Goal: Communication & Community: Answer question/provide support

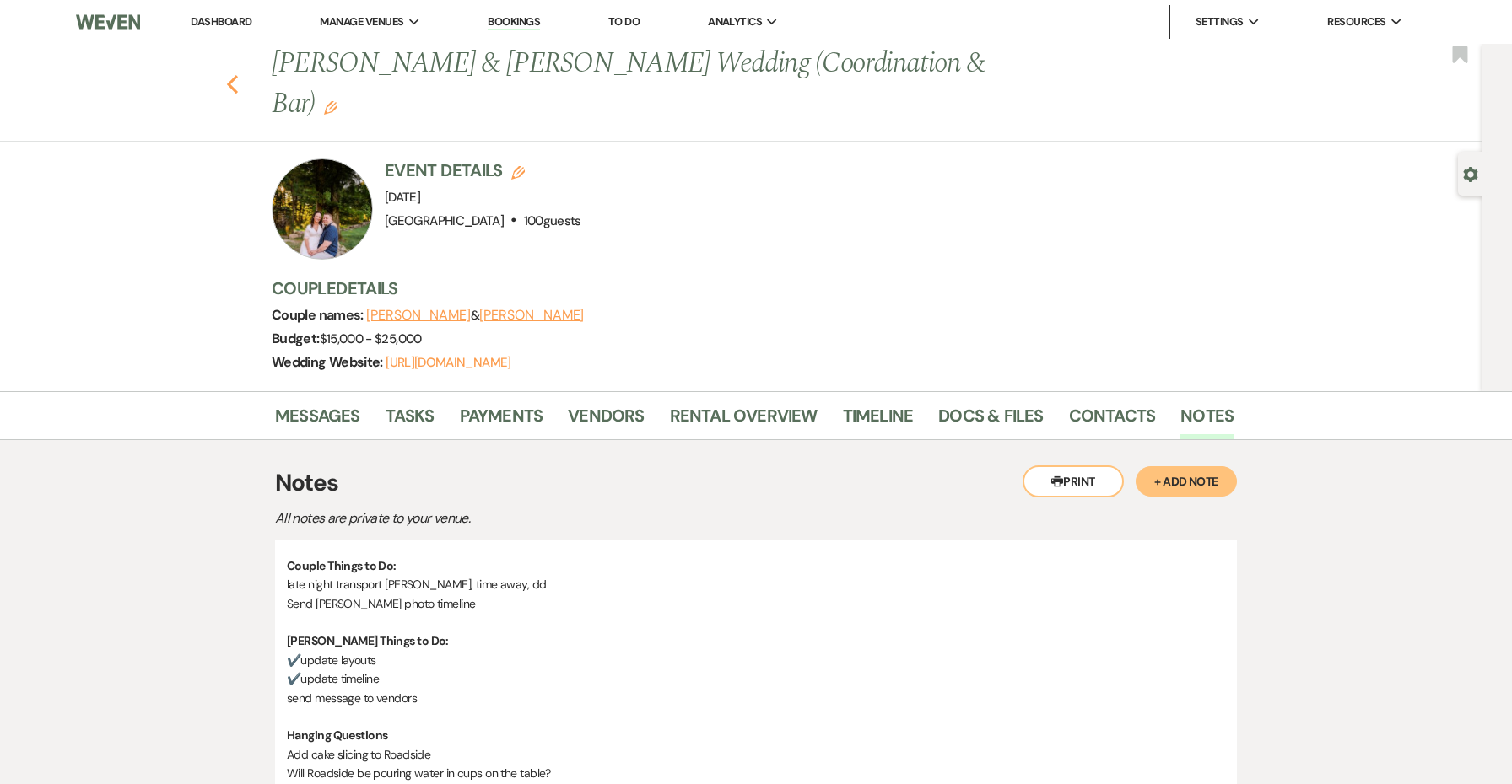
click at [230, 74] on icon "Previous" at bounding box center [232, 84] width 12 height 20
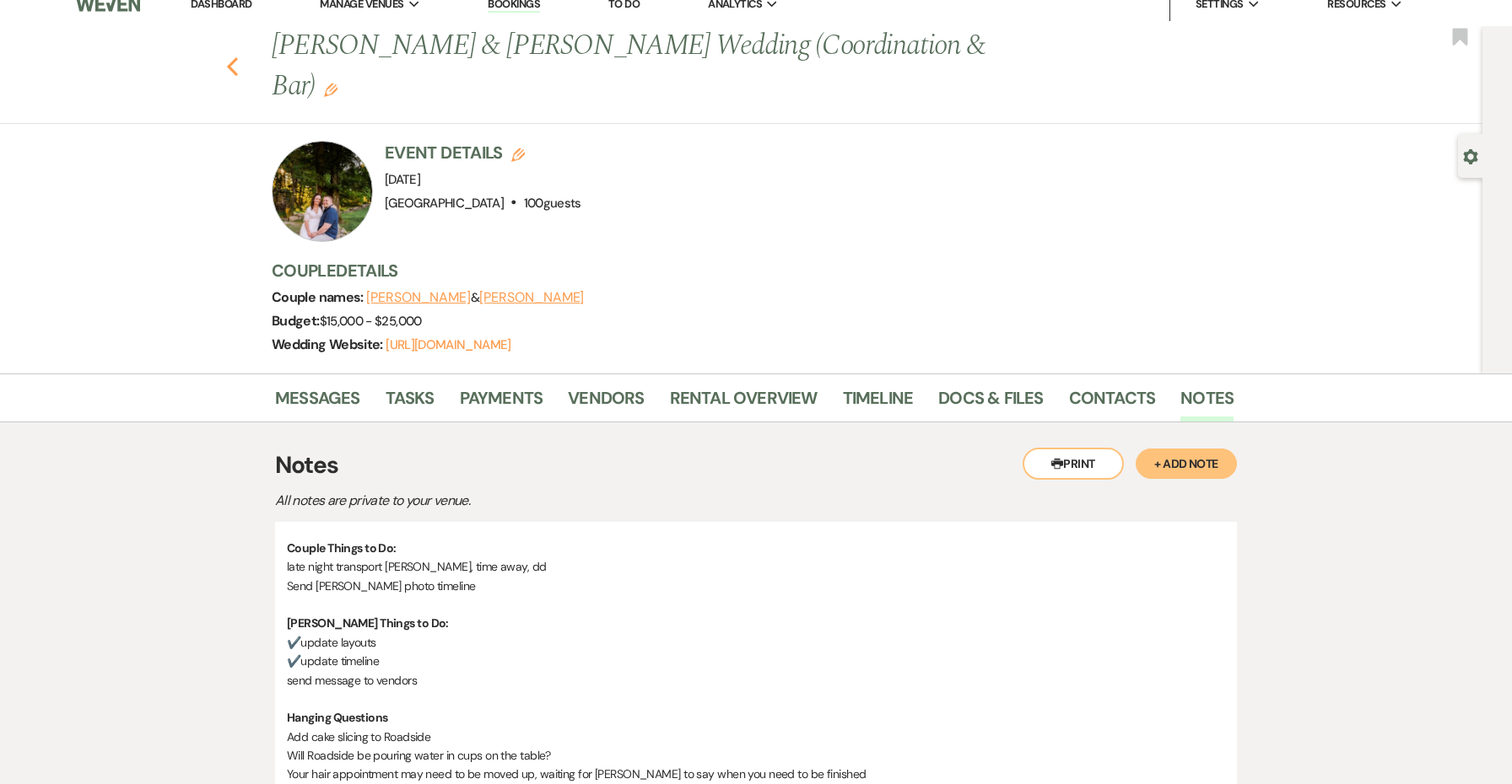
select select "8"
select select "4"
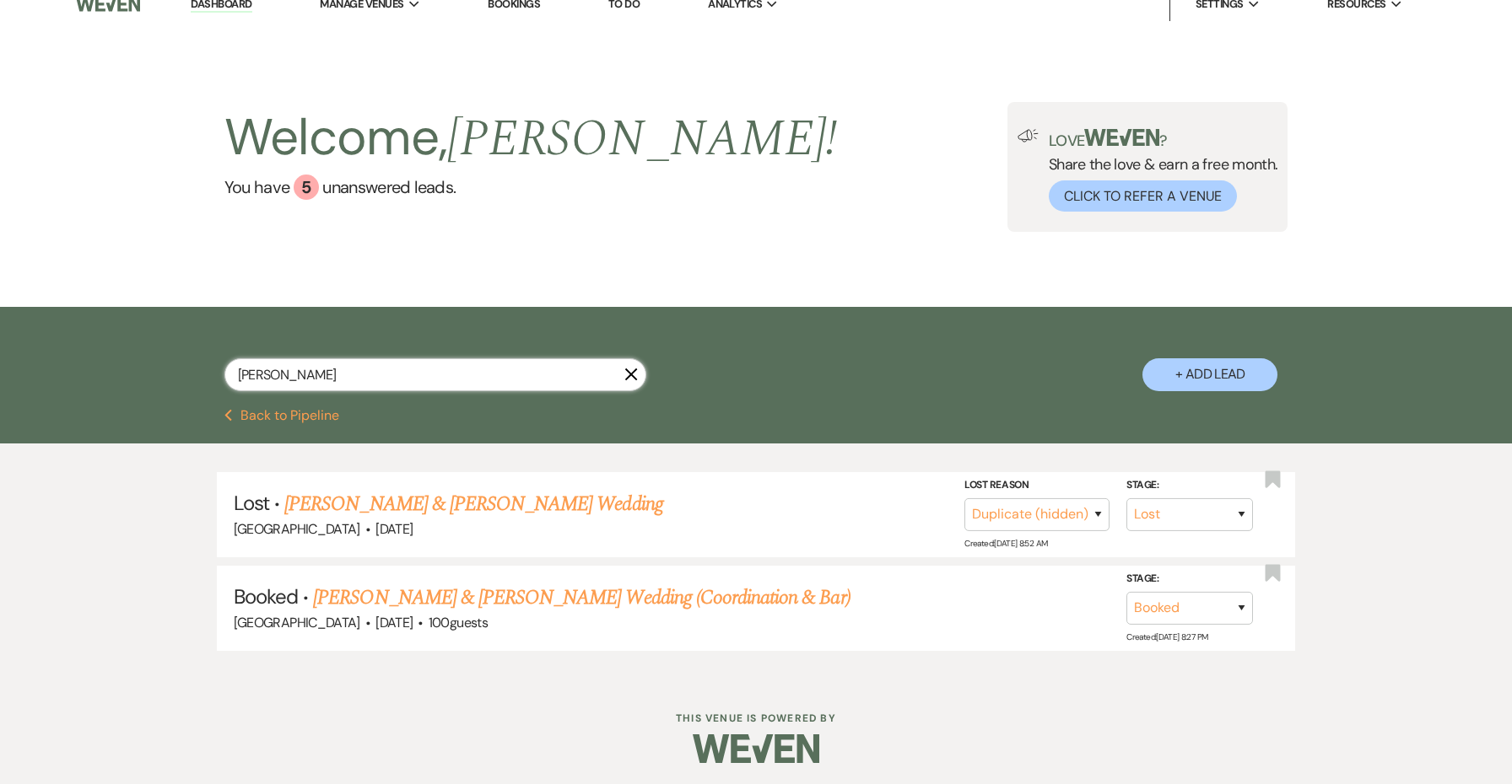
click at [351, 367] on input "[PERSON_NAME]" at bounding box center [436, 374] width 422 height 33
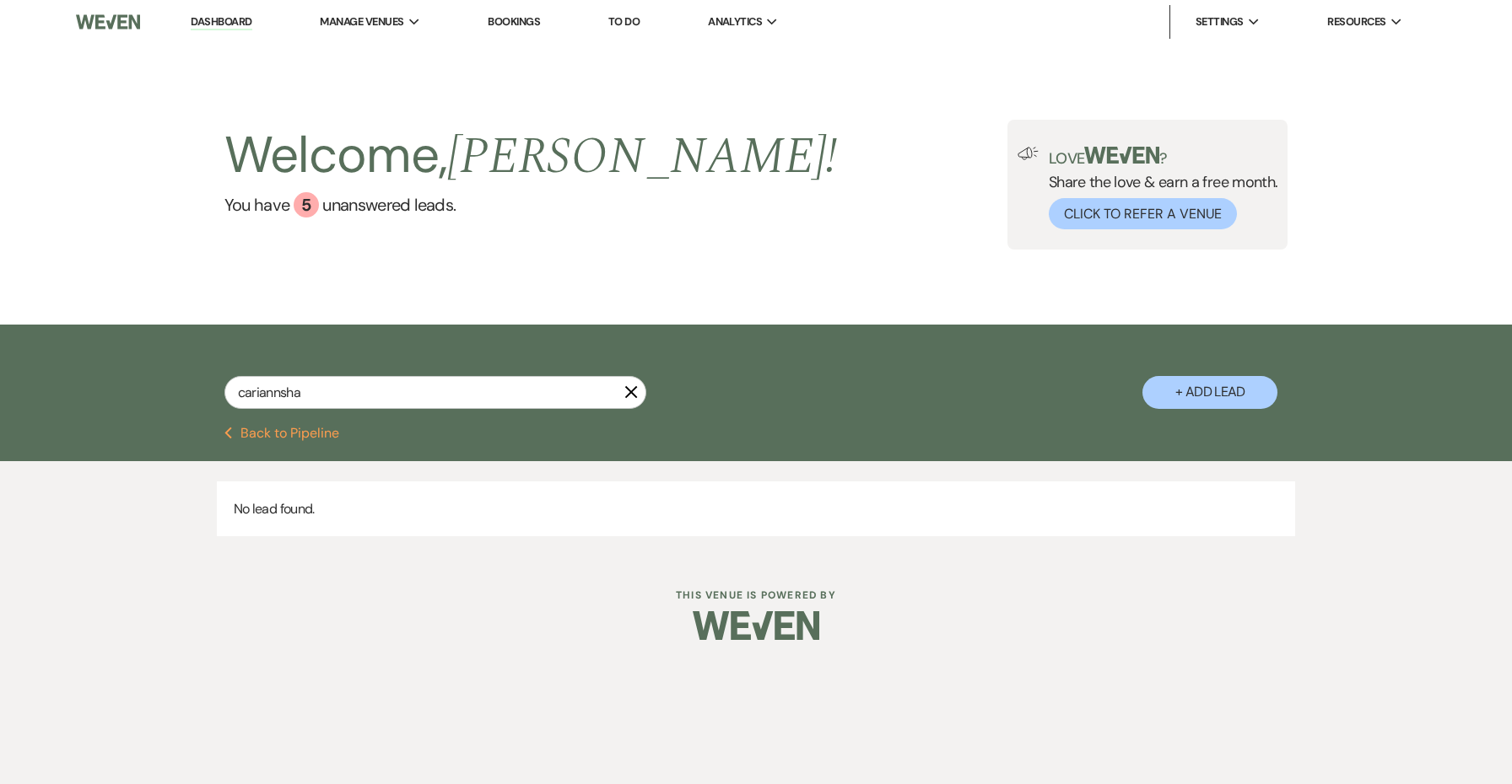
click at [352, 367] on div "cariannsha X + Add Lead" at bounding box center [756, 378] width 1215 height 88
click at [345, 400] on input "cariannsha" at bounding box center [436, 392] width 422 height 33
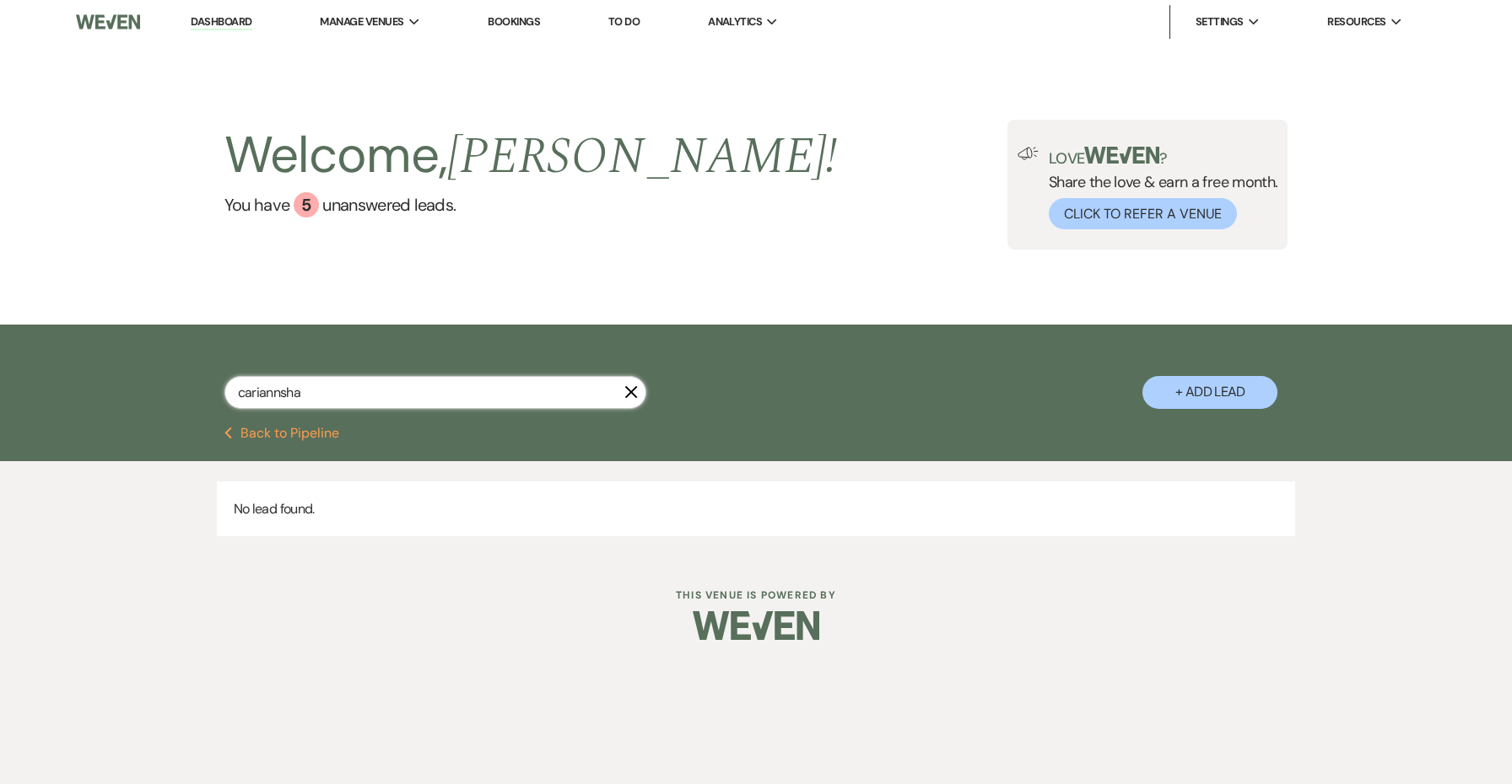
click at [345, 400] on input "cariannsha" at bounding box center [436, 392] width 422 height 33
type input "sha"
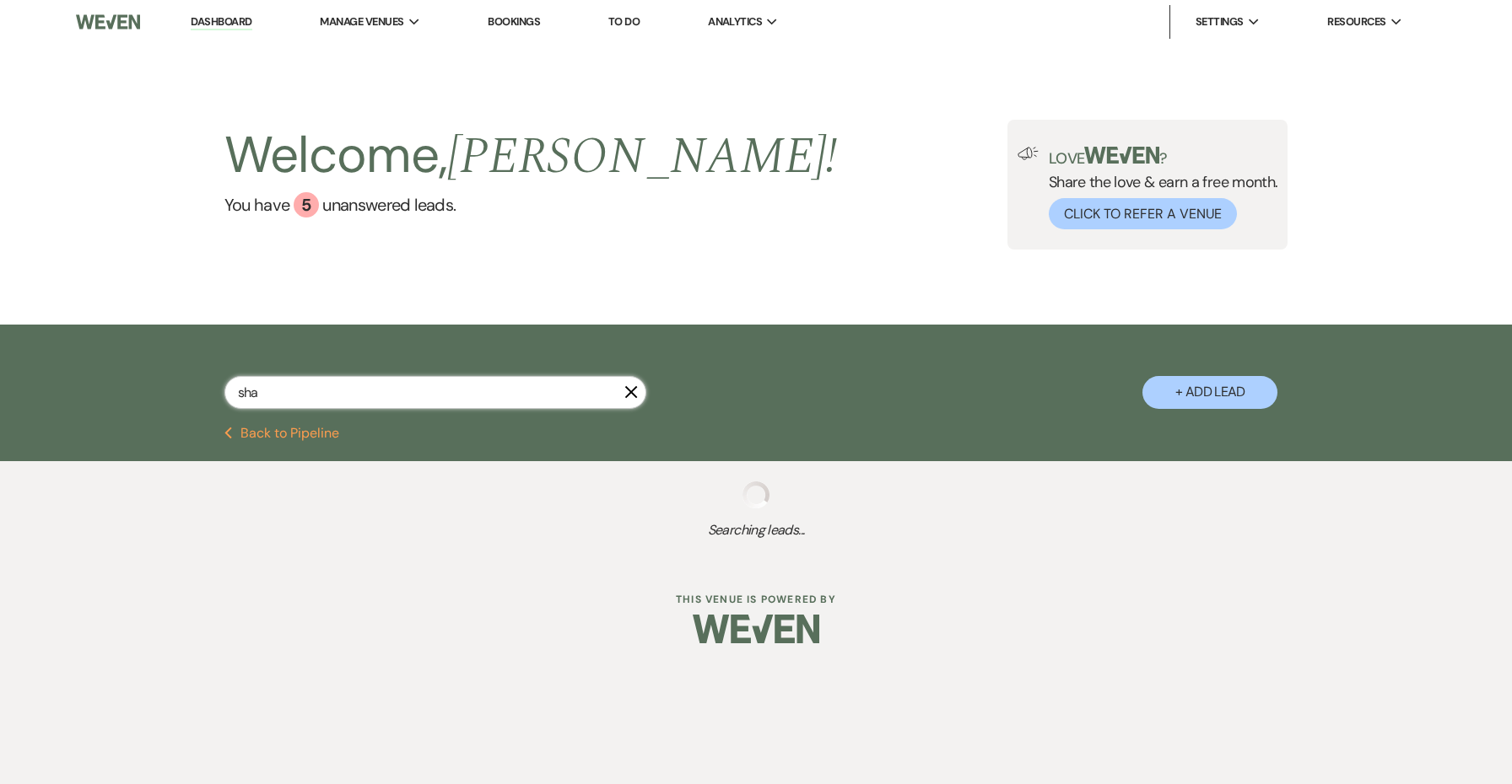
select select "8"
select select "6"
select select "8"
select select "4"
select select "8"
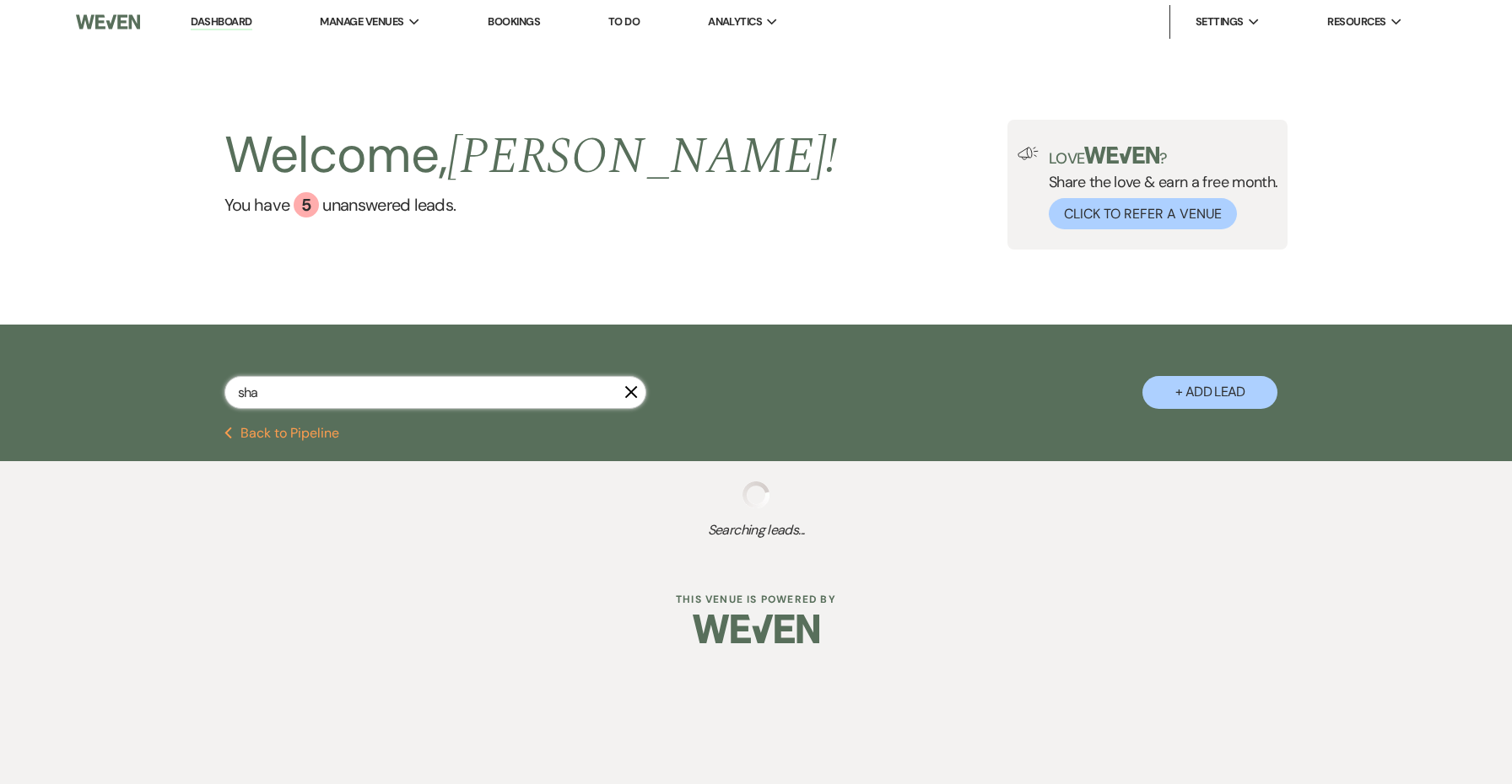
select select "5"
select select "8"
select select "5"
select select "8"
select select "6"
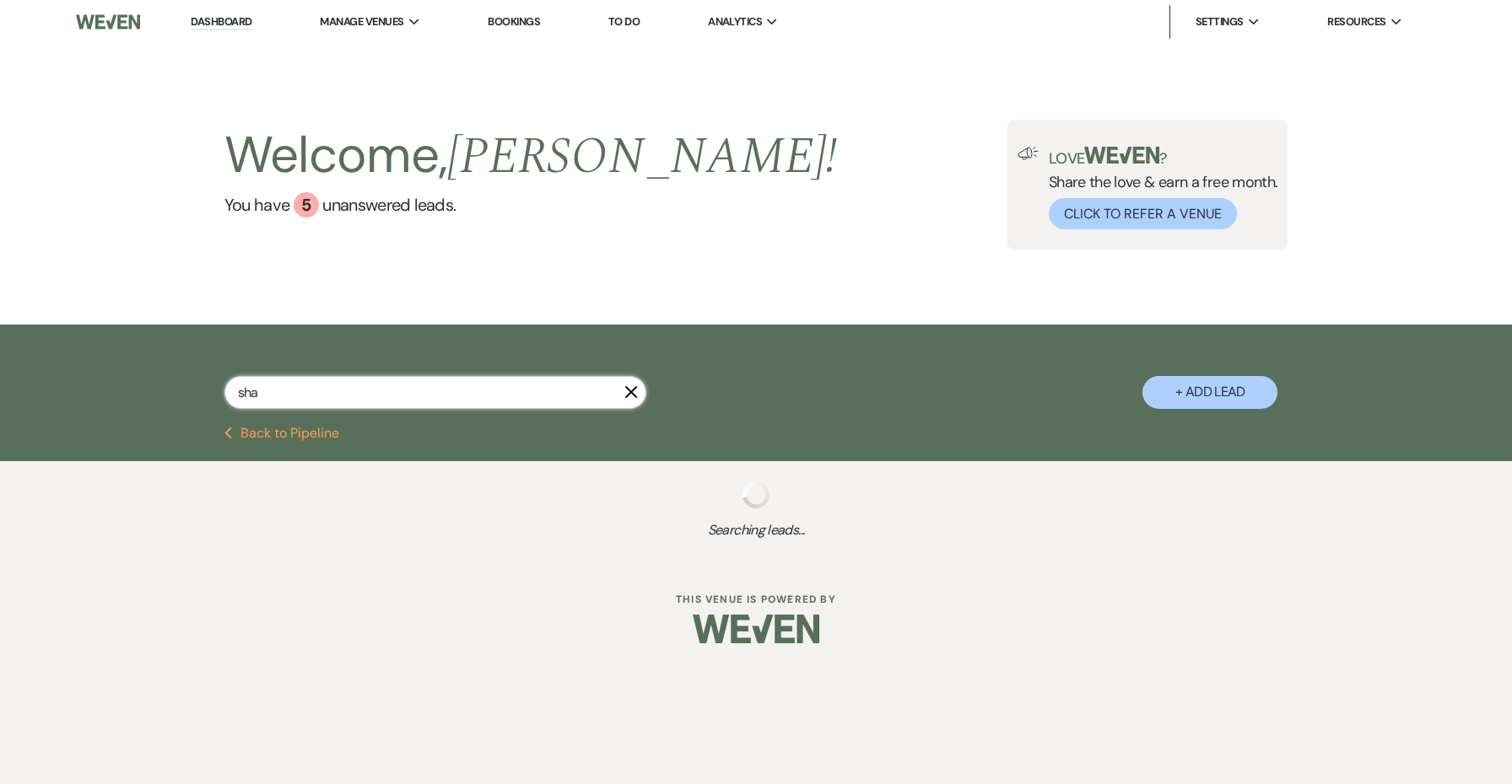
select select "8"
select select "5"
select select "8"
select select "5"
select select "8"
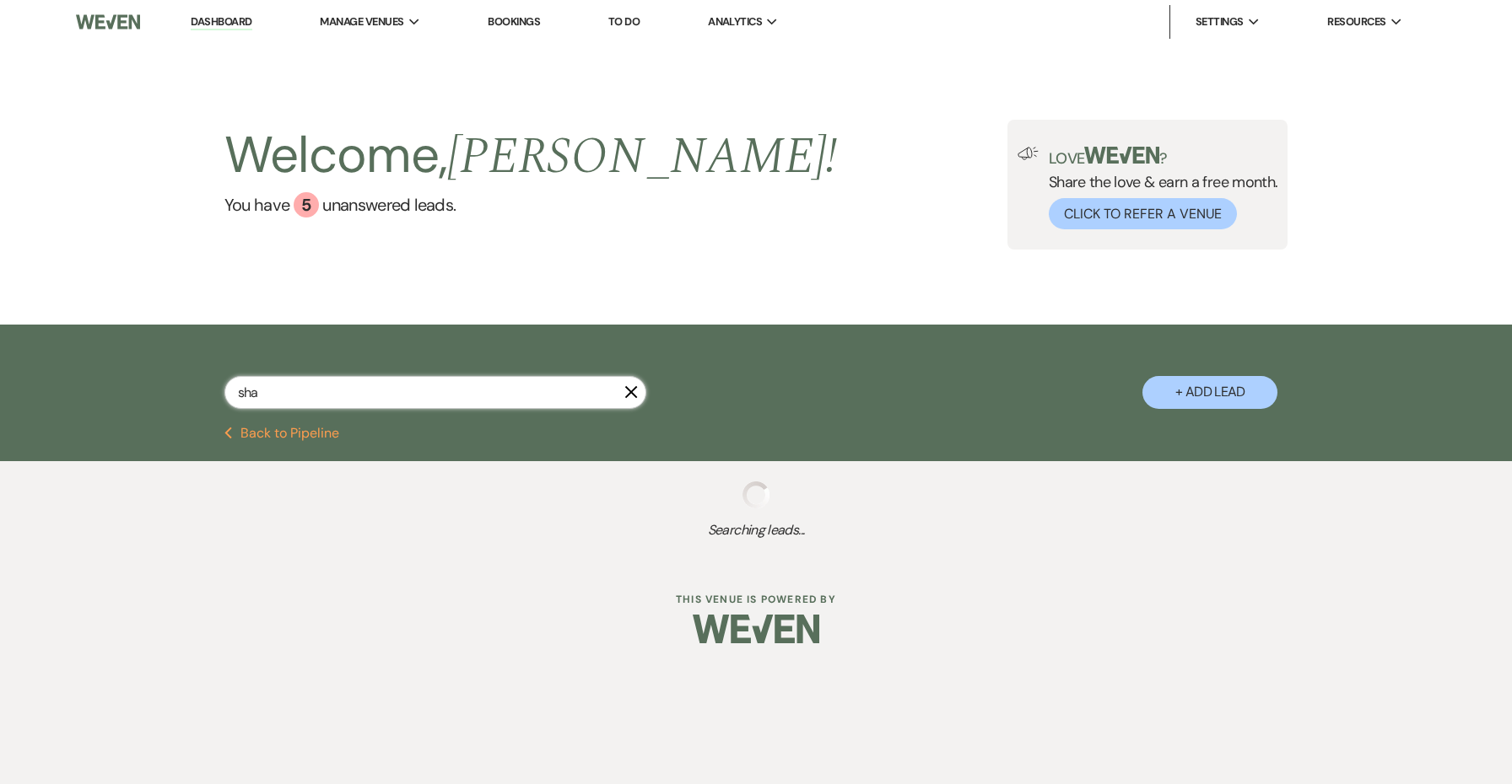
select select "5"
select select "8"
select select "5"
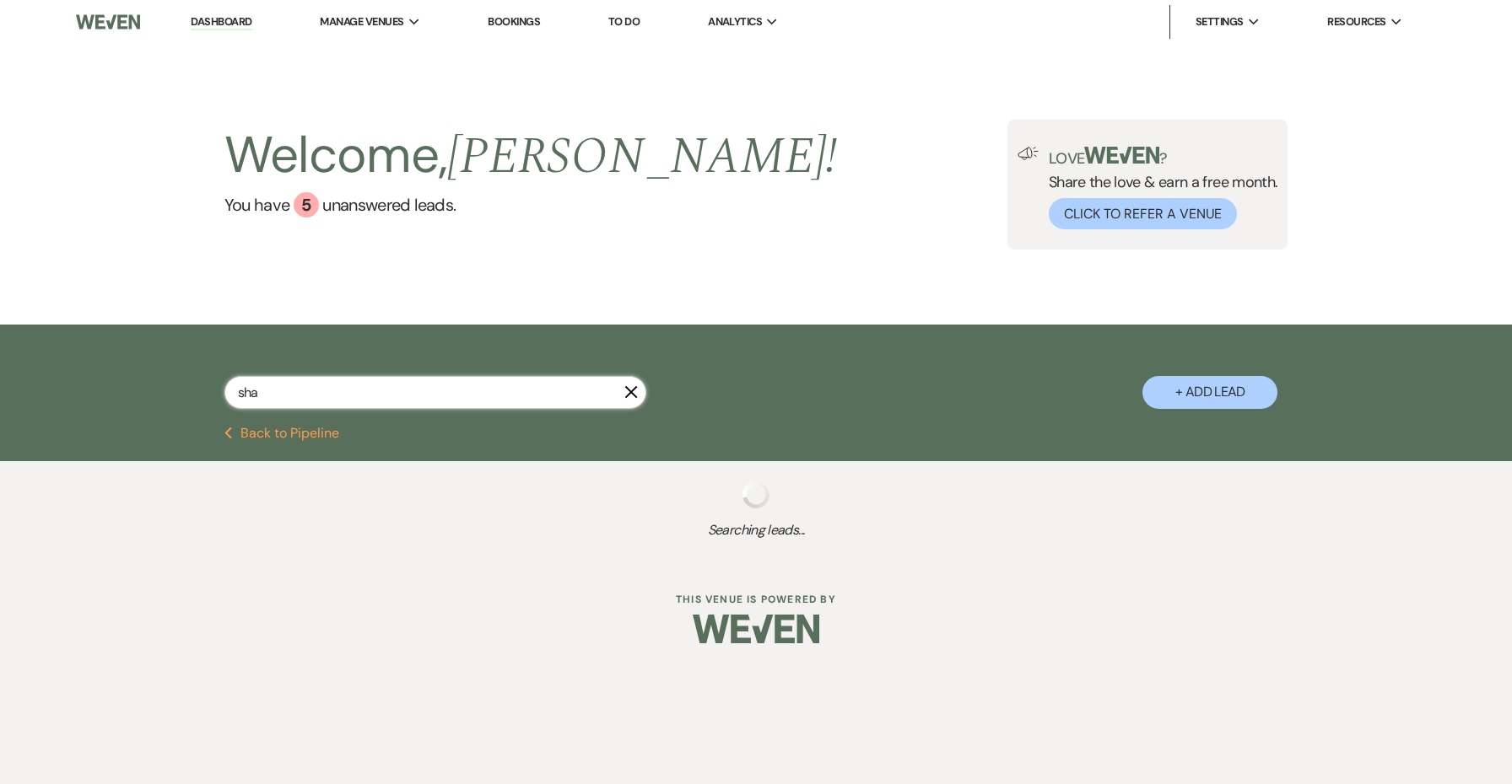
select select "8"
select select "5"
select select "8"
select select "5"
select select "8"
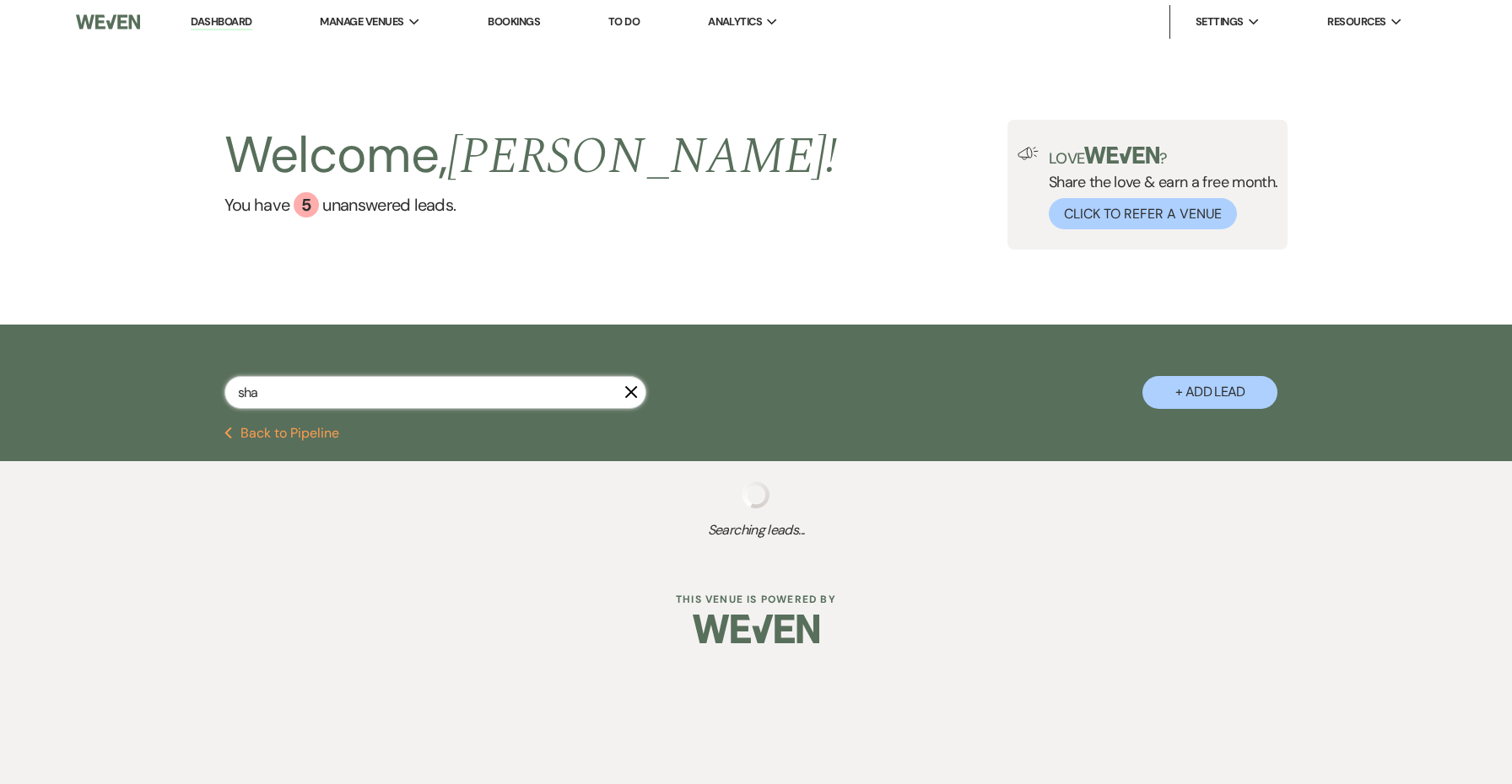
select select "5"
select select "8"
select select "5"
select select "8"
select select "5"
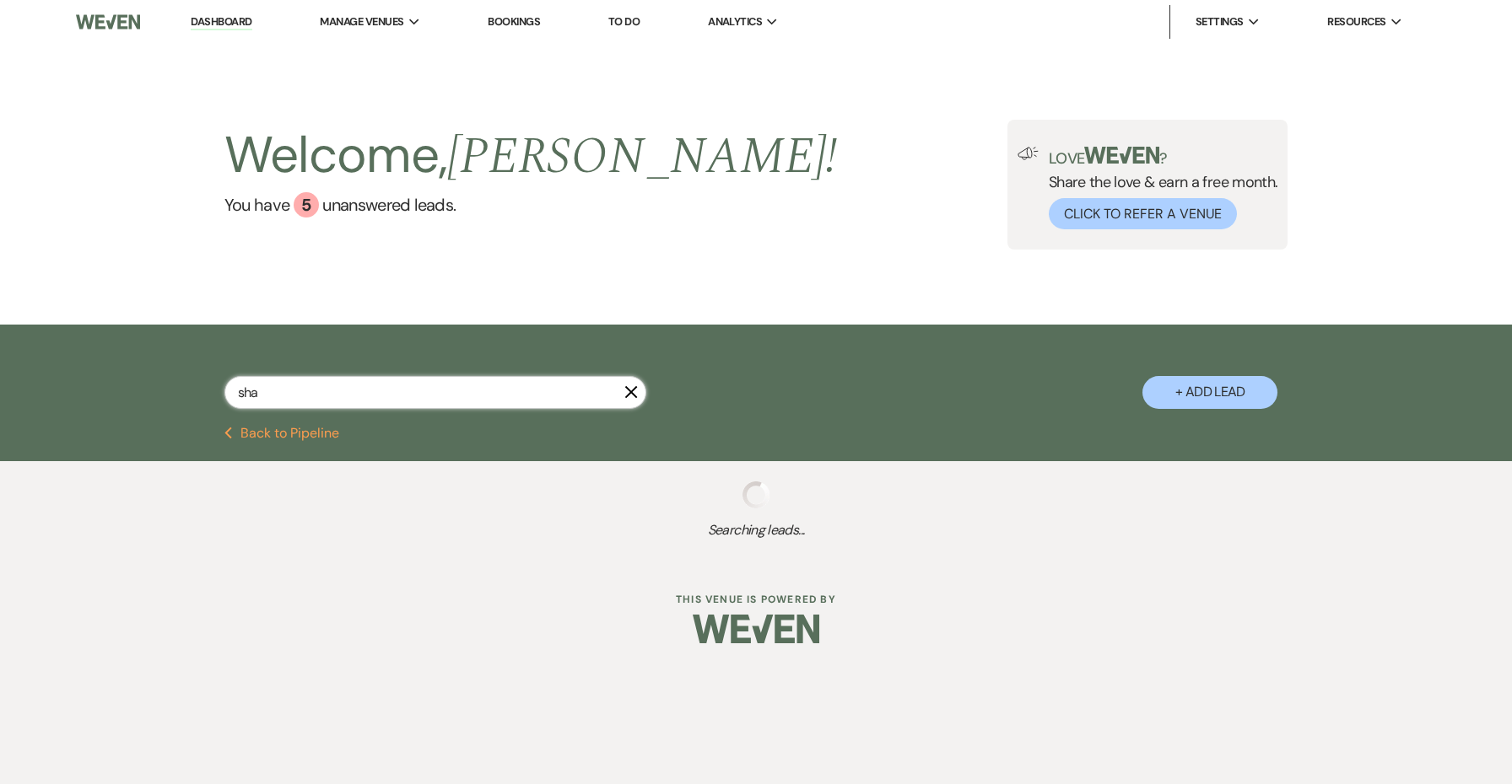
select select "8"
select select "5"
select select "8"
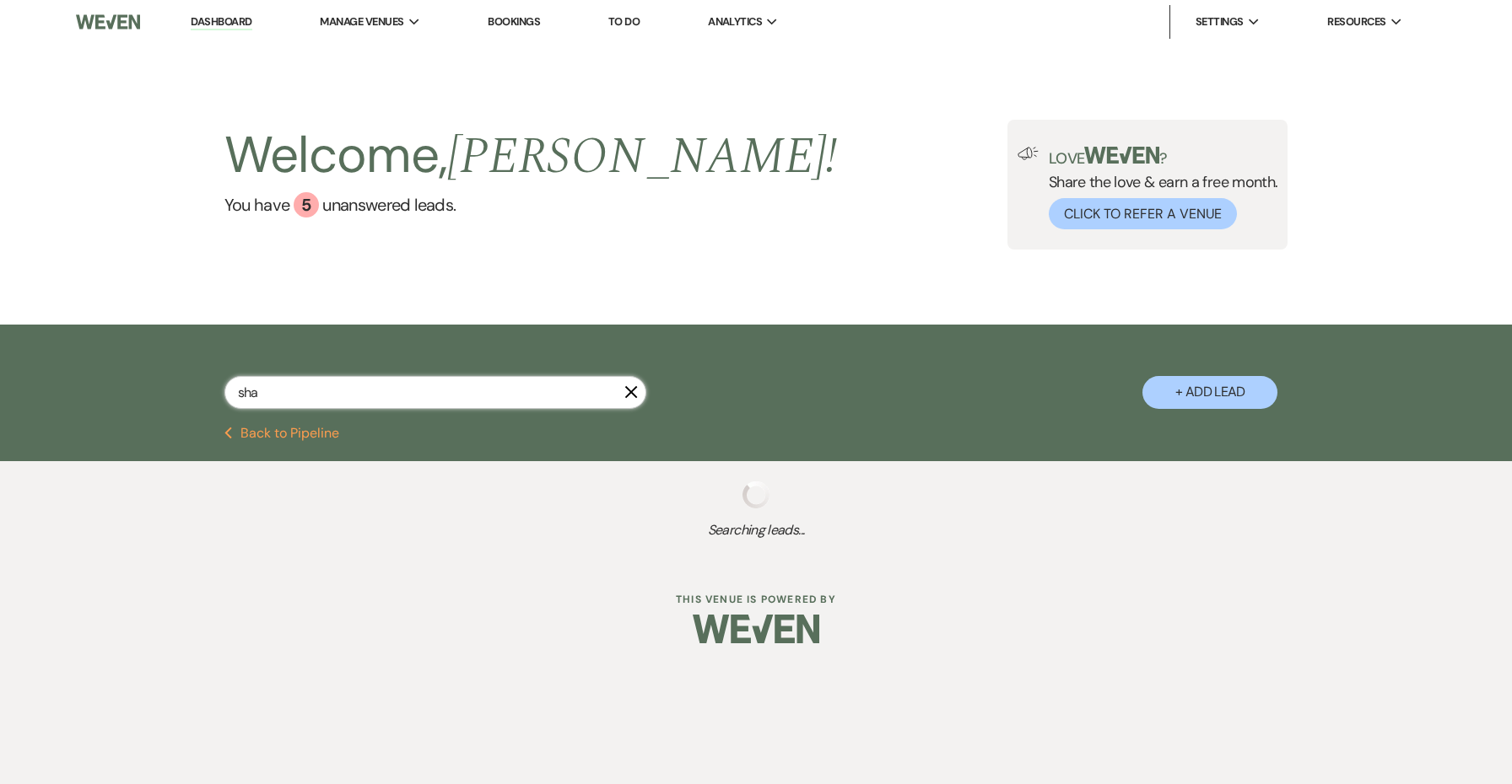
select select "3"
select select "8"
select select "1"
select select "8"
select select "5"
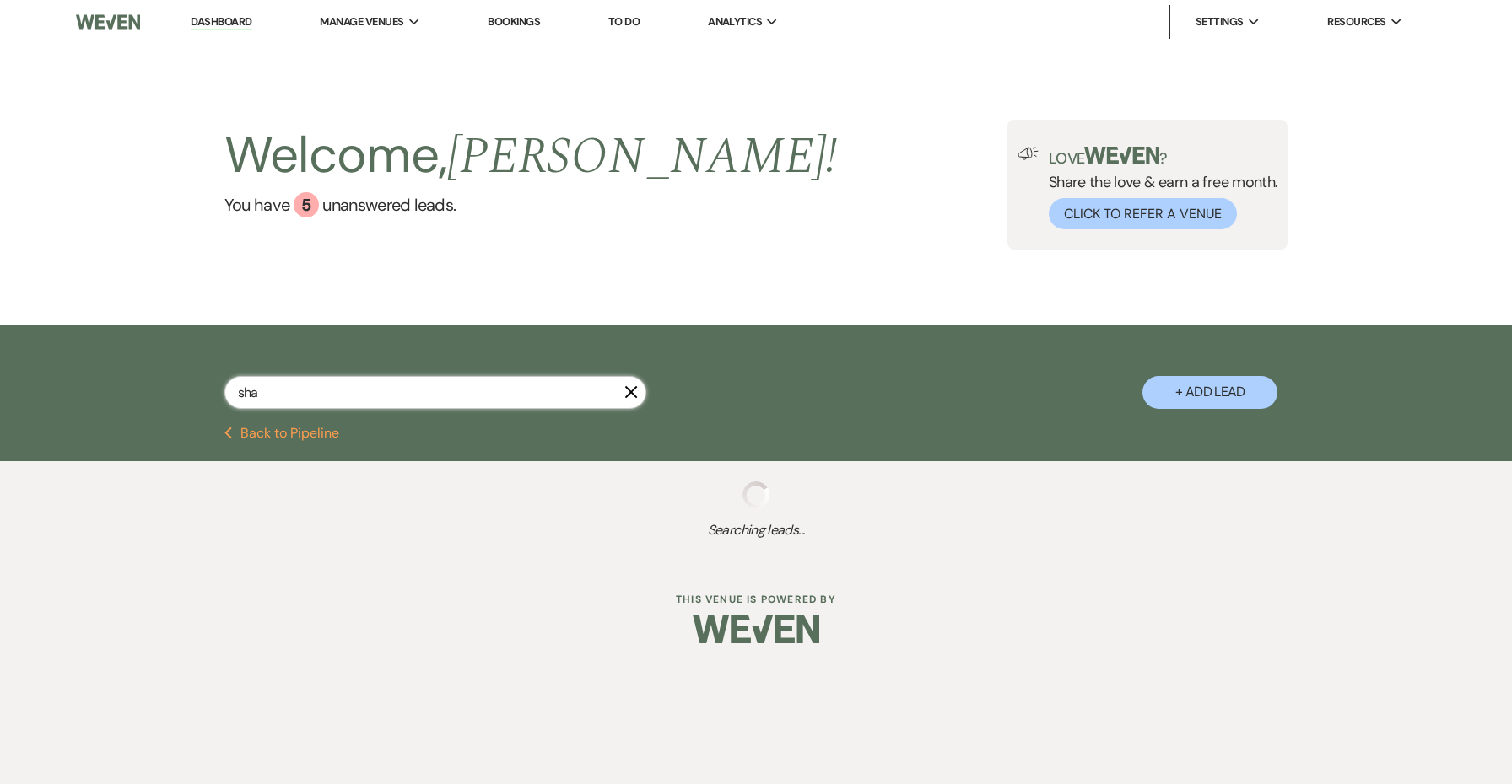
select select "8"
select select "5"
select select "8"
select select "5"
select select "8"
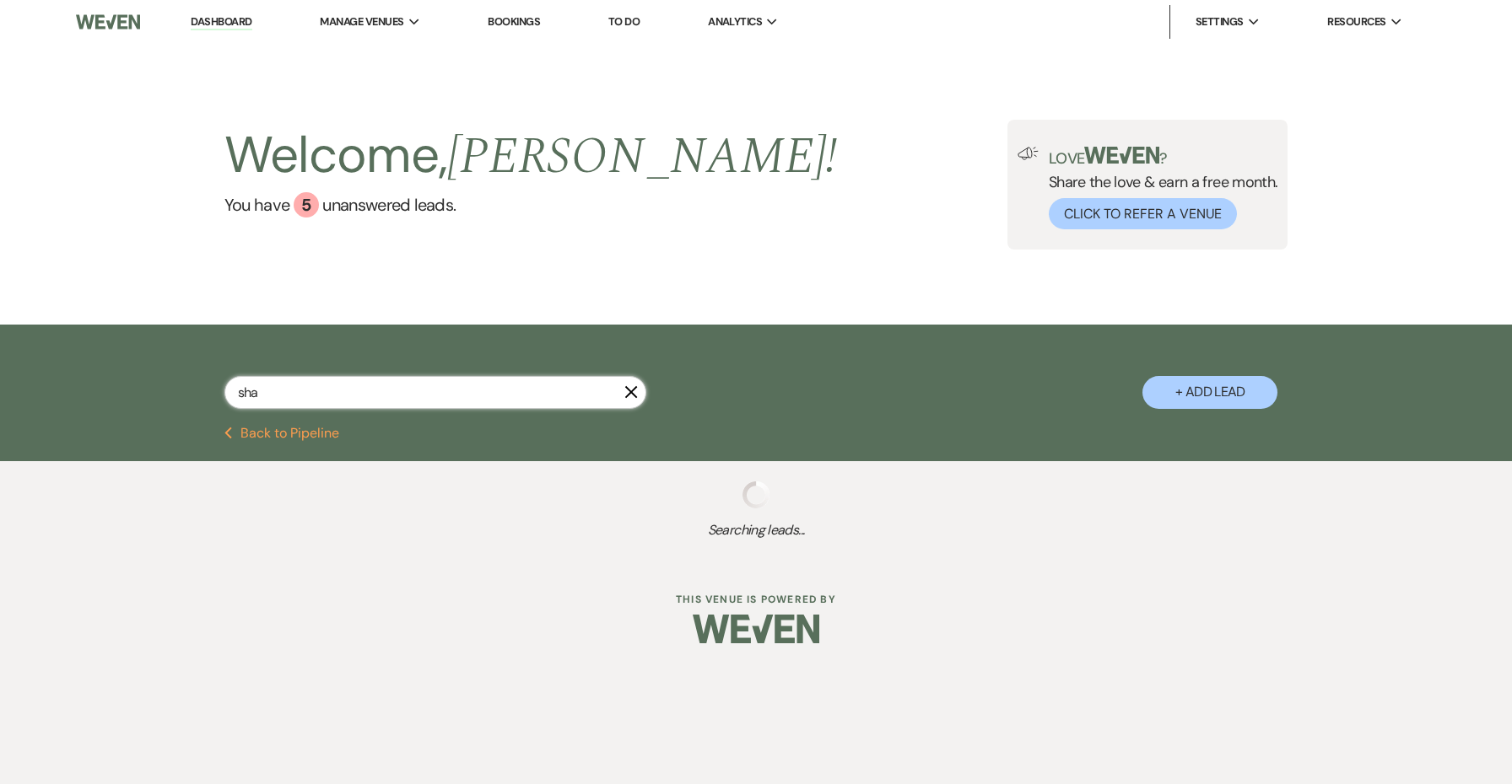
select select "5"
select select "8"
select select "5"
select select "8"
select select "5"
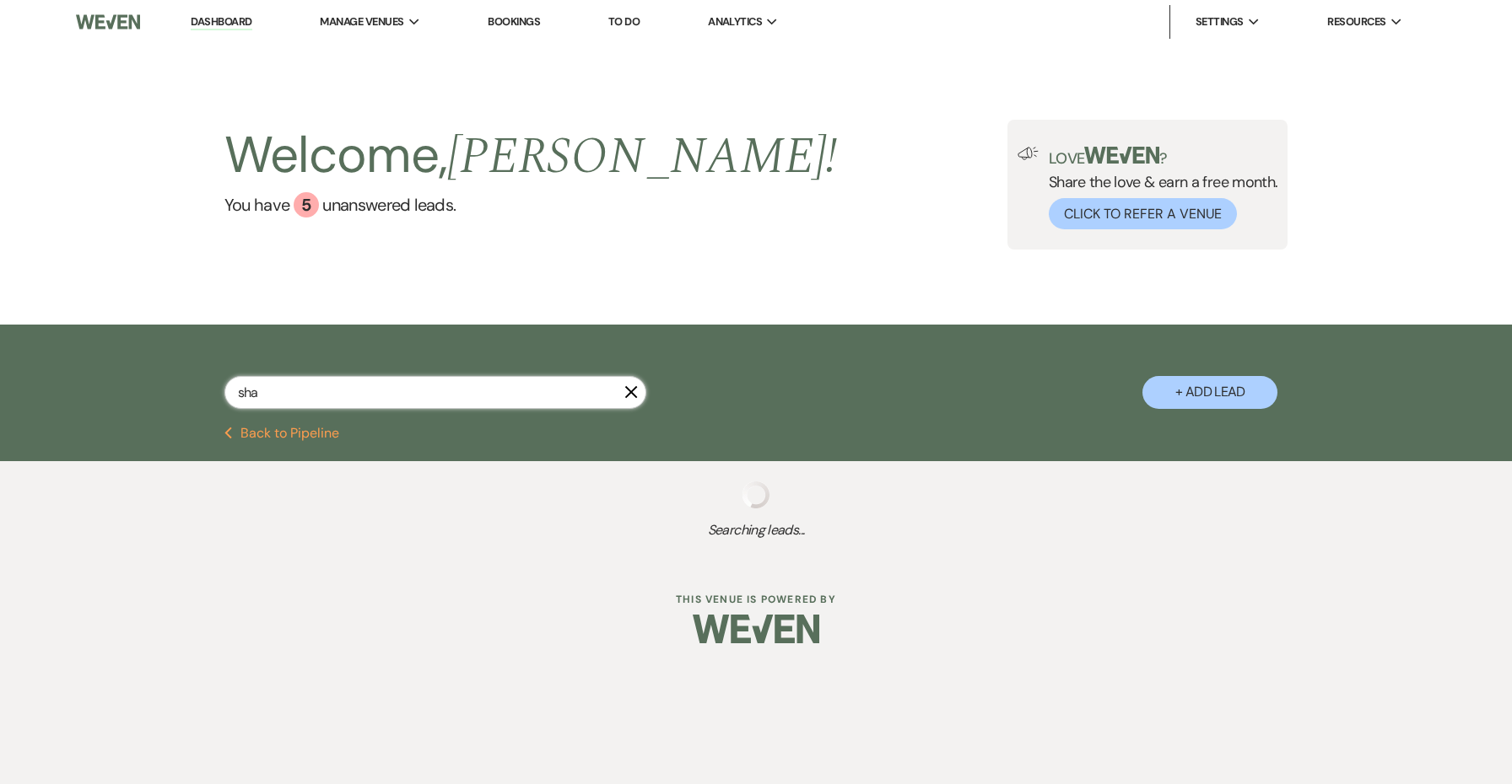
select select "8"
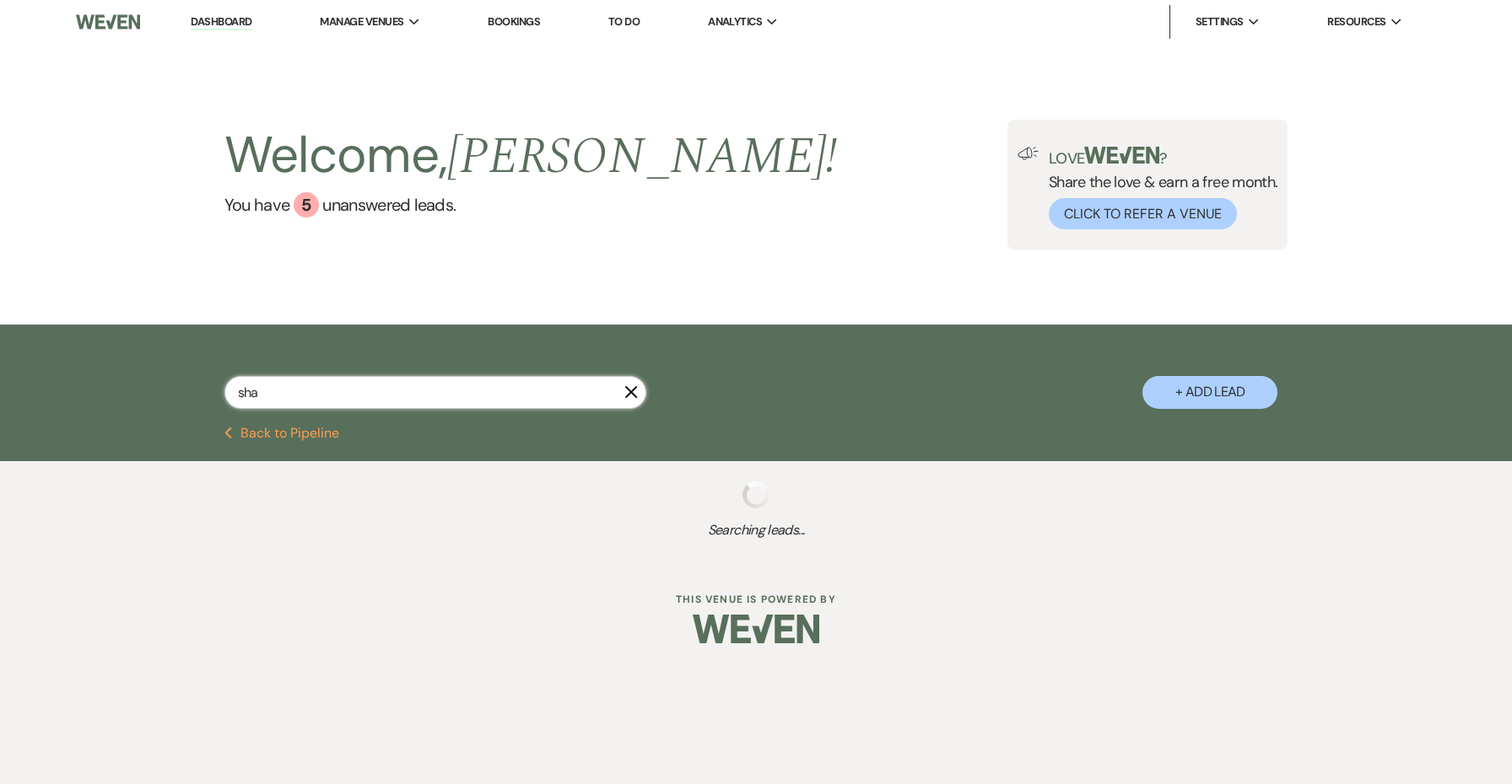
select select "8"
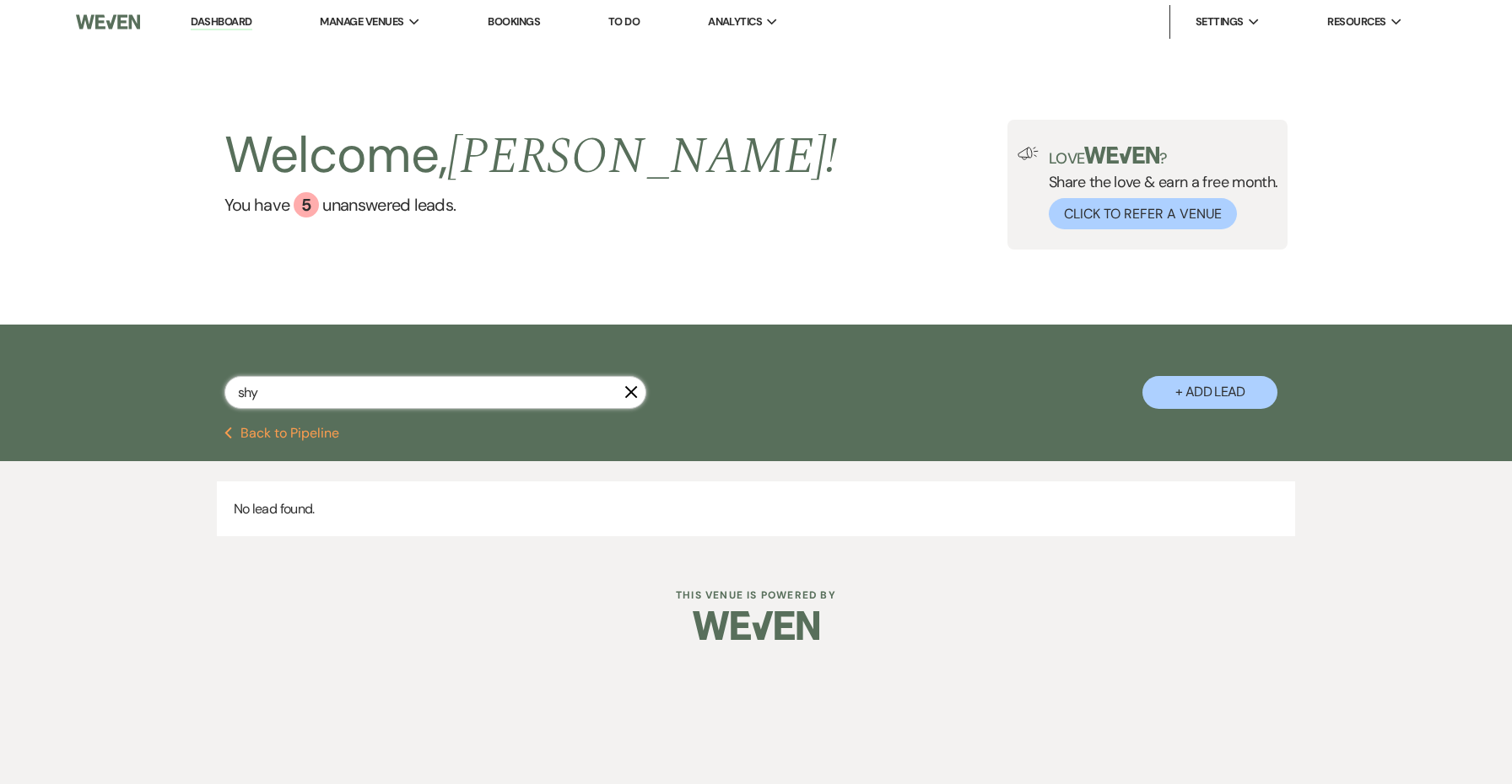
click at [301, 392] on input "shy" at bounding box center [436, 392] width 422 height 33
type input "chy"
select select "8"
select select "1"
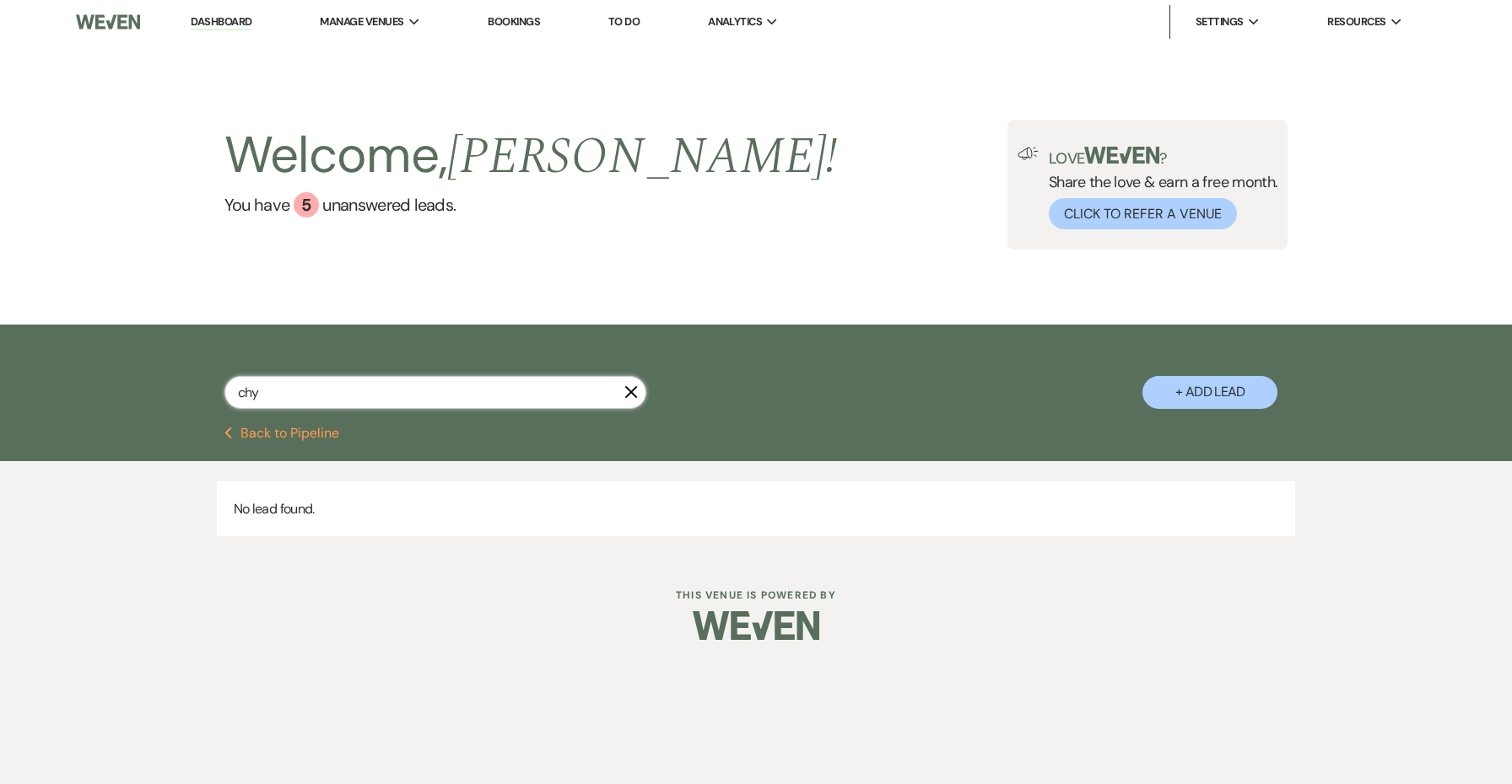
select select "8"
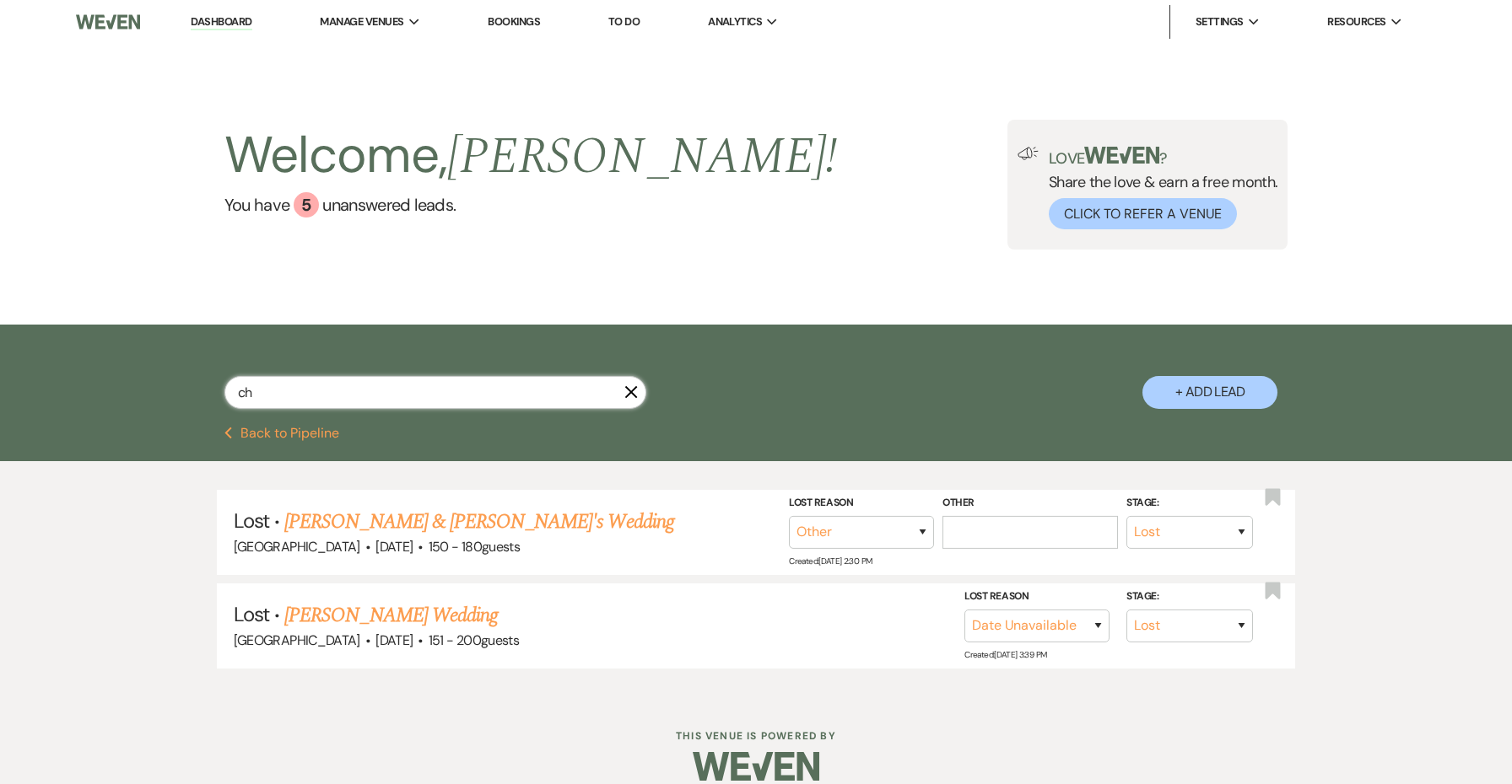
type input "c"
click at [344, 395] on input "text" at bounding box center [436, 392] width 422 height 33
type input "sh"
select select "8"
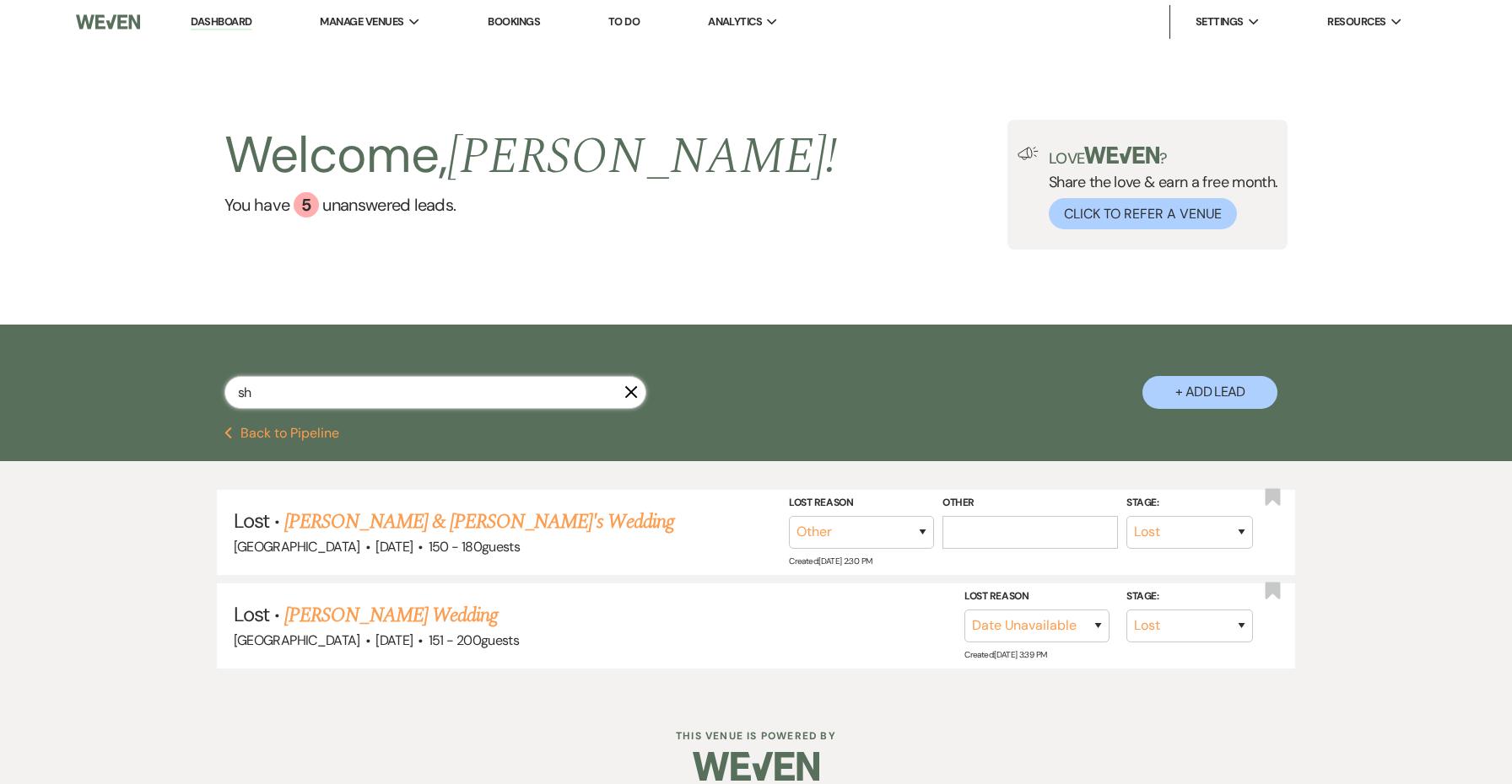
select select "4"
select select "2"
select select "8"
select select "5"
select select "8"
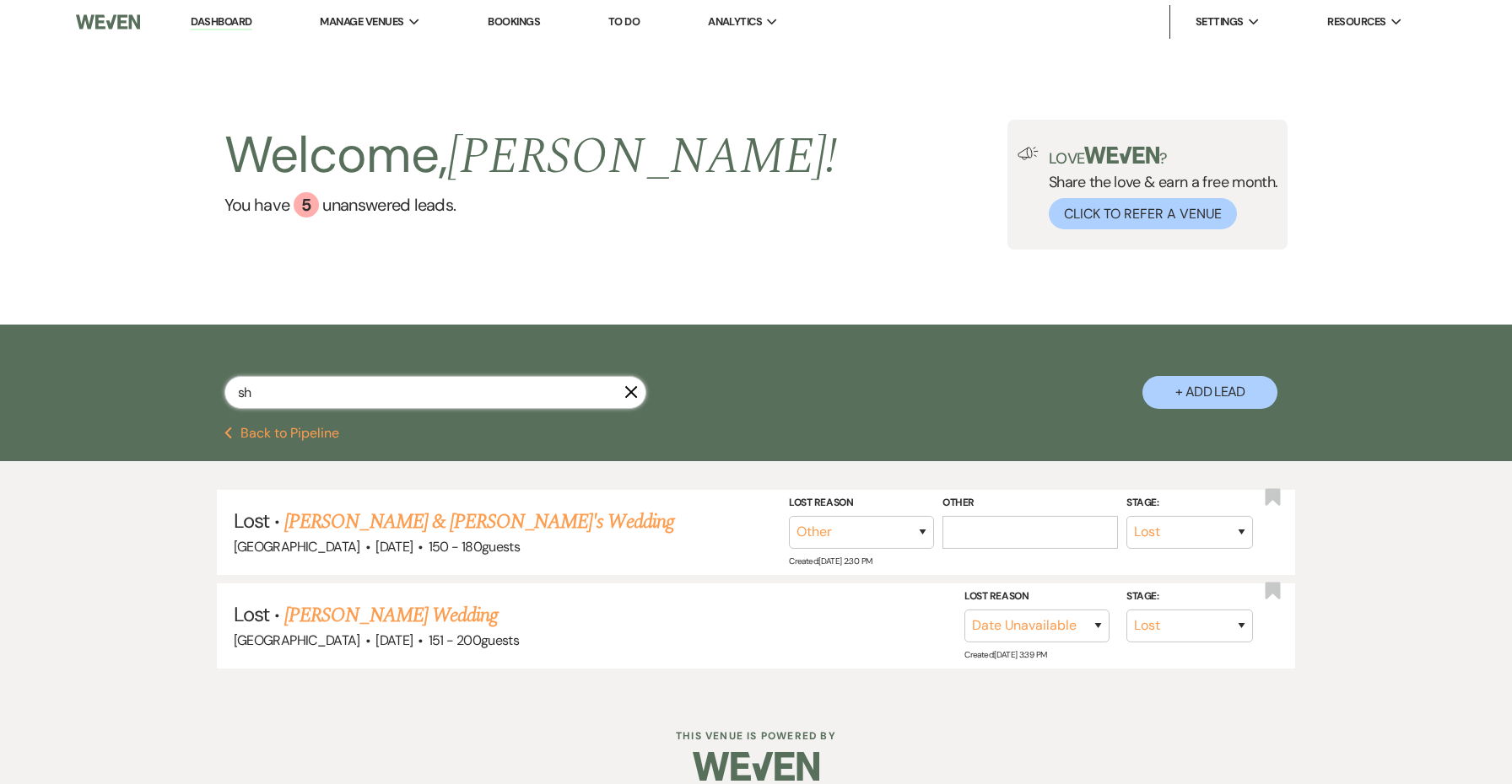
select select "6"
select select "8"
select select "5"
select select "8"
select select "4"
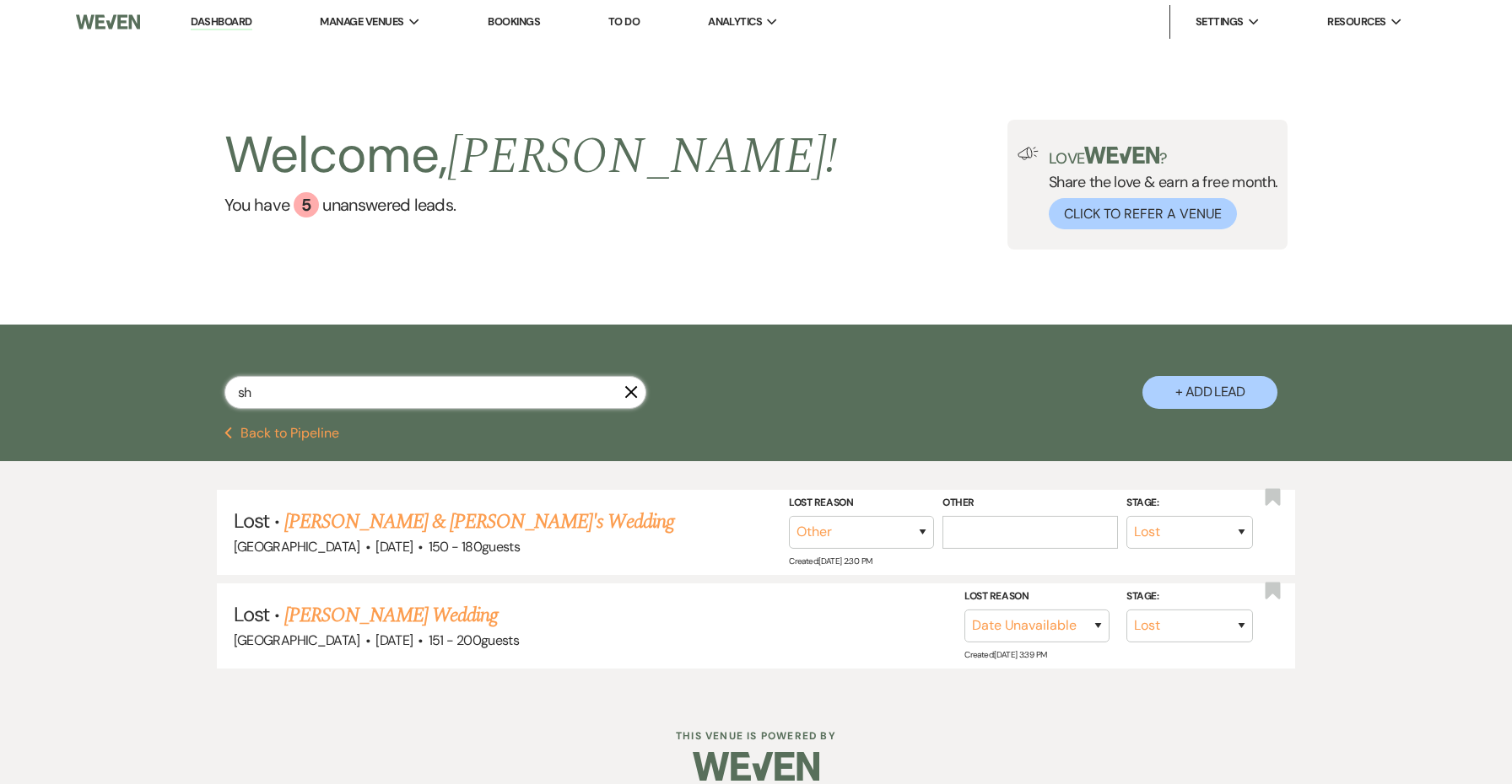
select select "8"
select select "5"
select select "8"
select select "5"
select select "8"
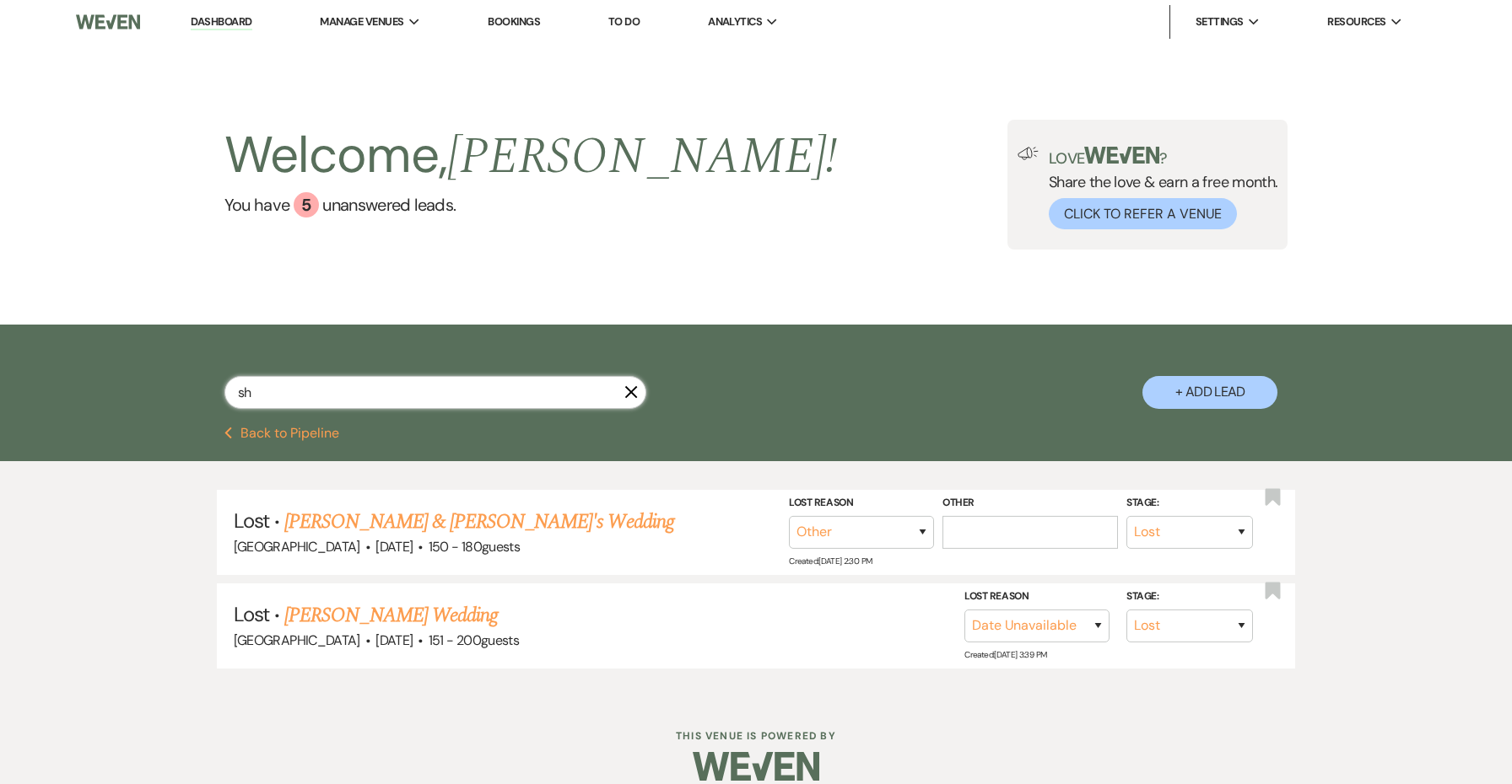
select select "5"
select select "8"
select select "5"
select select "8"
select select "5"
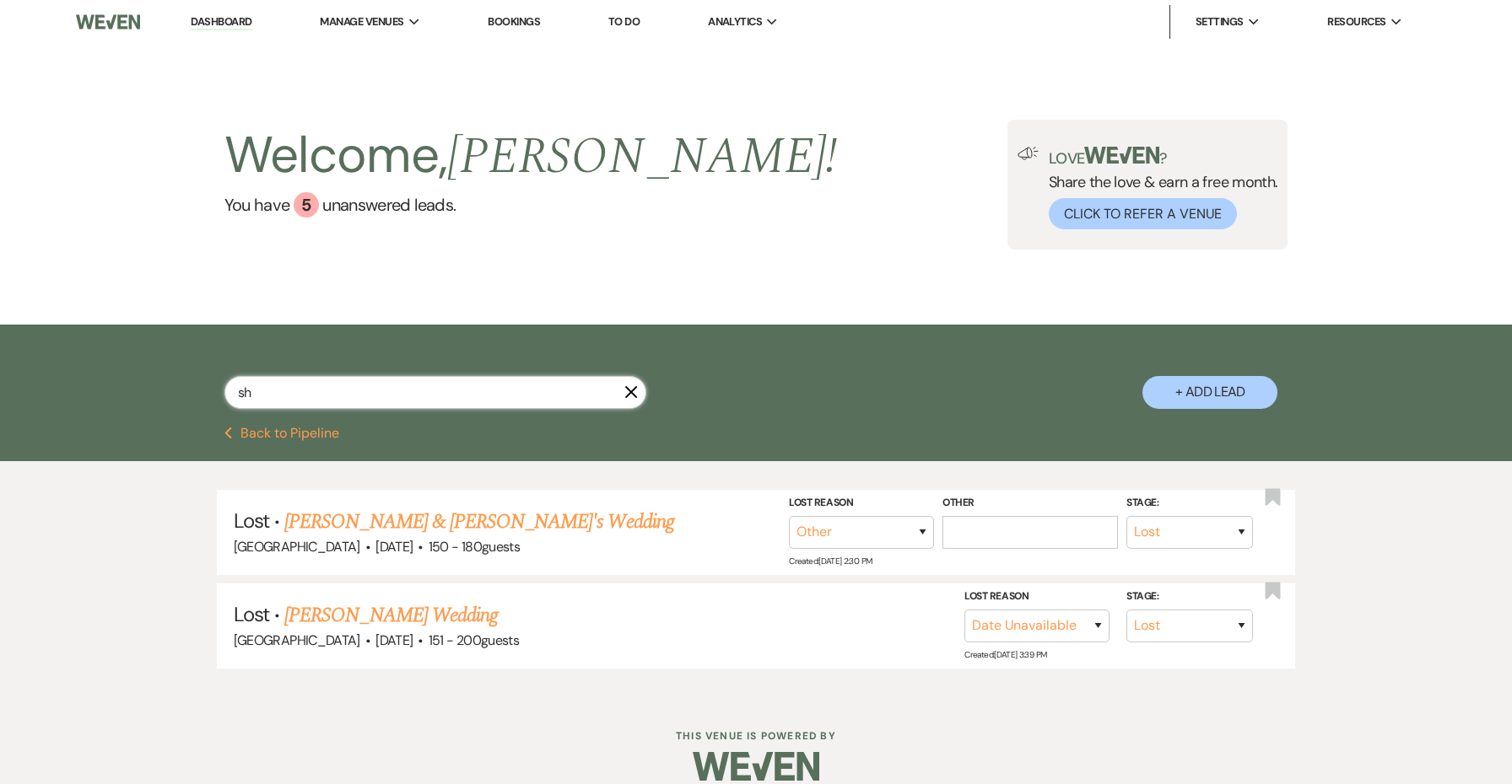
select select "8"
select select "6"
select select "8"
select select "5"
select select "8"
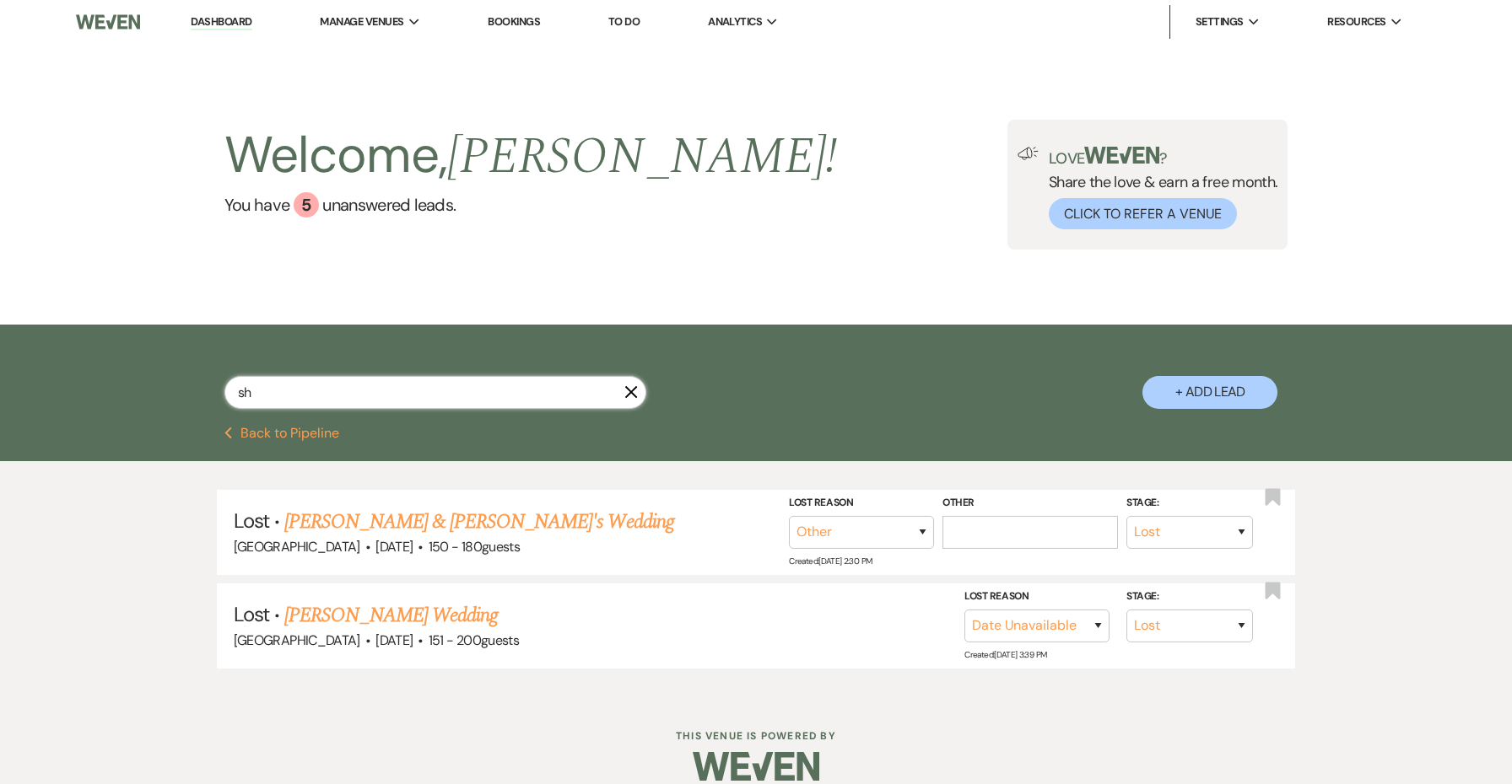
select select "8"
select select "5"
select select "8"
select select "5"
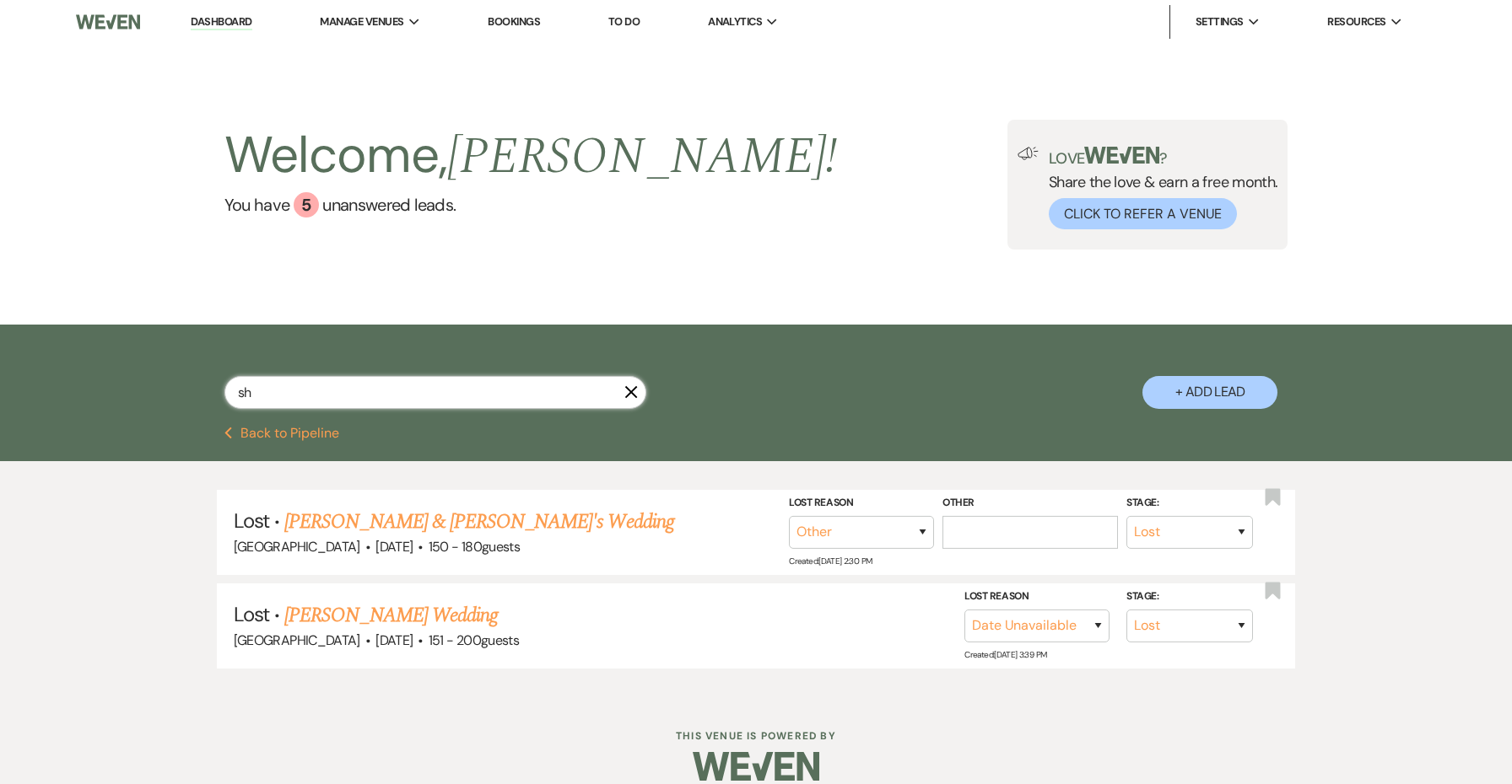
select select "8"
select select "5"
select select "8"
select select "5"
select select "8"
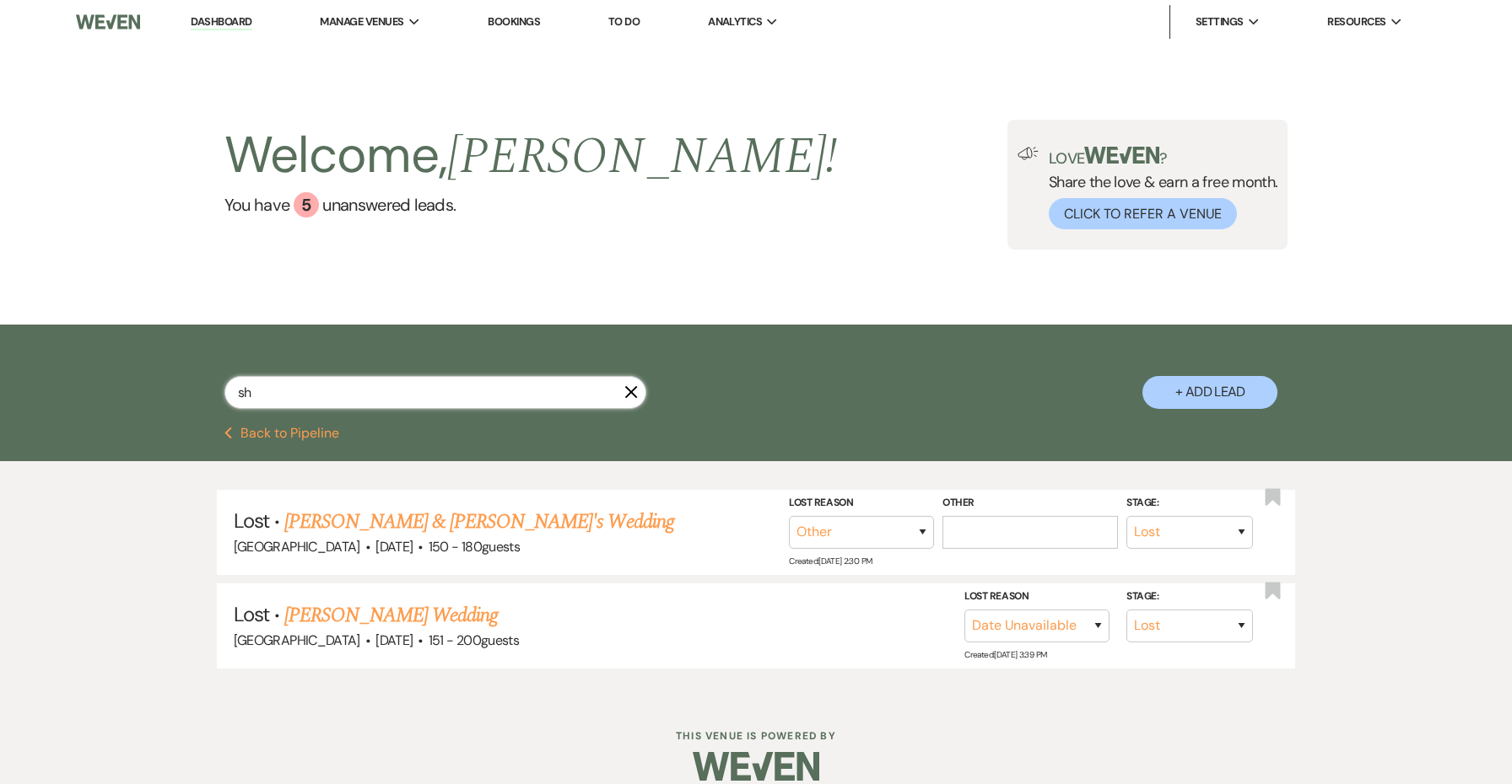
select select "8"
select select "1"
select select "8"
select select "5"
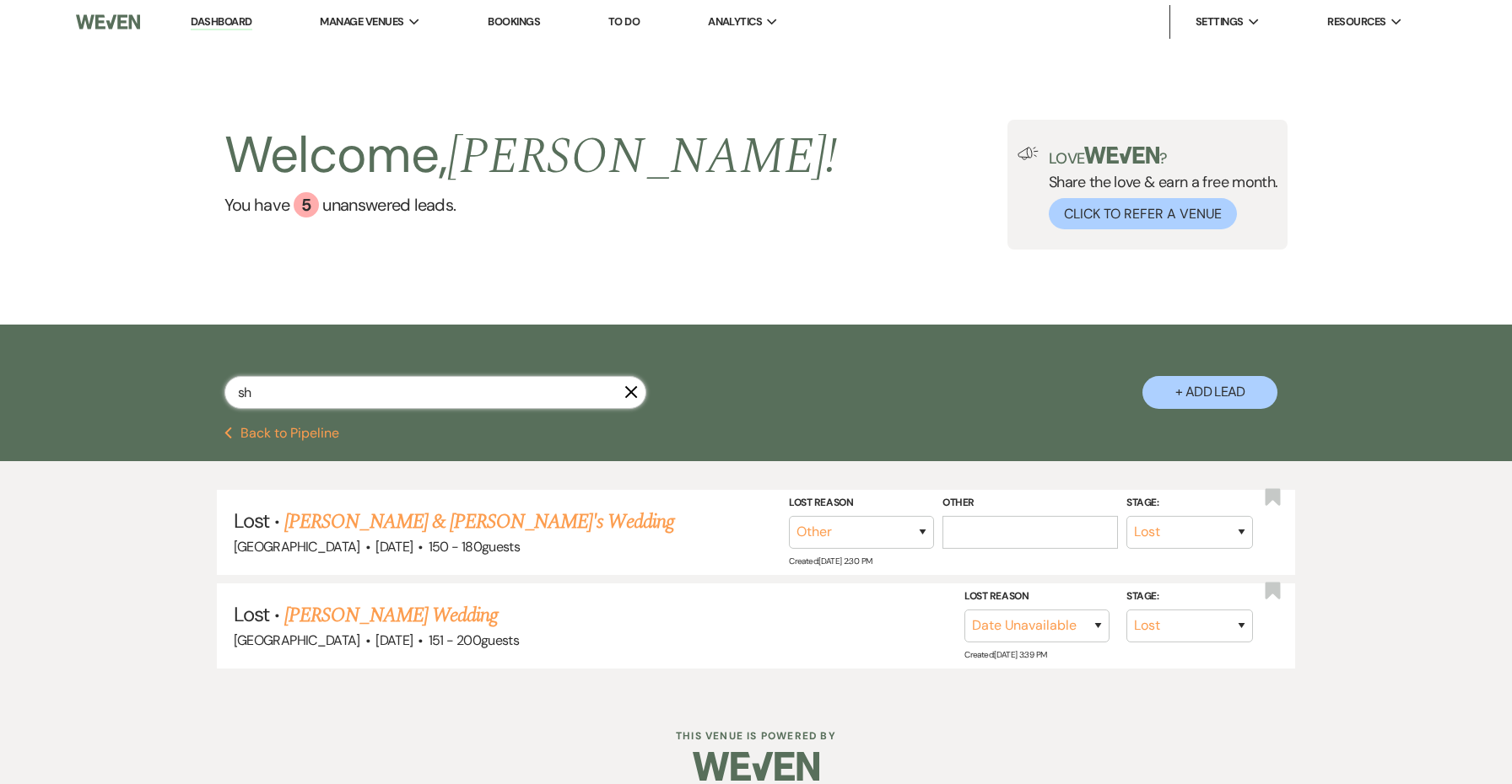
select select "8"
select select "5"
select select "8"
select select "5"
select select "8"
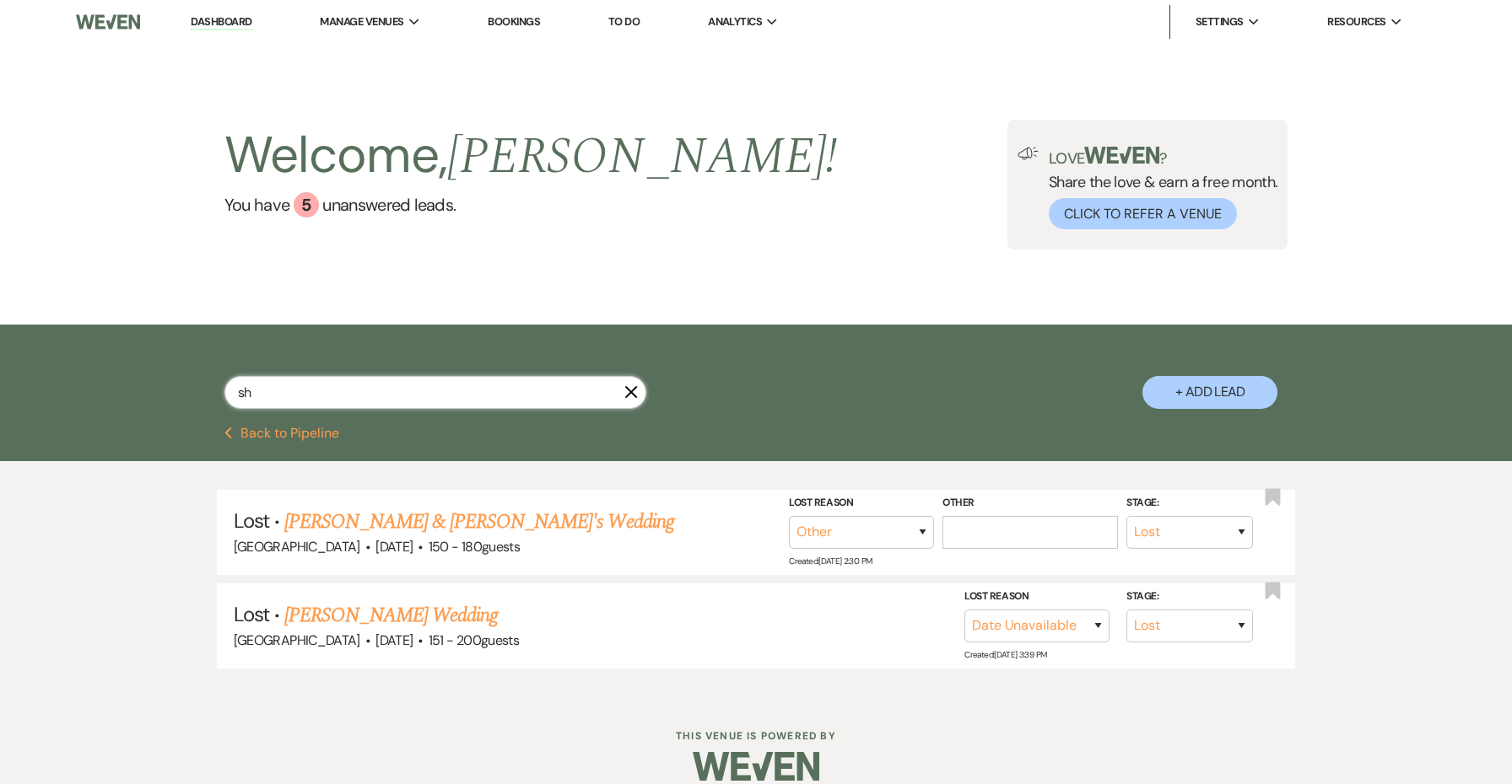
select select "5"
select select "8"
select select "5"
select select "8"
select select "5"
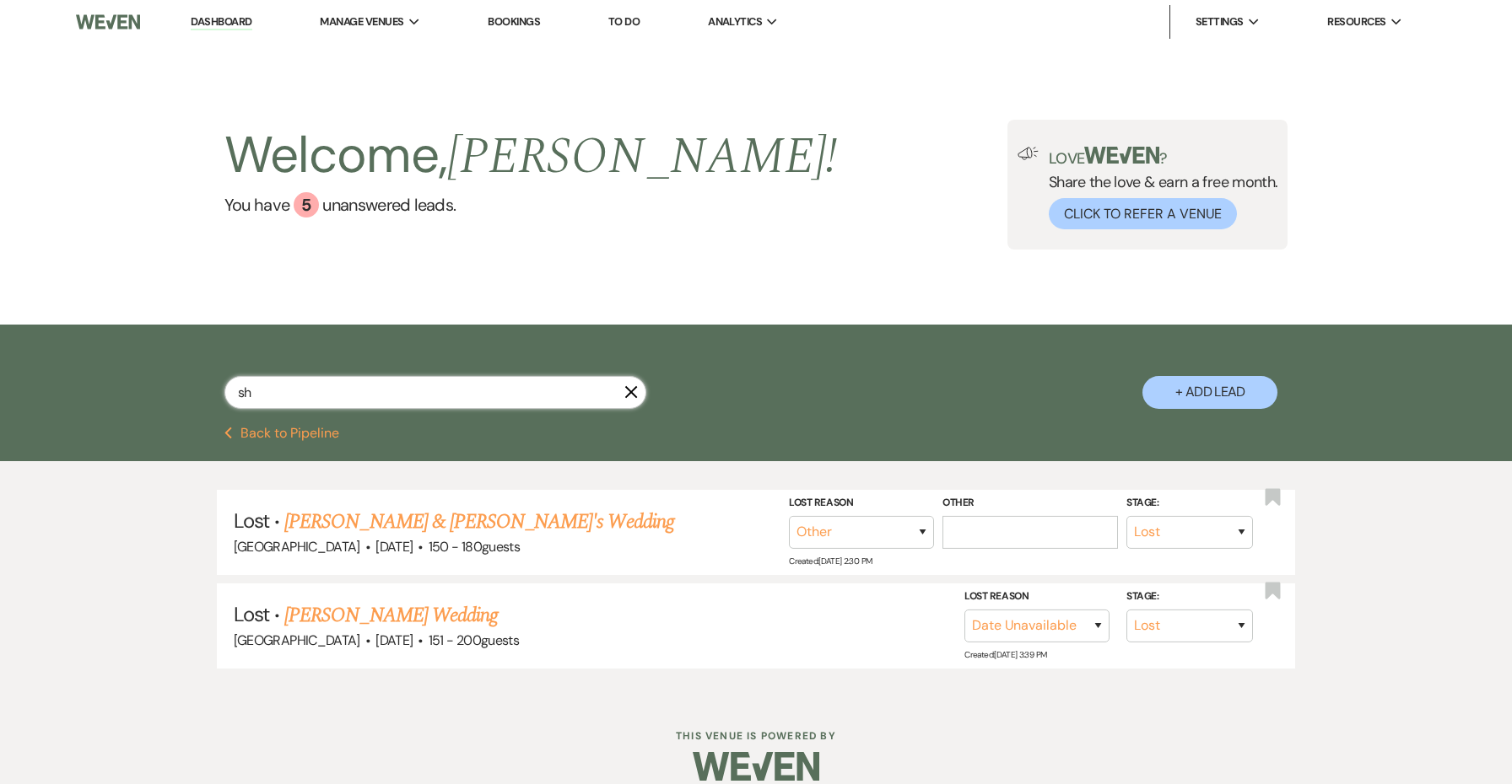
select select "8"
select select "5"
select select "8"
select select "5"
select select "8"
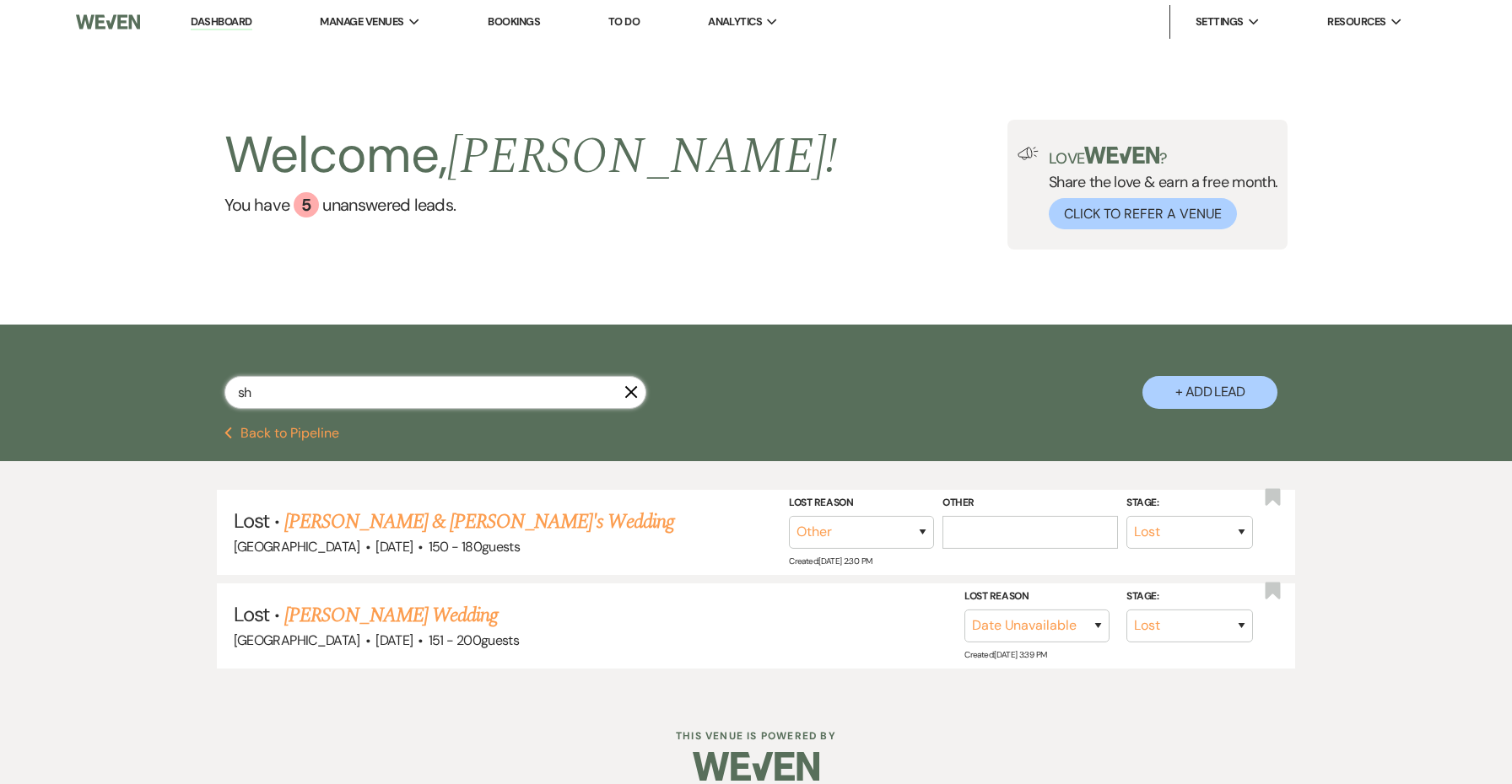
select select "7"
select select "8"
select select "9"
select select "8"
select select "5"
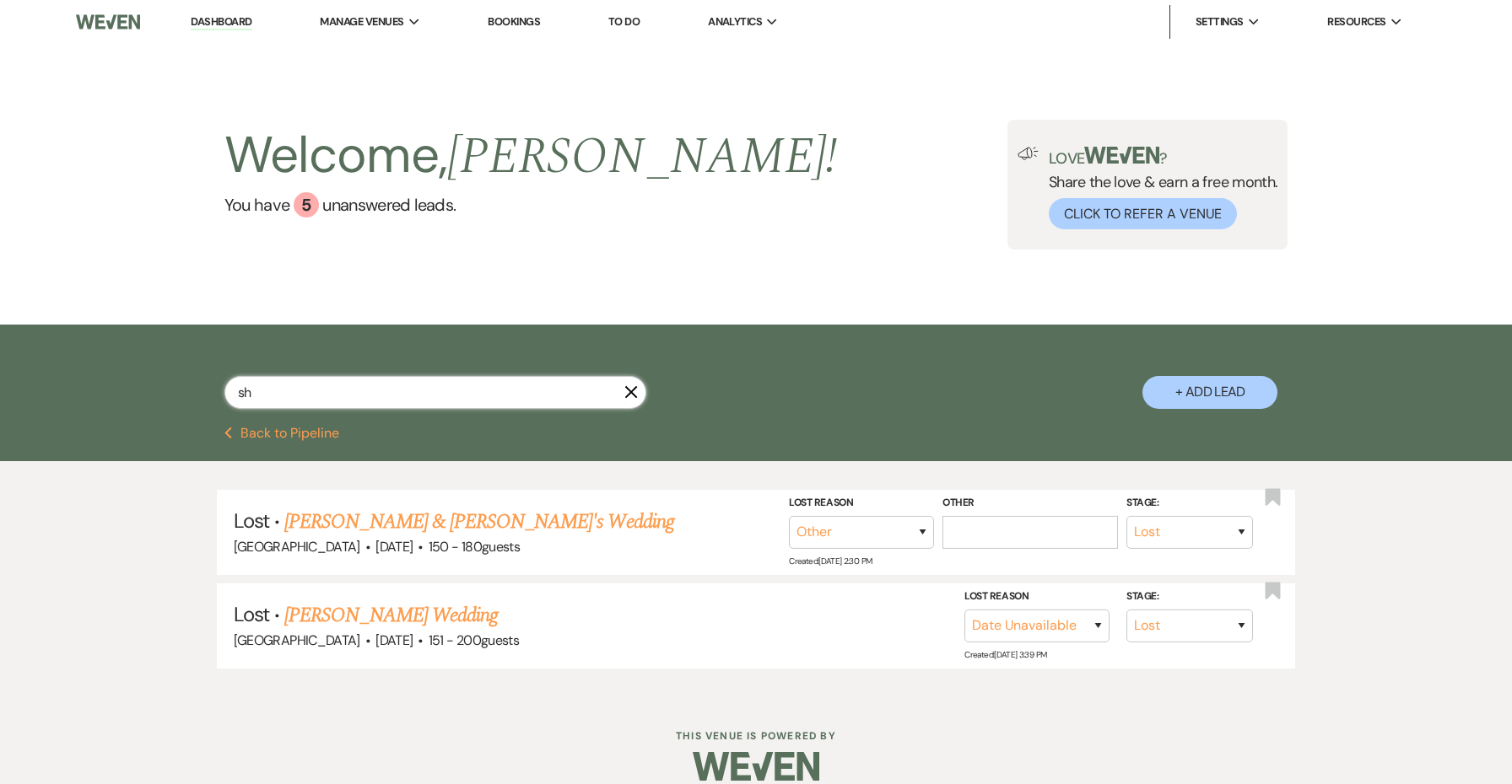
select select "8"
select select "5"
select select "8"
select select "5"
select select "8"
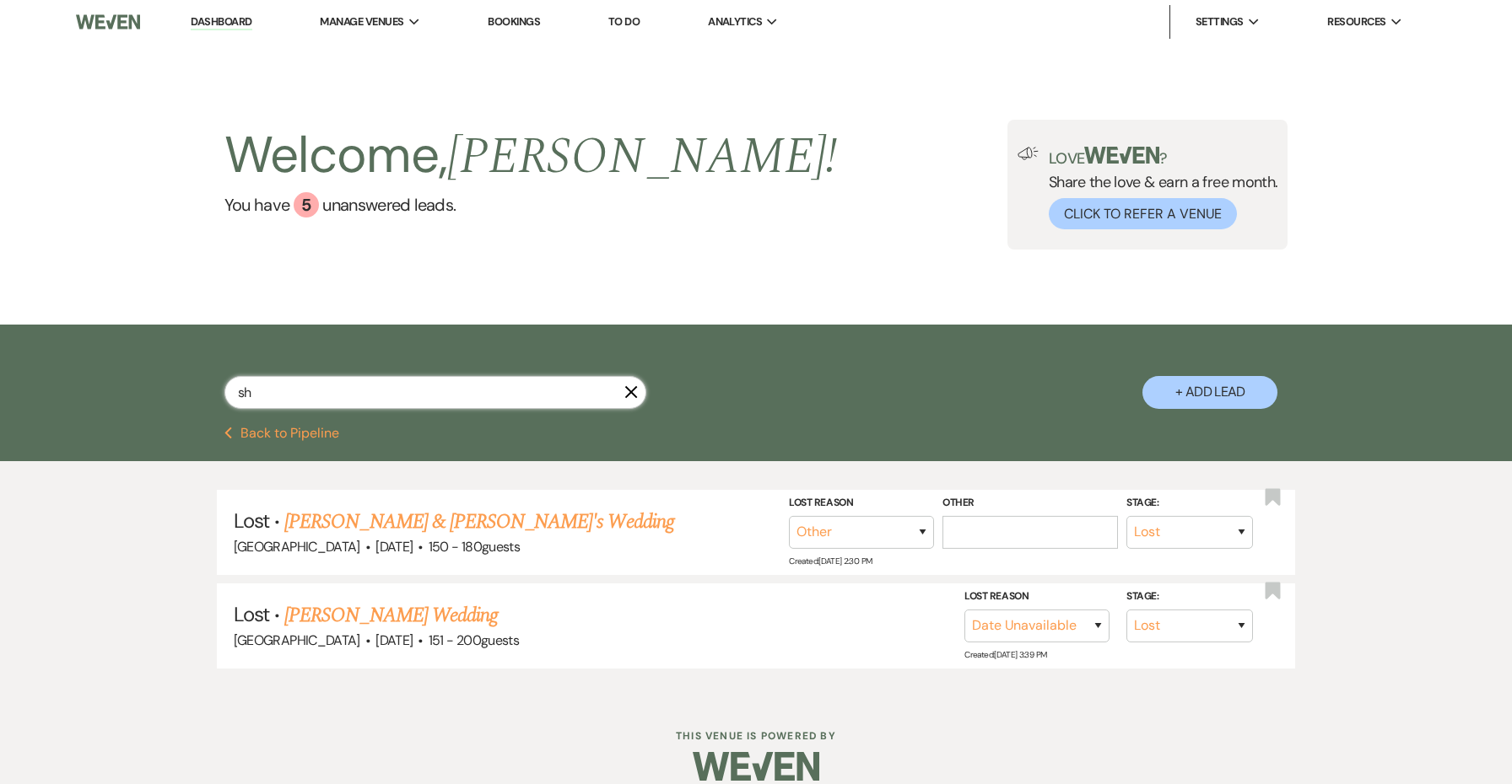
select select "8"
select select "5"
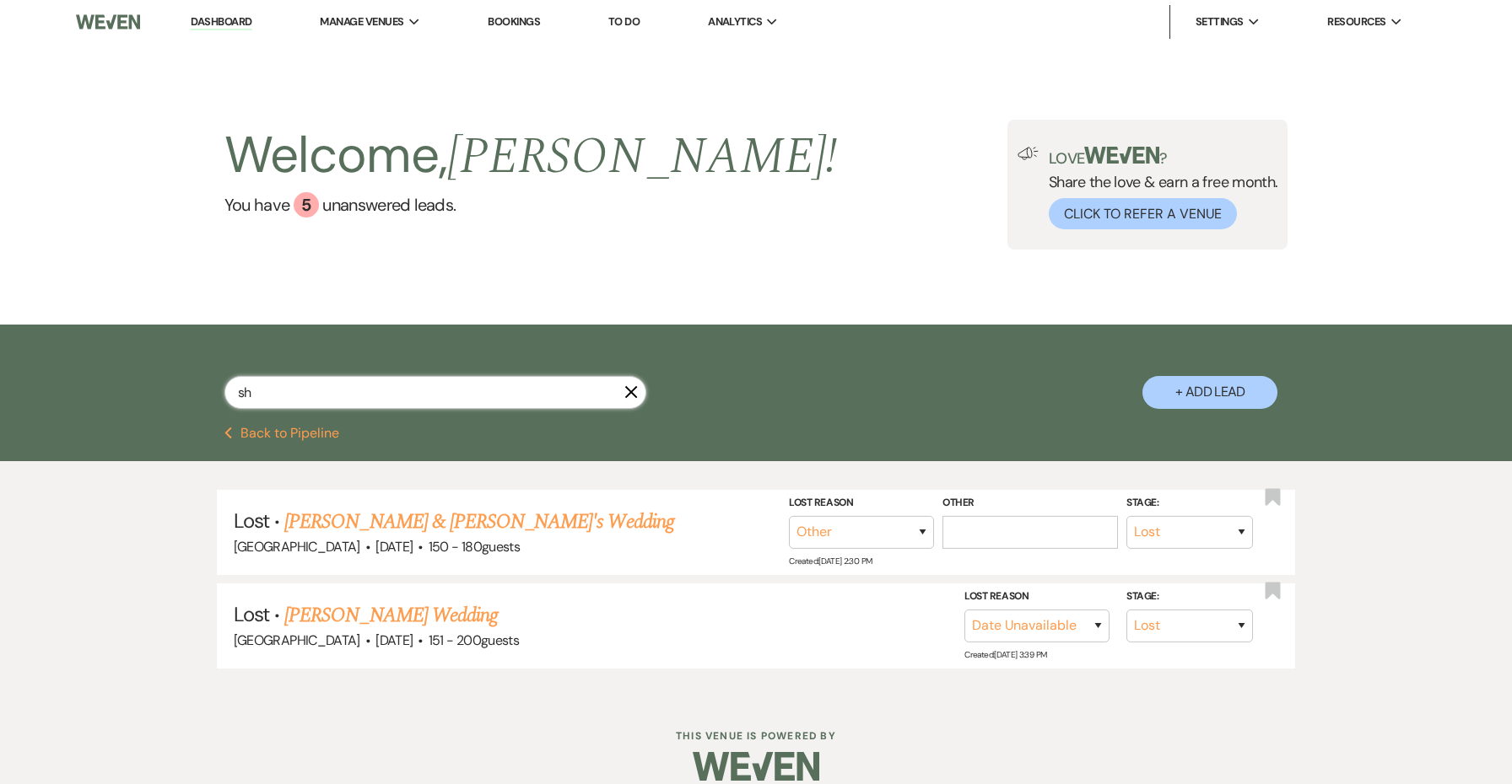
select select "8"
select select "5"
select select "8"
select select "5"
select select "8"
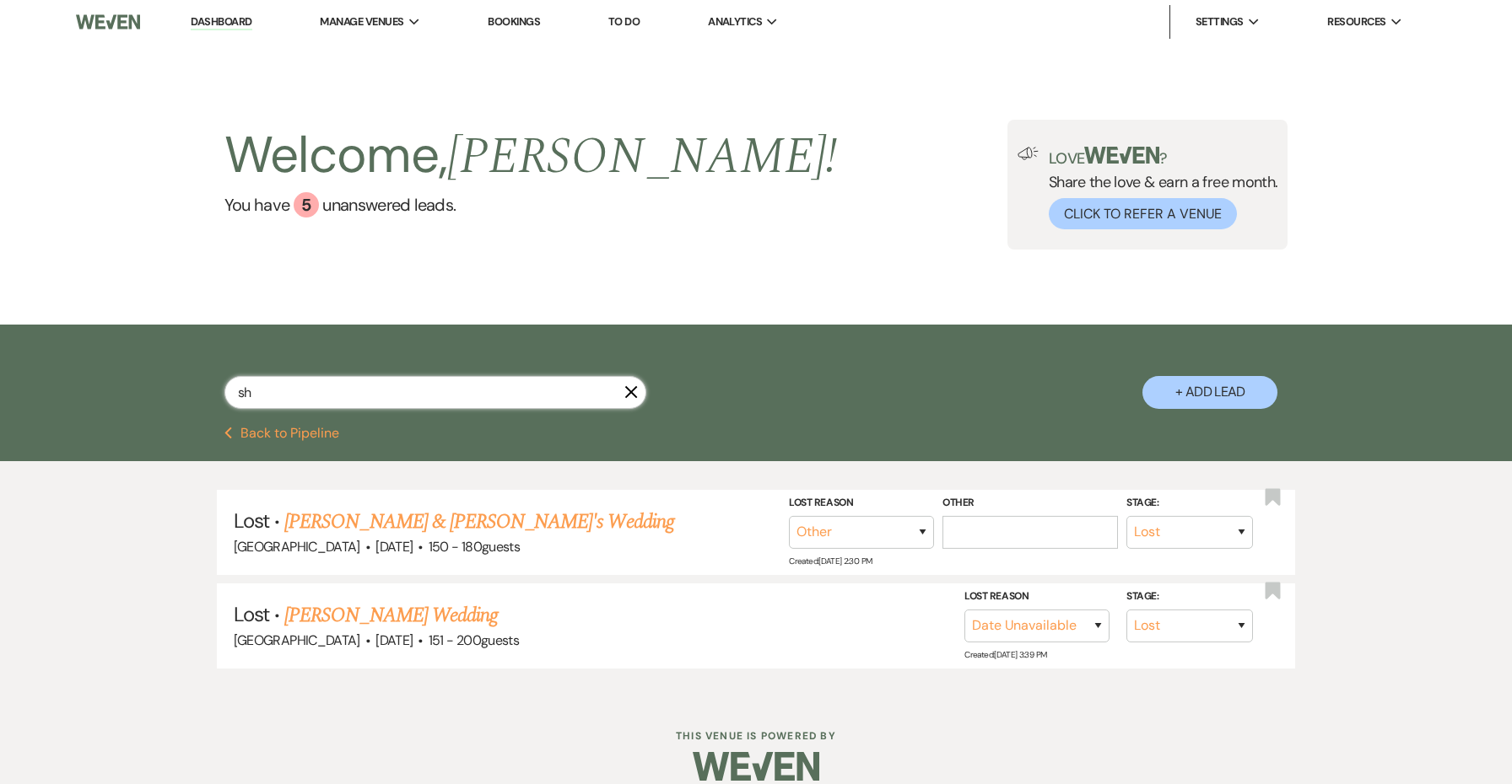
select select "5"
select select "8"
select select "5"
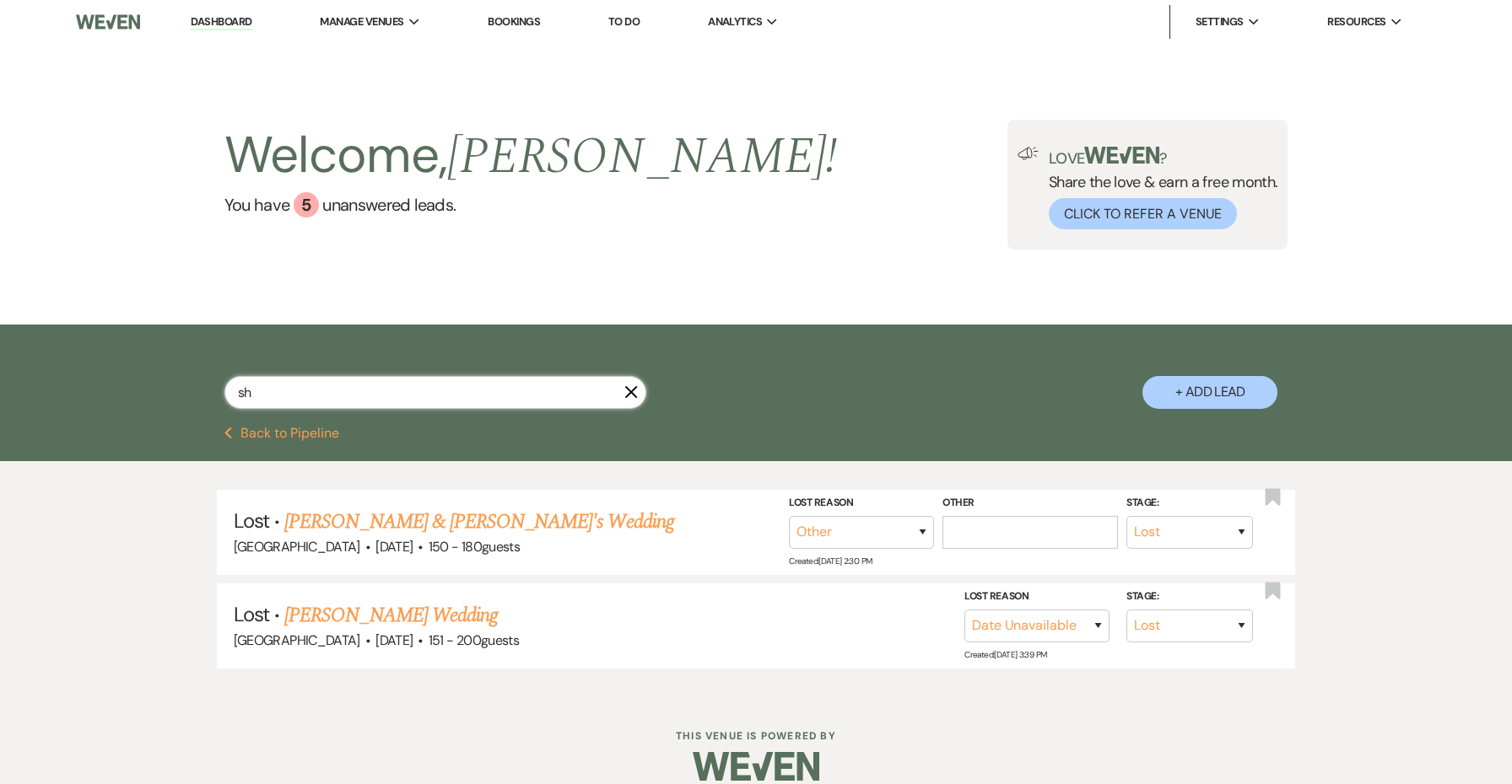
select select "8"
select select "5"
select select "8"
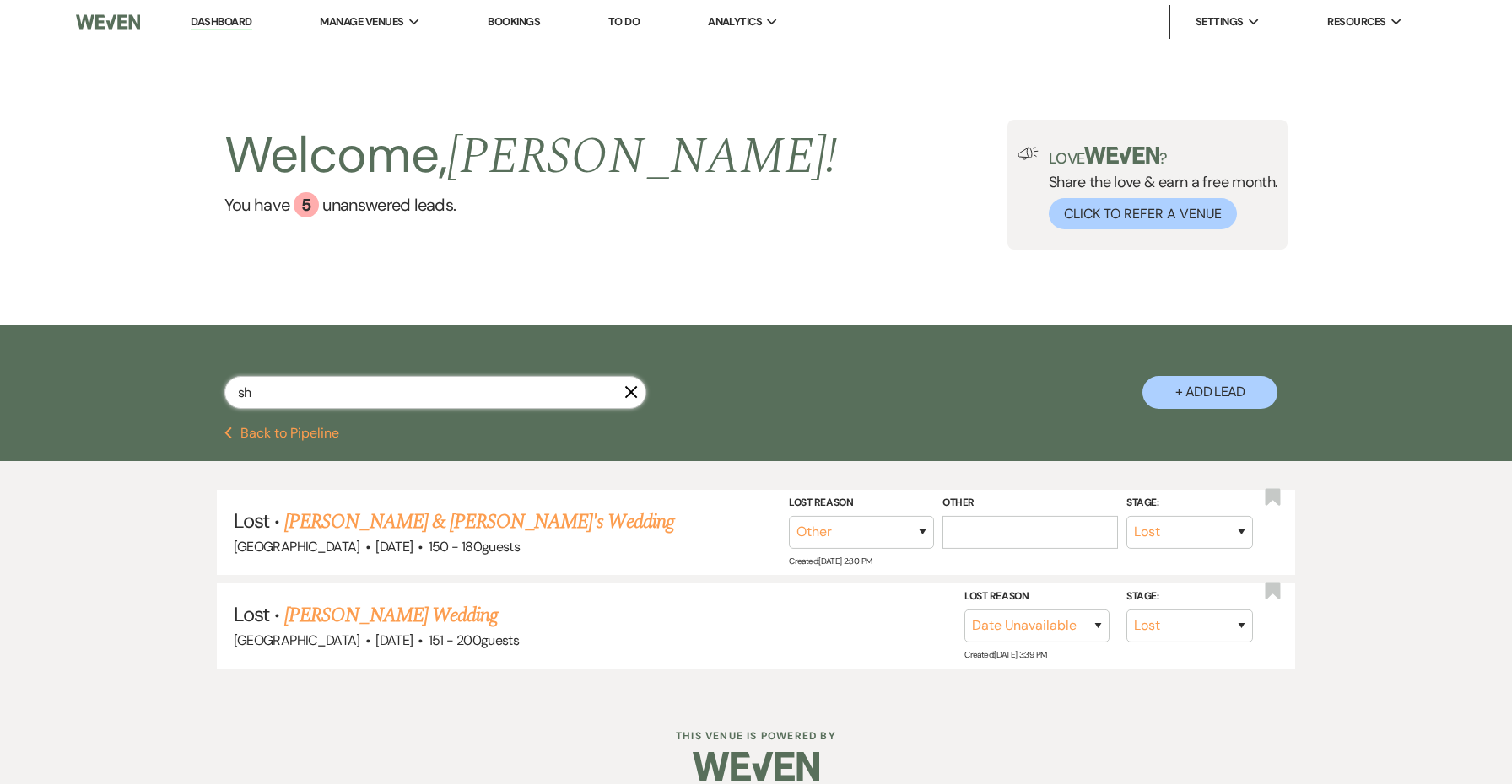
select select "5"
select select "8"
select select "5"
select select "8"
select select "5"
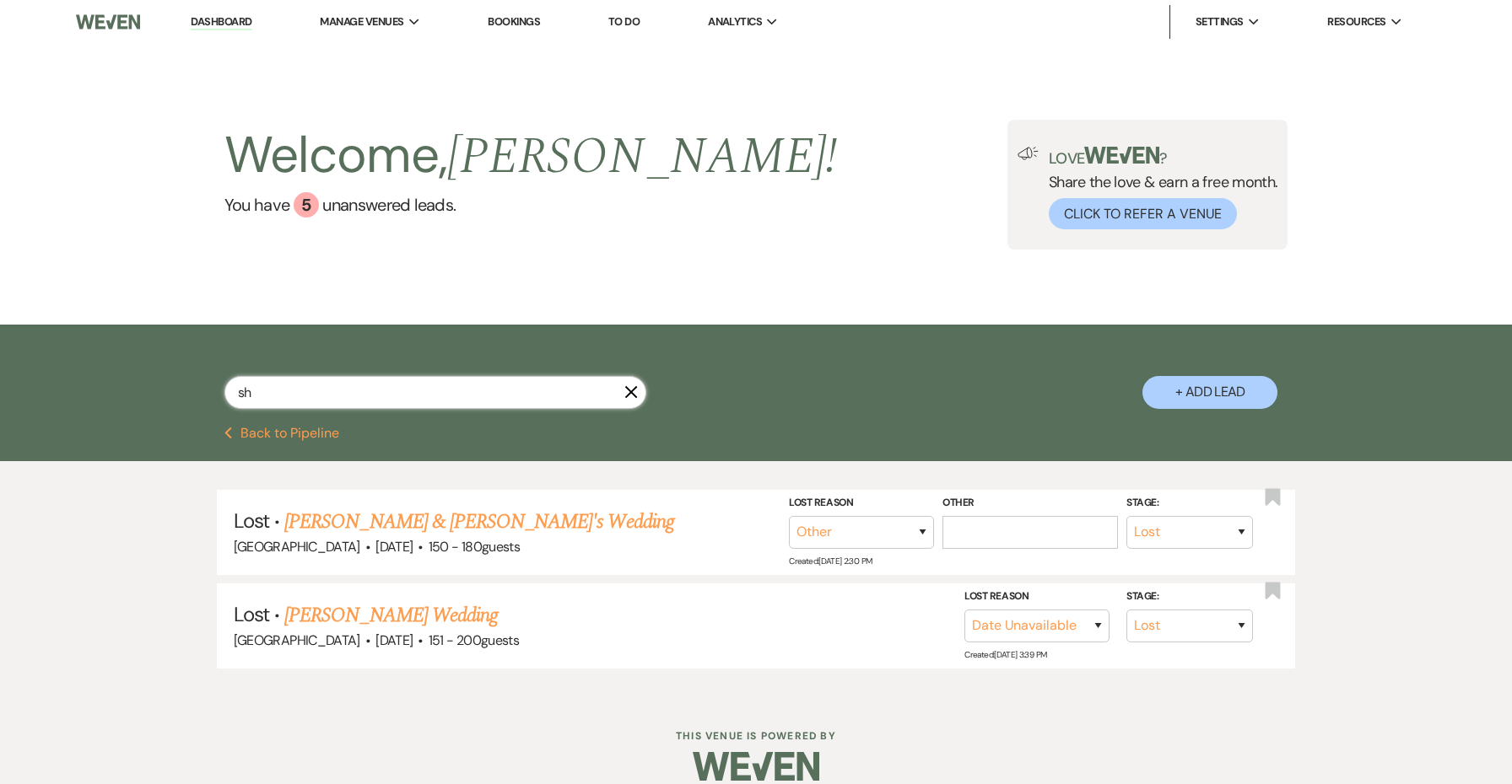
select select "8"
select select "5"
select select "8"
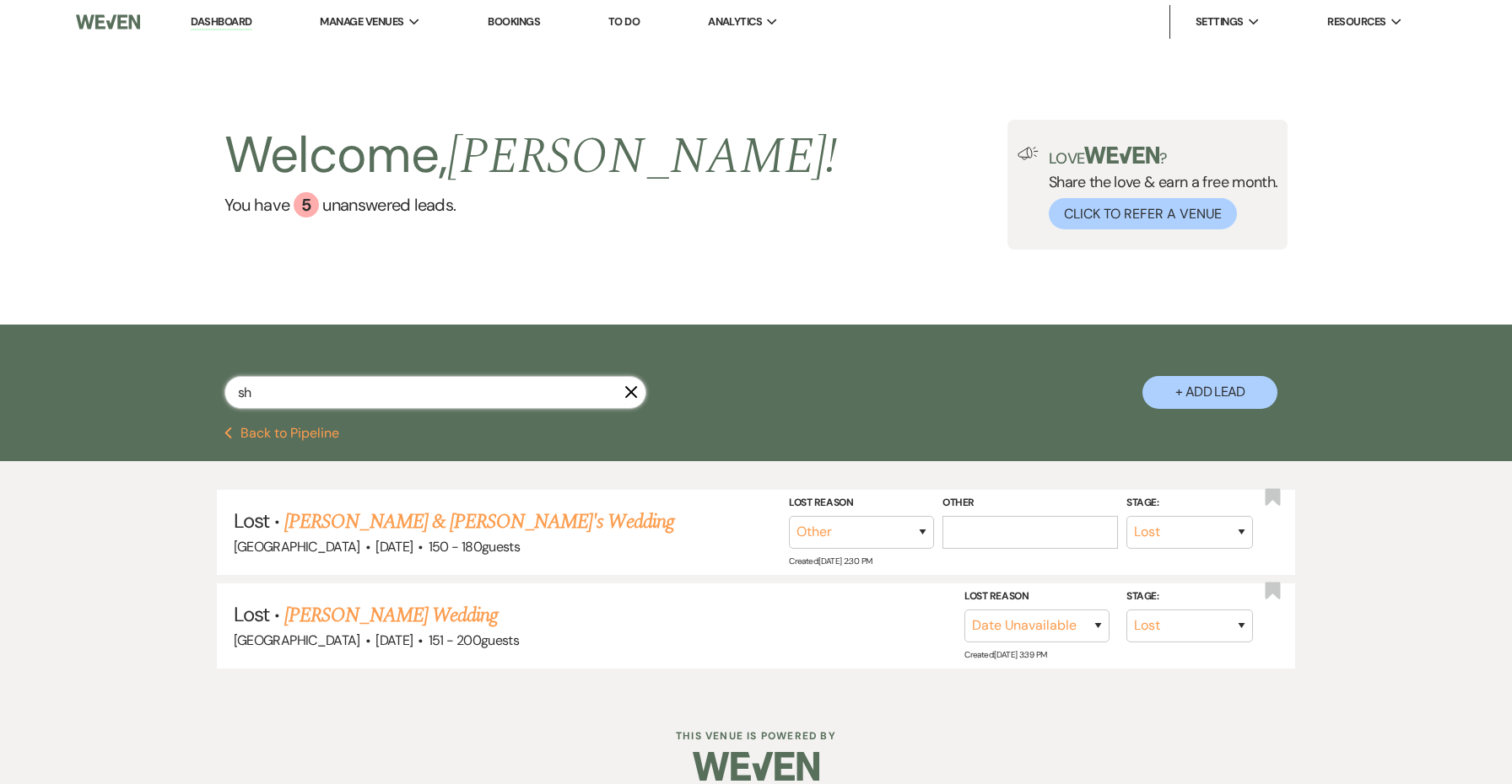
select select "5"
select select "8"
select select "3"
select select "8"
select select "1"
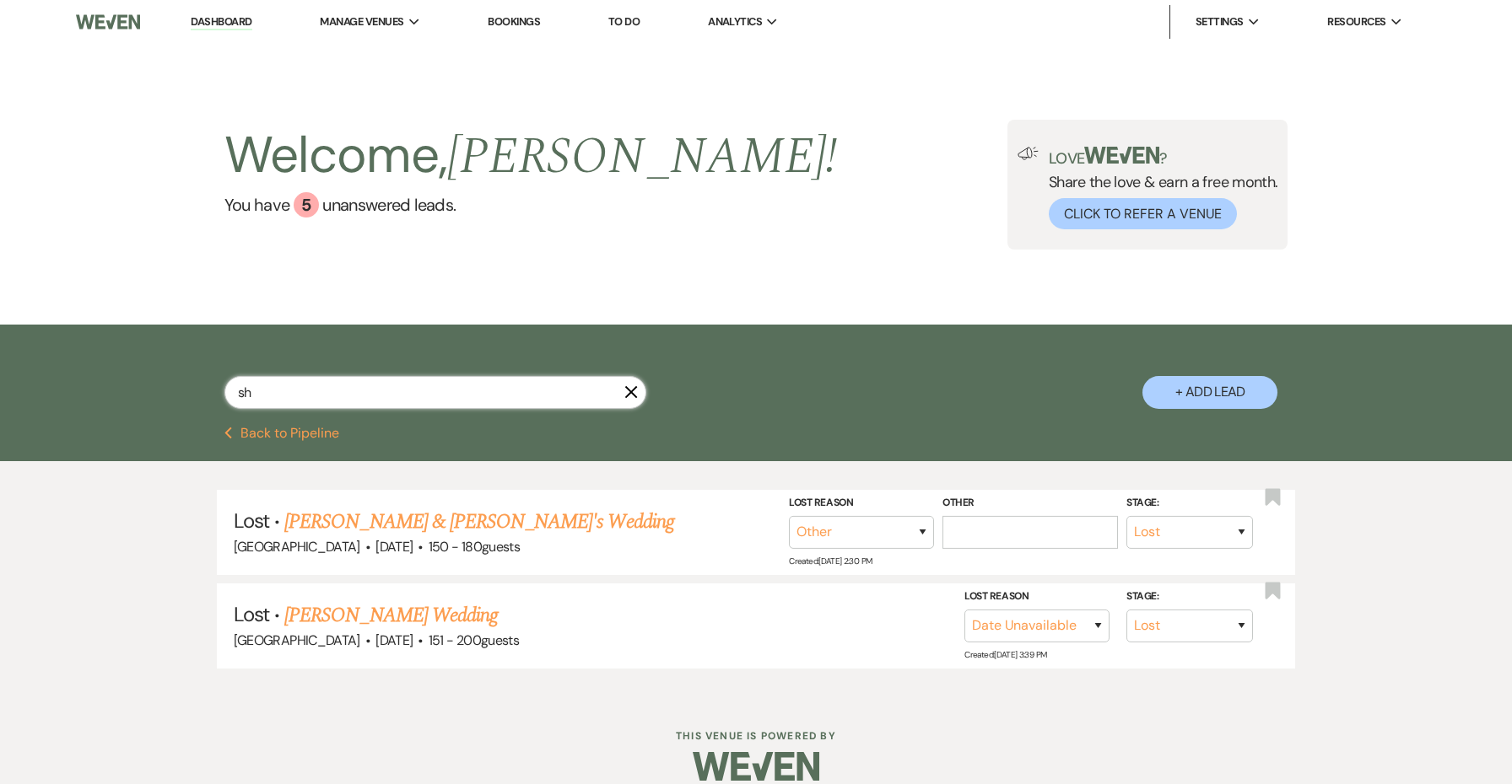
select select "8"
select select "5"
select select "8"
select select "5"
select select "8"
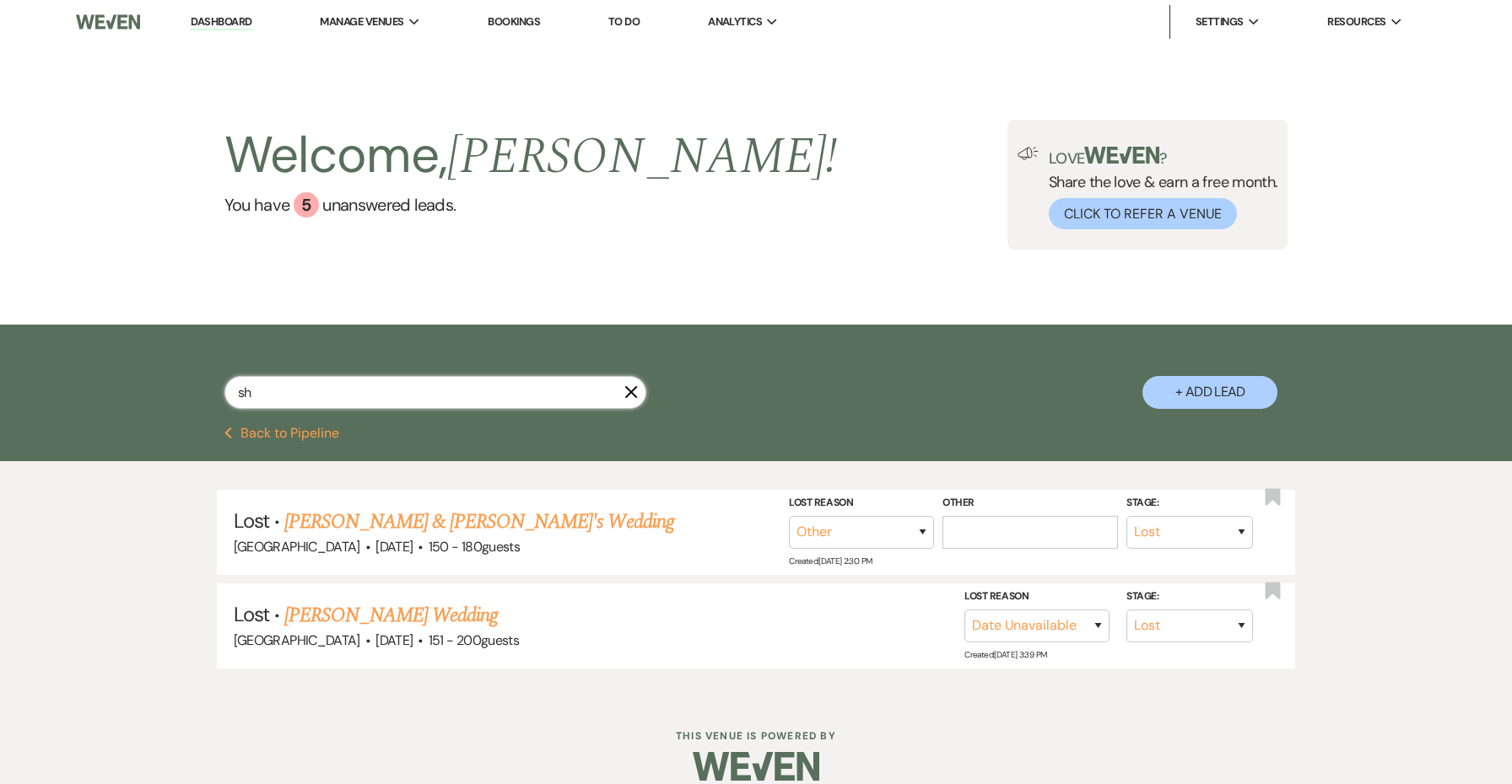
select select "3"
select select "8"
select select "5"
select select "8"
select select "5"
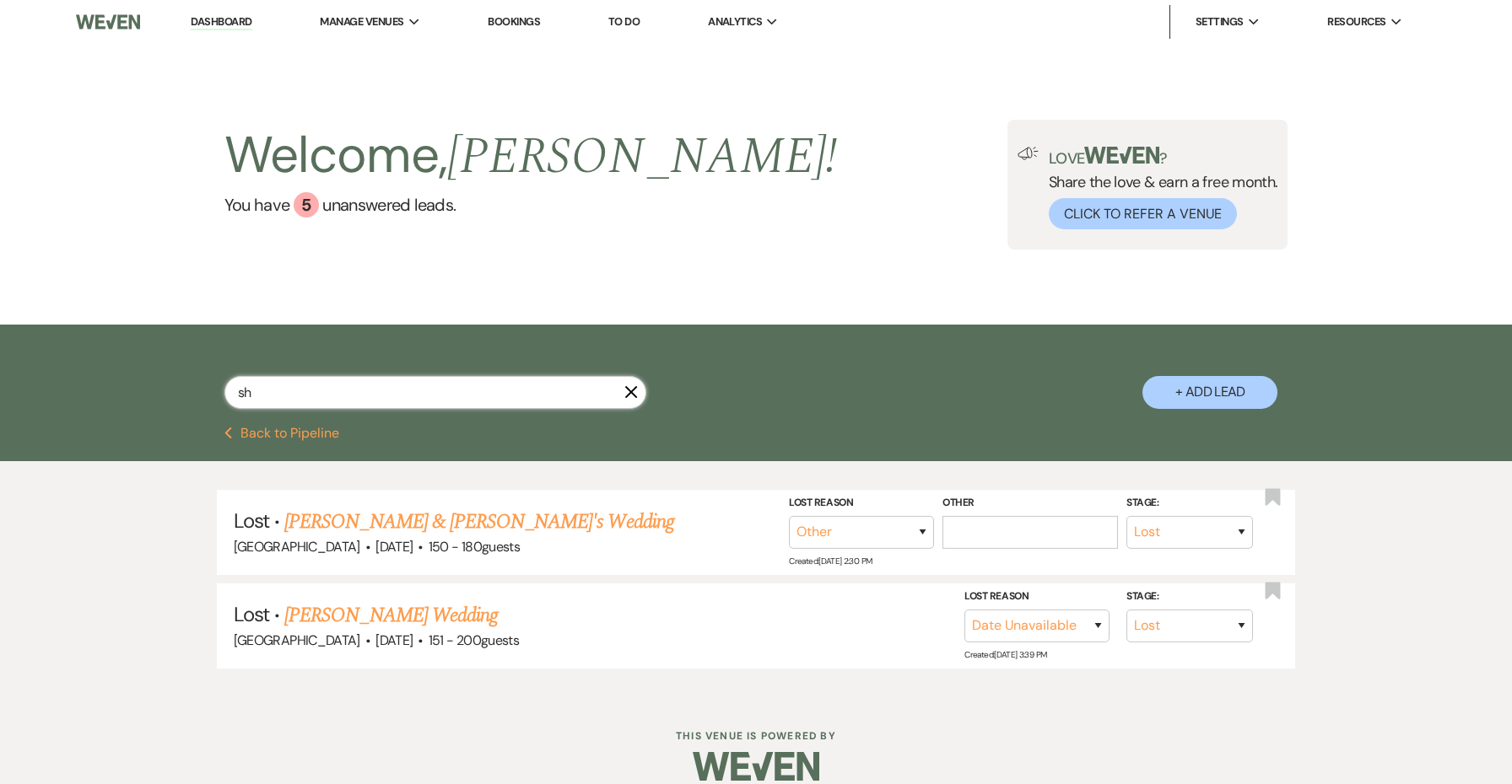
select select "8"
select select "5"
select select "8"
select select "1"
select select "8"
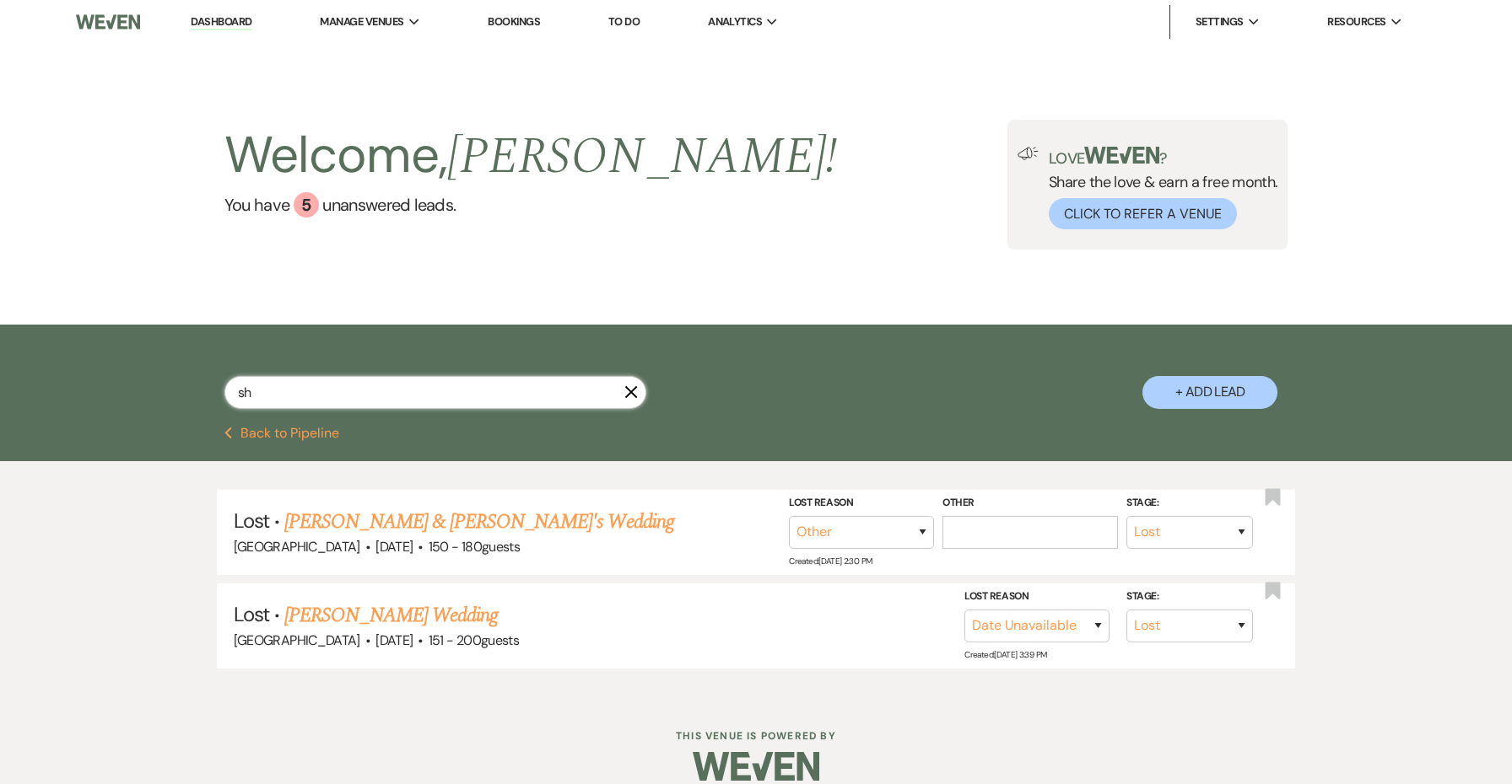
select select "5"
select select "8"
select select "5"
select select "8"
select select "5"
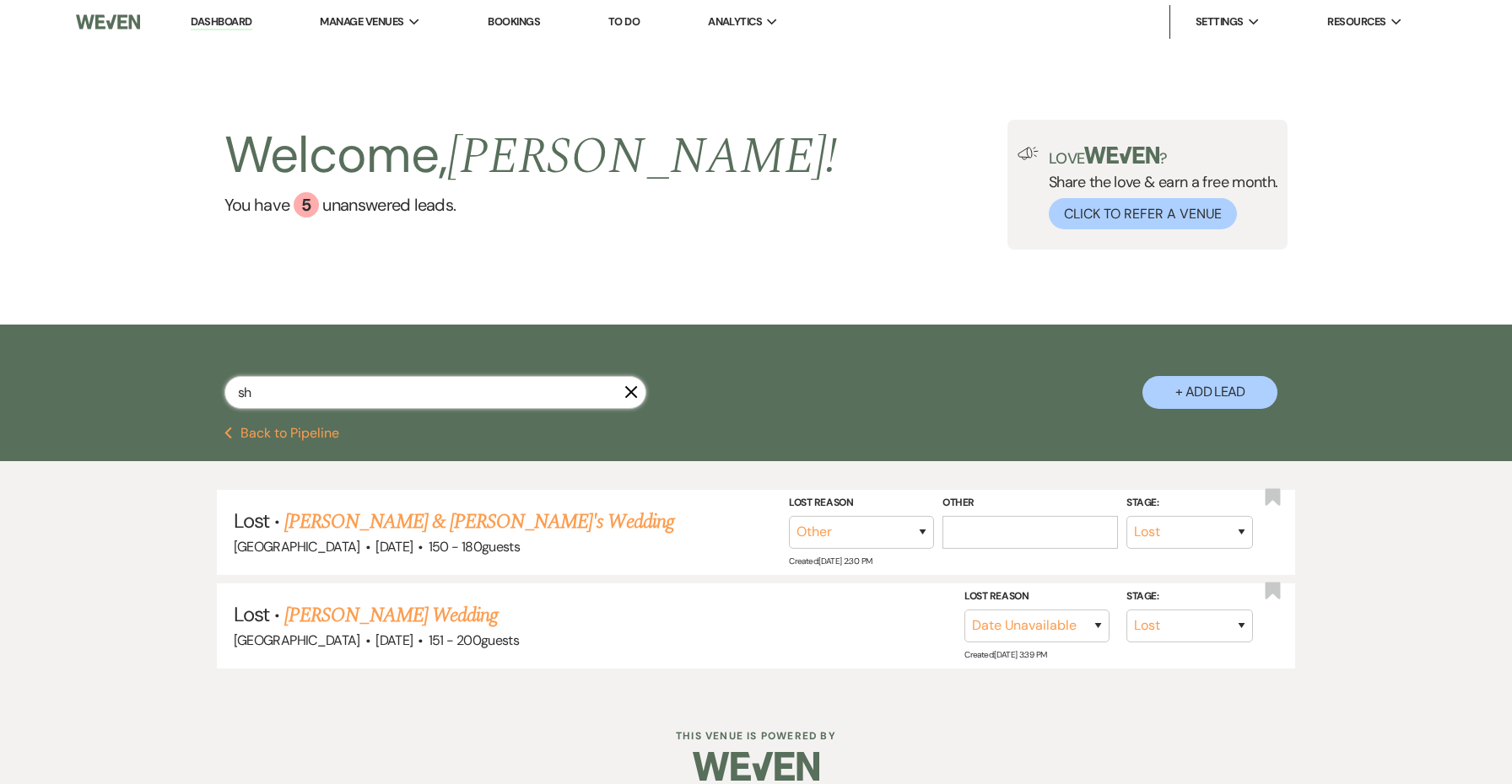
select select "8"
select select "5"
select select "8"
select select "5"
select select "8"
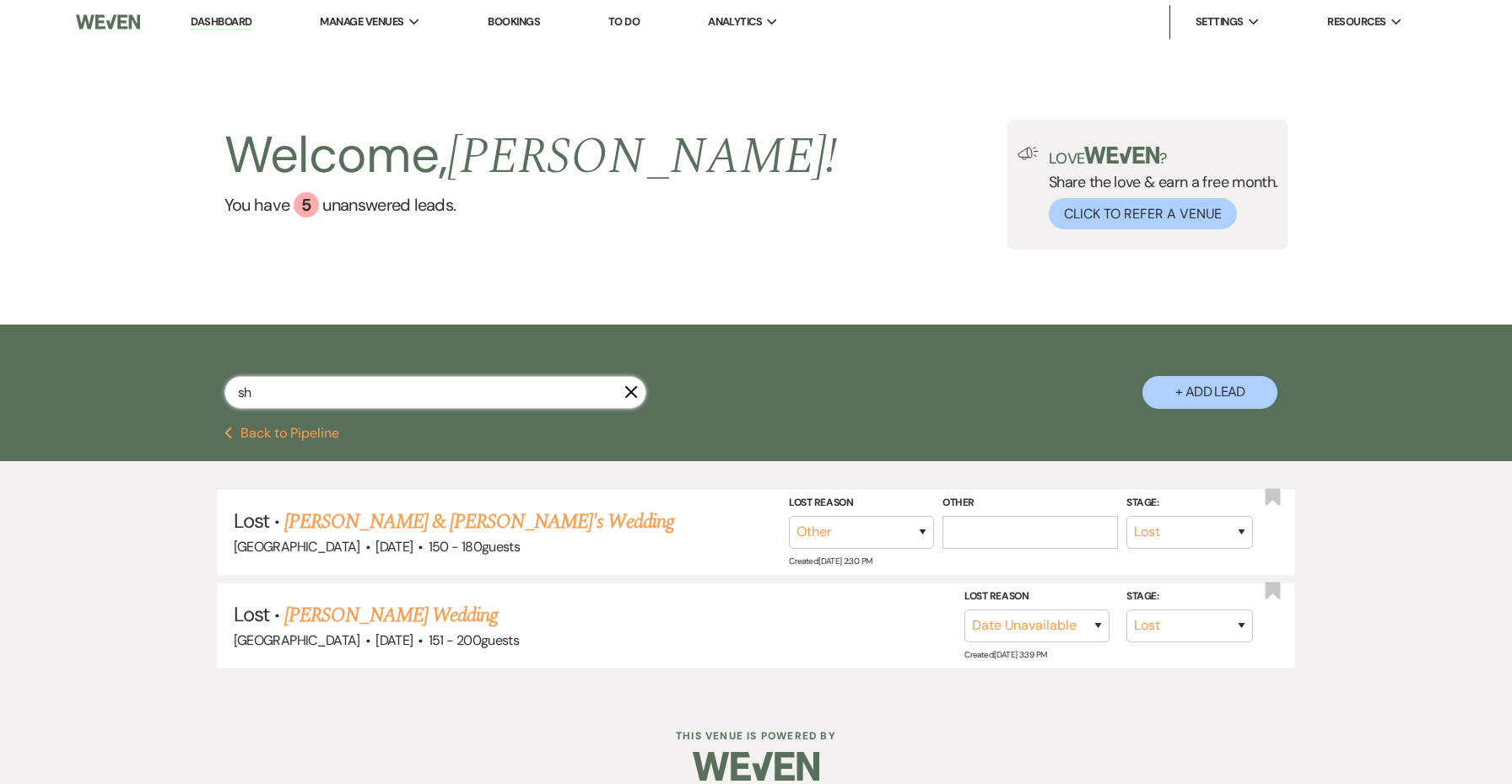
select select "6"
select select "8"
select select "5"
select select "8"
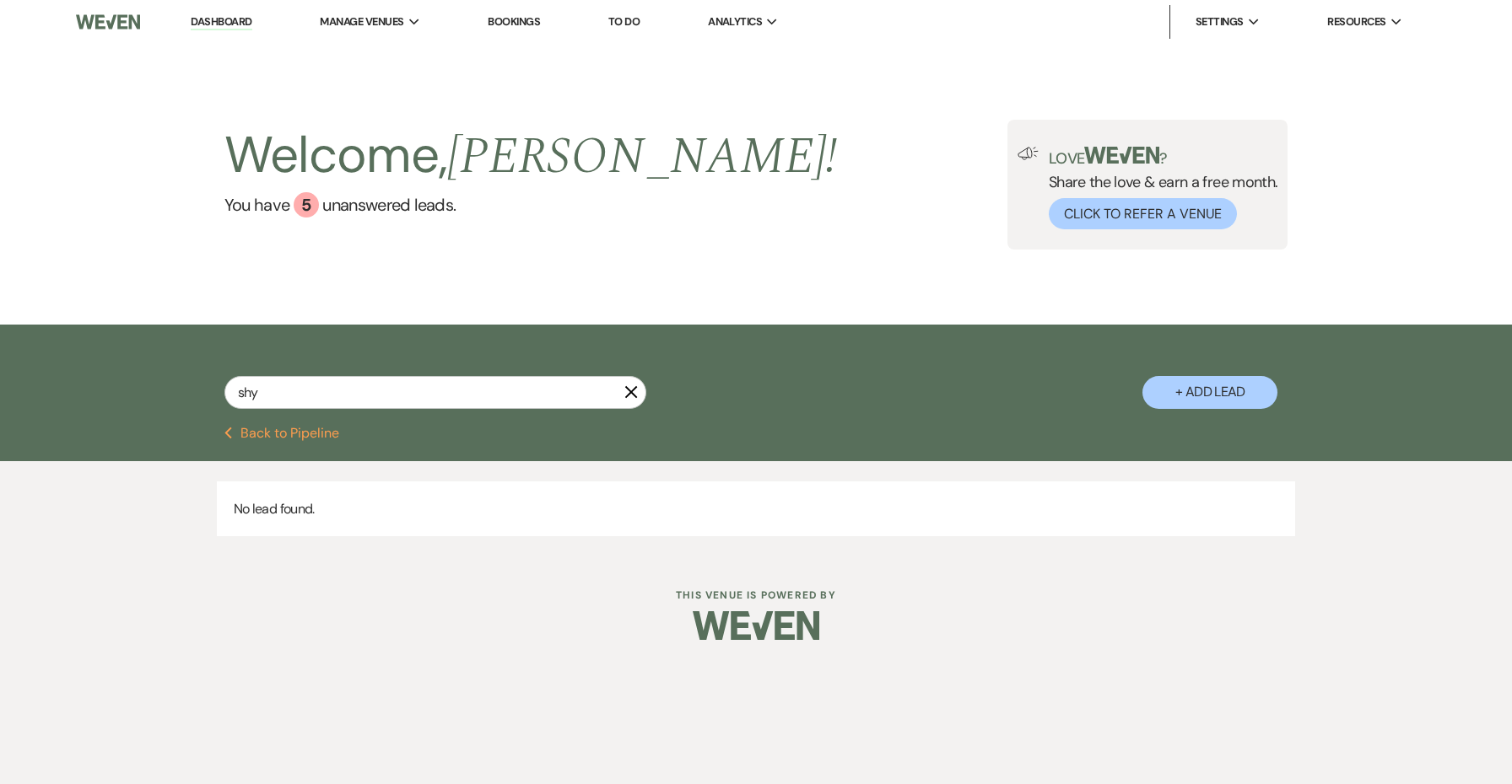
click at [637, 390] on icon "X" at bounding box center [630, 392] width 13 height 13
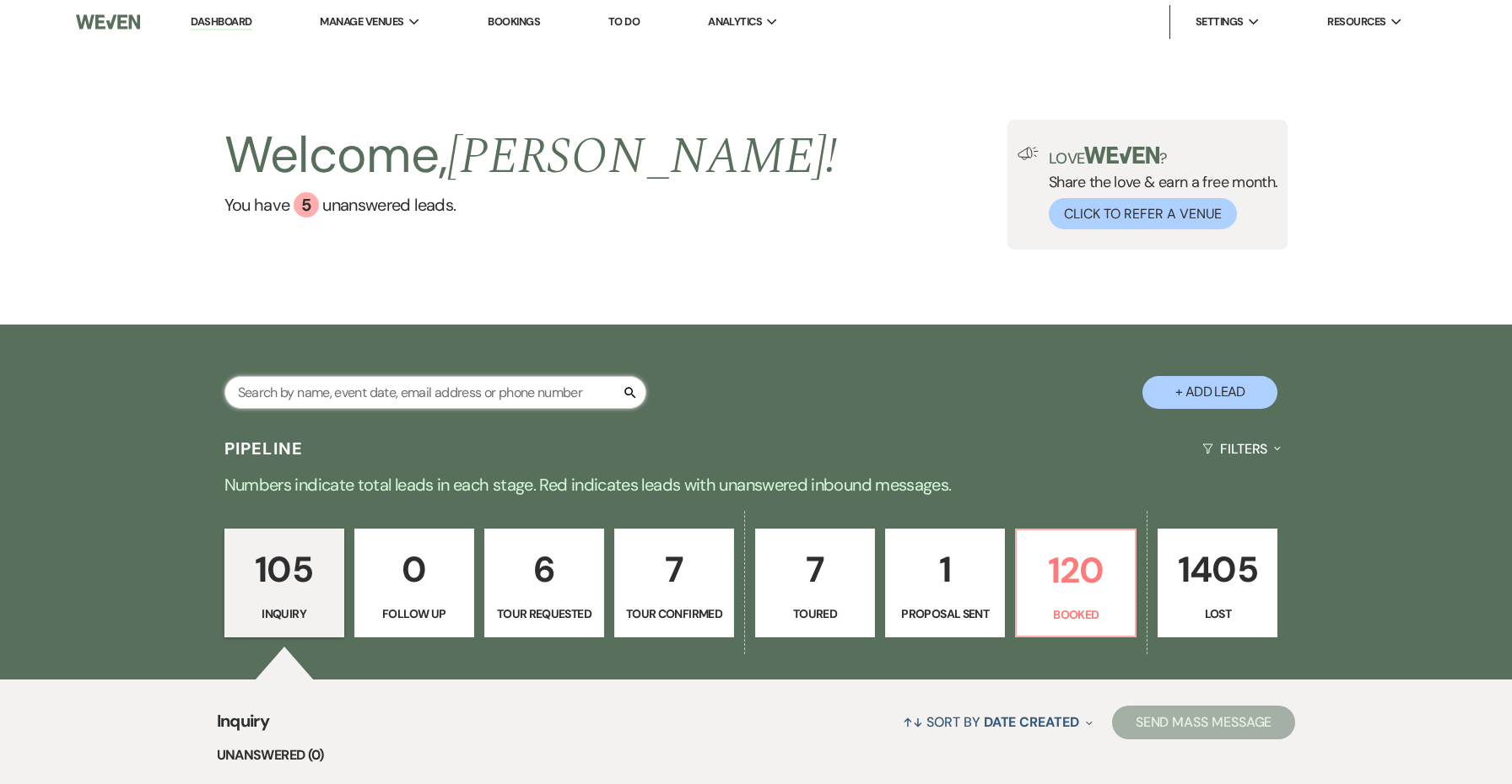
click at [482, 390] on input "text" at bounding box center [436, 392] width 422 height 33
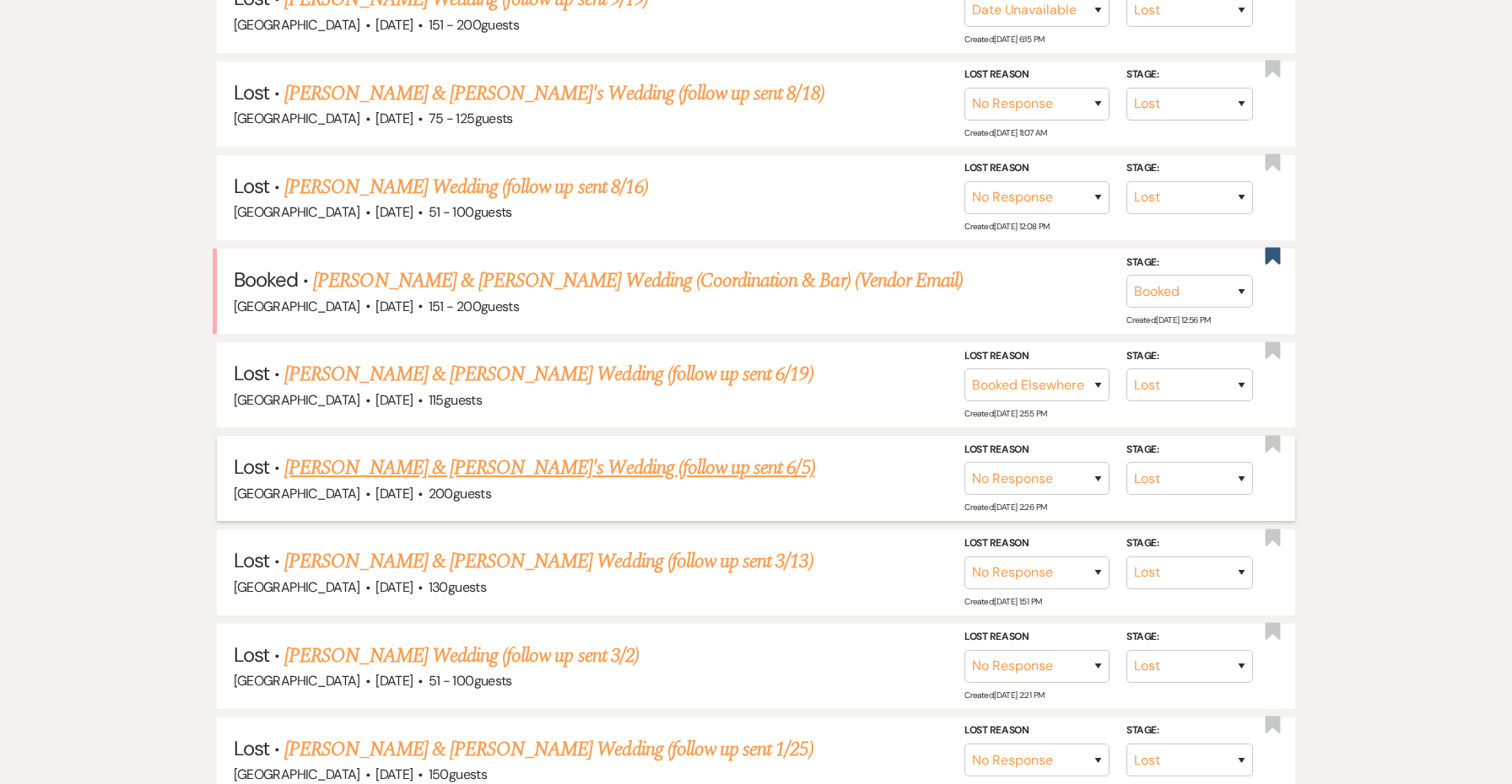
scroll to position [2397, 0]
click at [370, 308] on span "·" at bounding box center [368, 308] width 5 height 0
click at [392, 266] on link "[PERSON_NAME] & [PERSON_NAME] Wedding (Coordination & Bar) (Vendor Email)" at bounding box center [638, 281] width 650 height 30
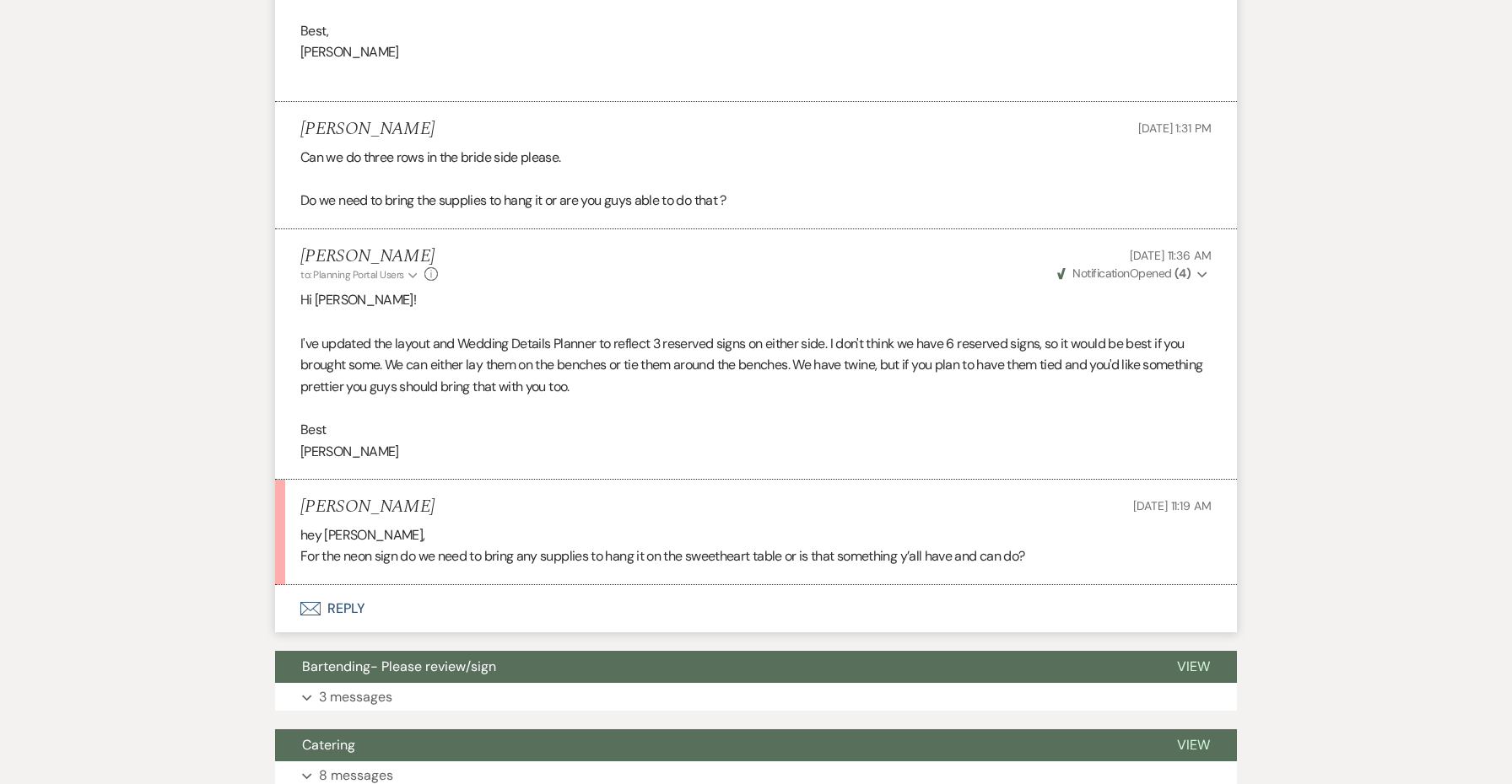
scroll to position [885, 0]
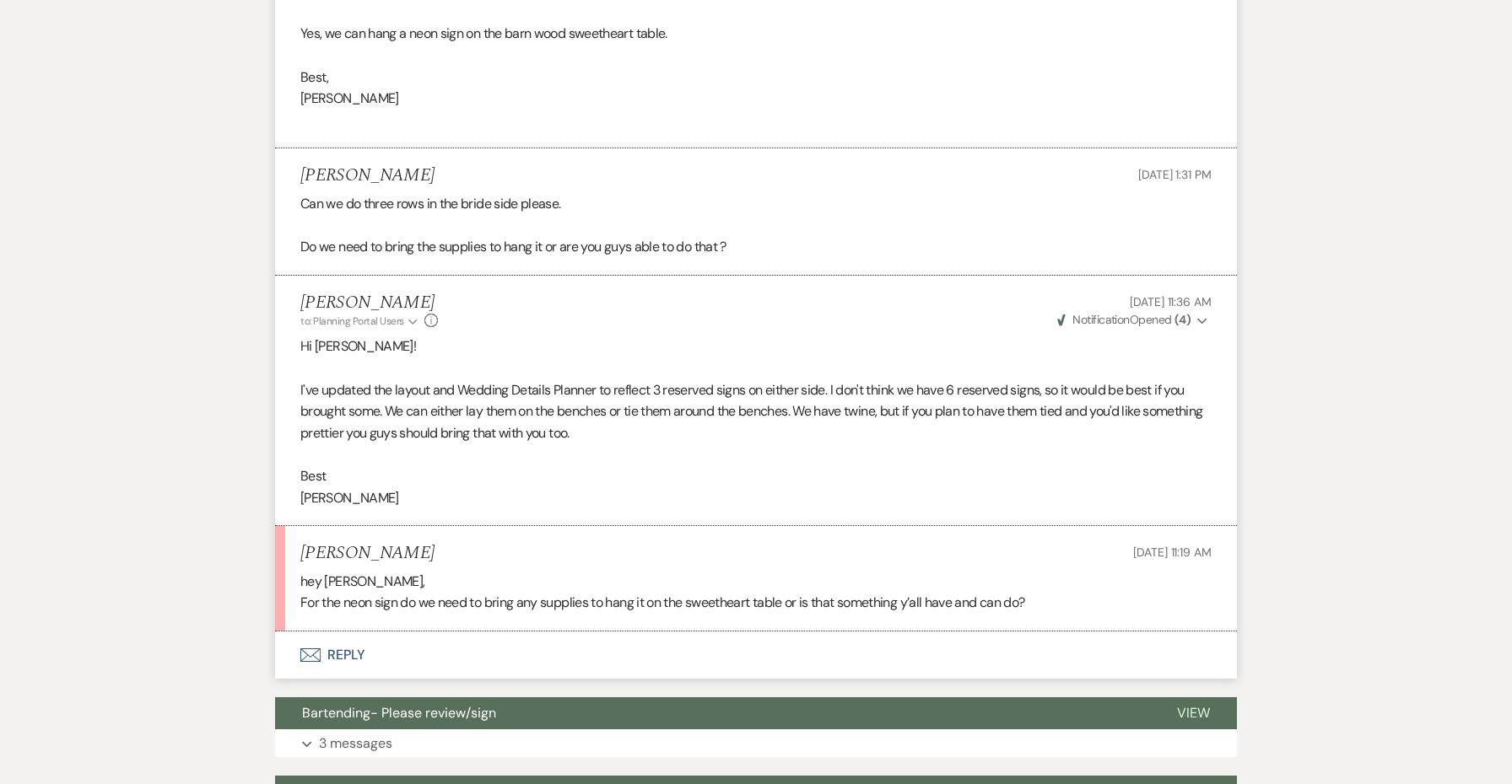
click at [348, 633] on button "Envelope Reply" at bounding box center [756, 655] width 962 height 47
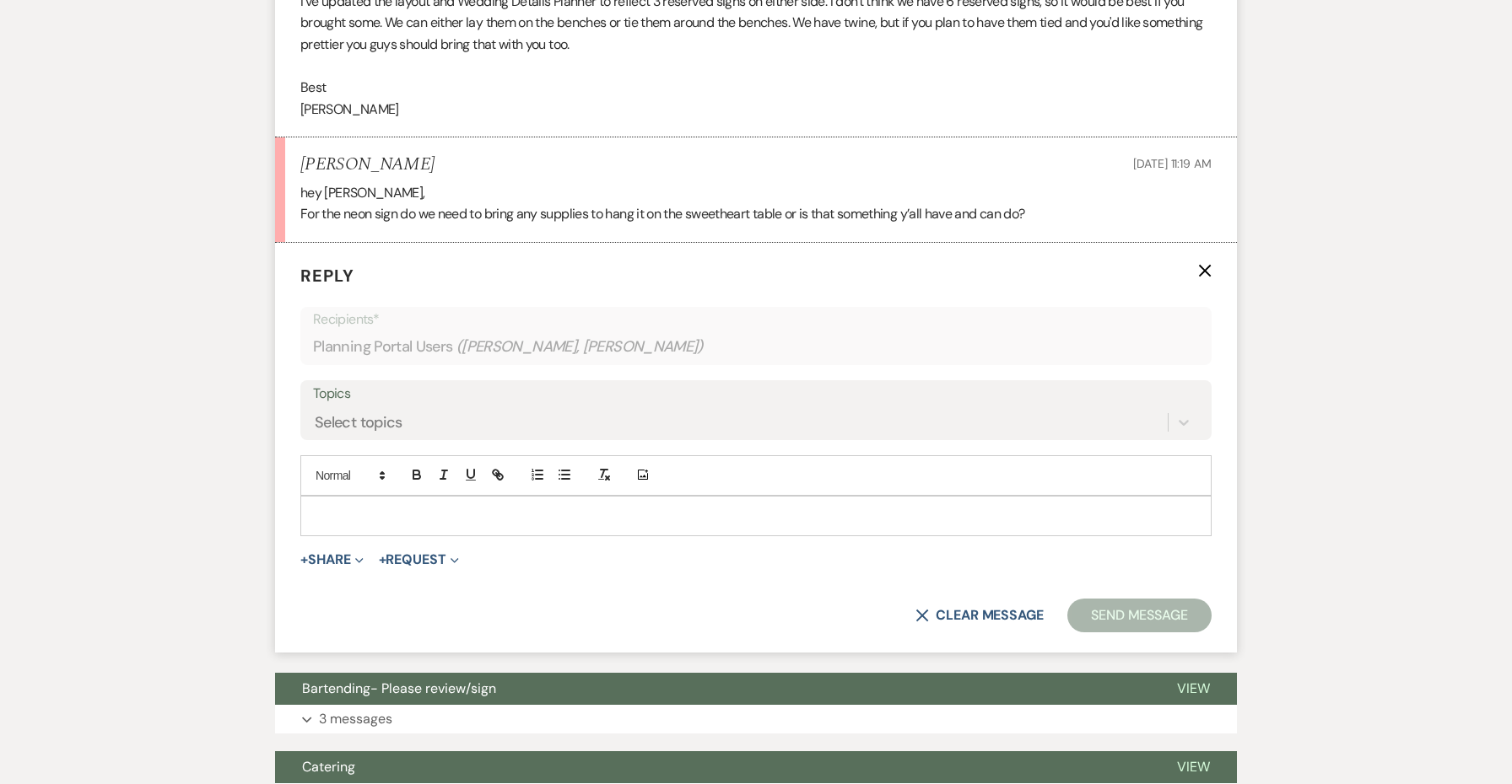
scroll to position [1282, 0]
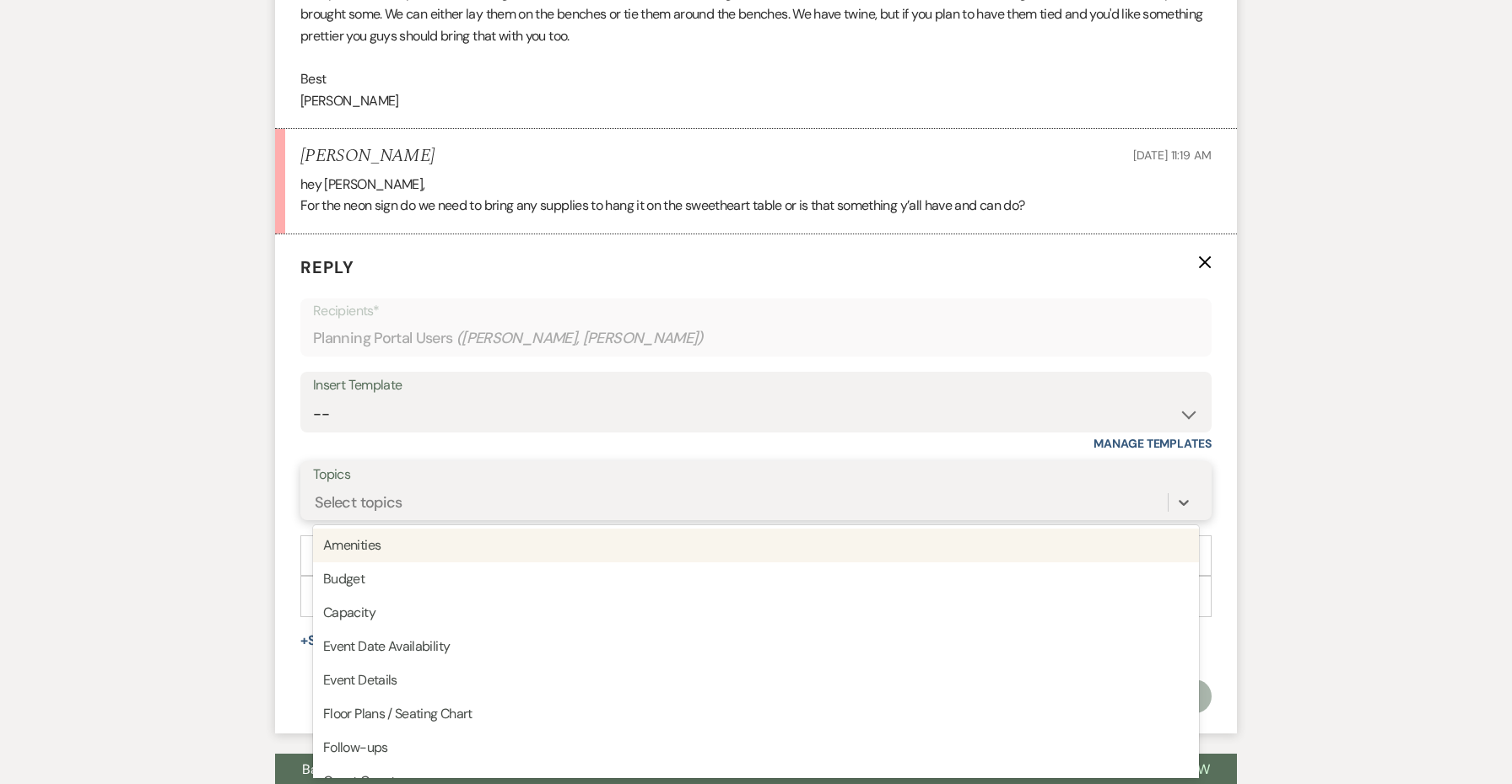
click at [359, 494] on div "Select topics" at bounding box center [359, 503] width 88 height 23
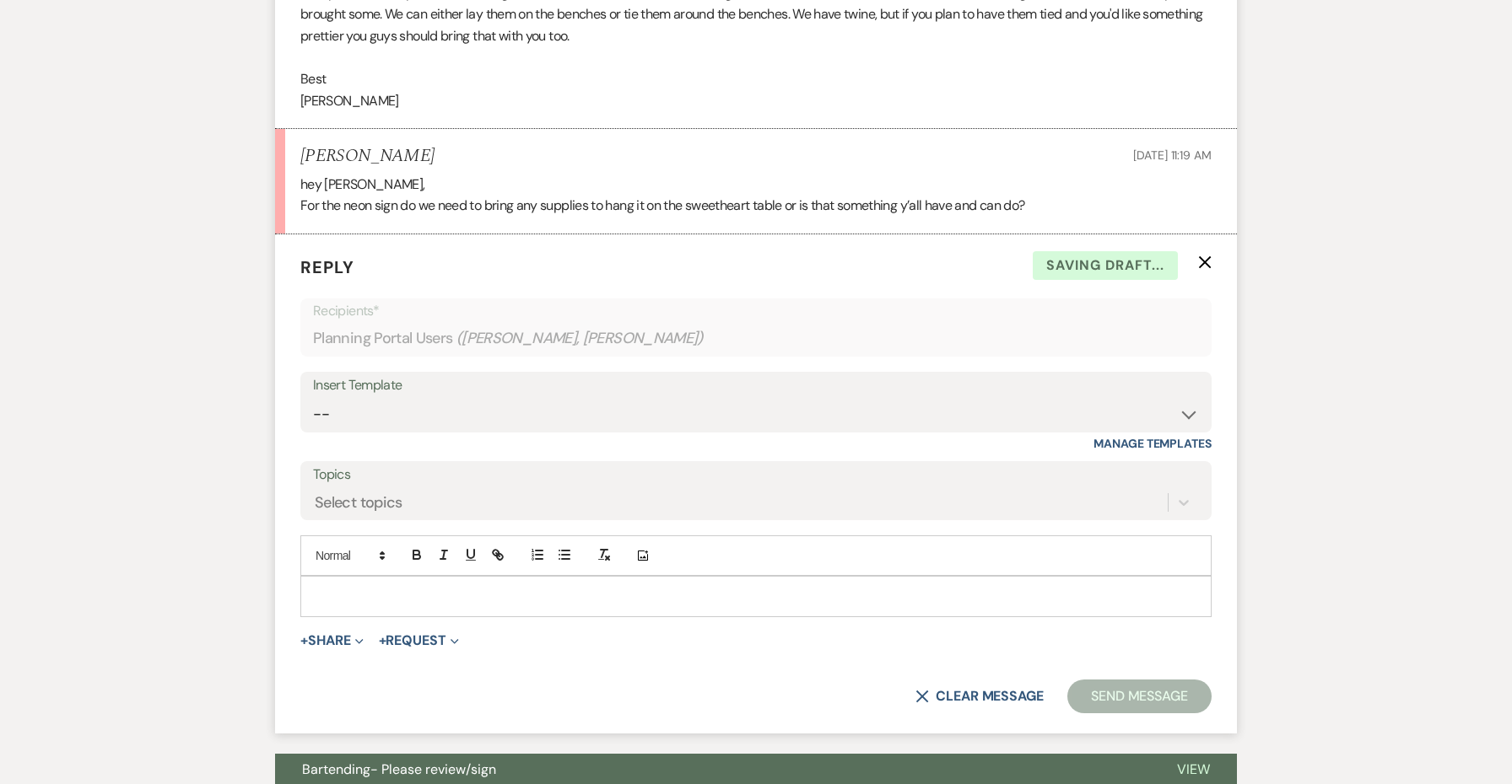
click at [289, 574] on form "Reply X Saving draft... Recipients* Planning Portal Users ( [PERSON_NAME], [PER…" at bounding box center [756, 484] width 962 height 499
click at [327, 587] on p at bounding box center [756, 596] width 884 height 19
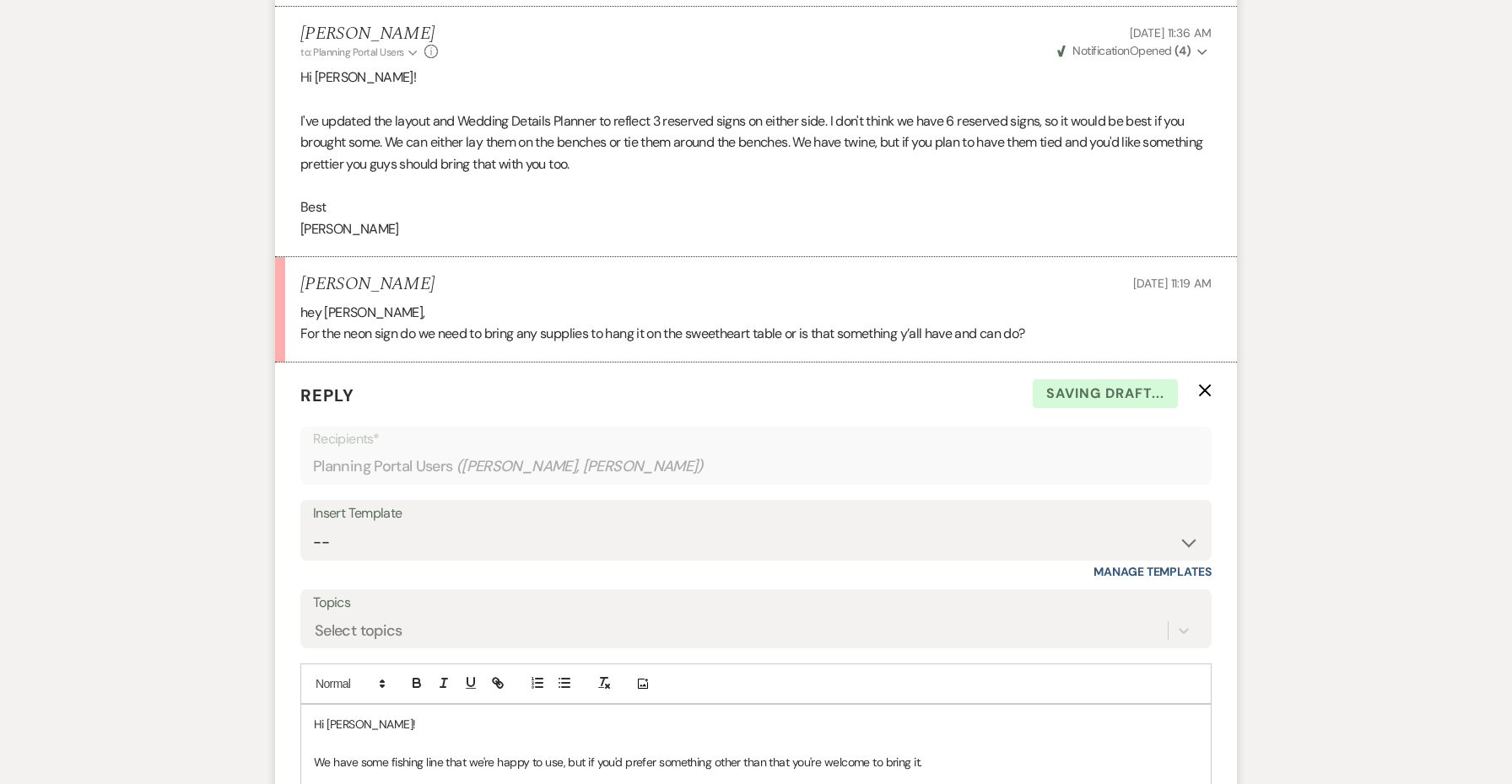
scroll to position [1111, 0]
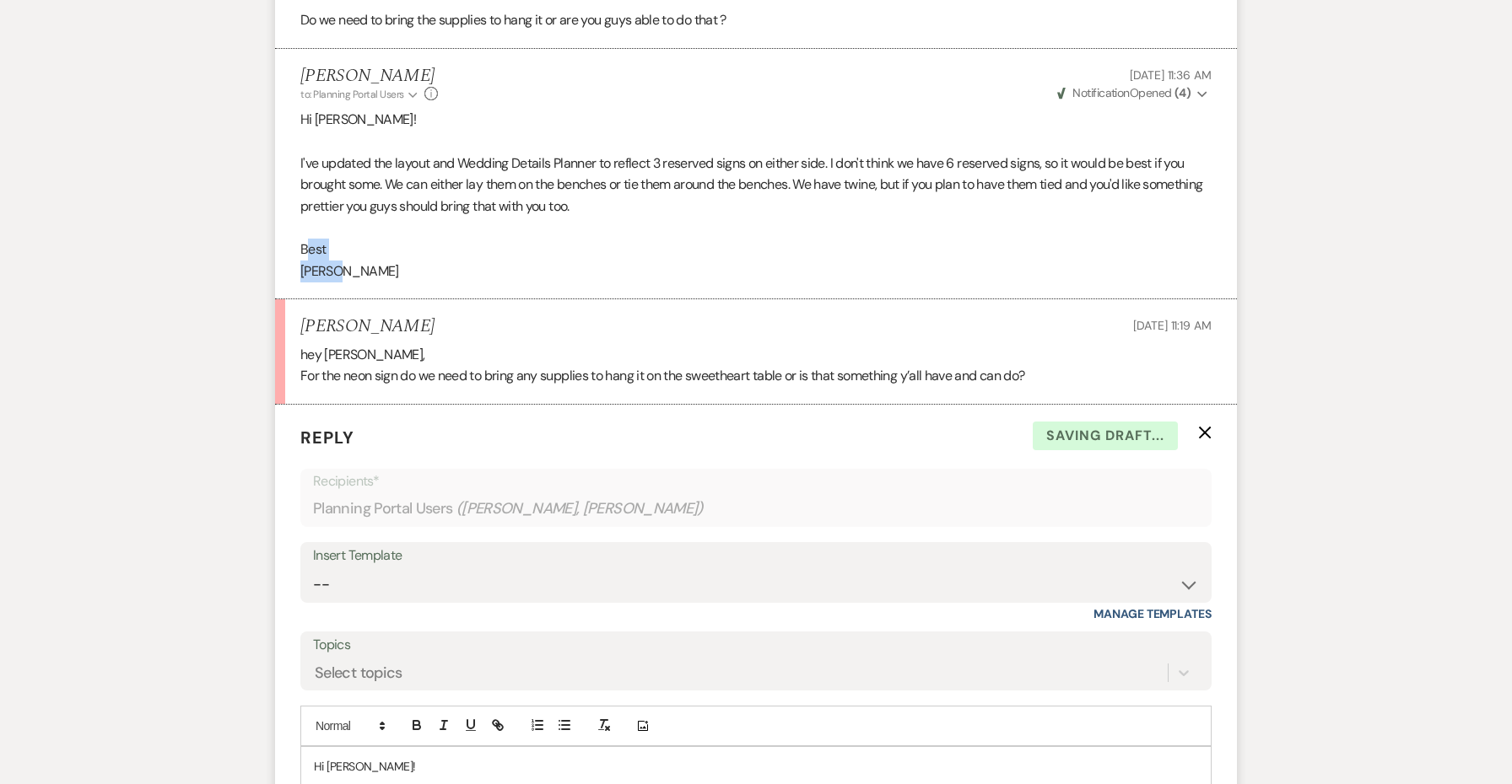
drag, startPoint x: 343, startPoint y: 265, endPoint x: 306, endPoint y: 232, distance: 49.6
click at [306, 232] on div "Hi [PERSON_NAME]! I've updated the layout and Wedding Details Planner to reflec…" at bounding box center [755, 195] width 911 height 173
copy div "est [PERSON_NAME]"
drag, startPoint x: 302, startPoint y: 240, endPoint x: 357, endPoint y: 263, distance: 59.6
click at [357, 263] on div "Hi [PERSON_NAME]! I've updated the layout and Wedding Details Planner to reflec…" at bounding box center [755, 195] width 911 height 173
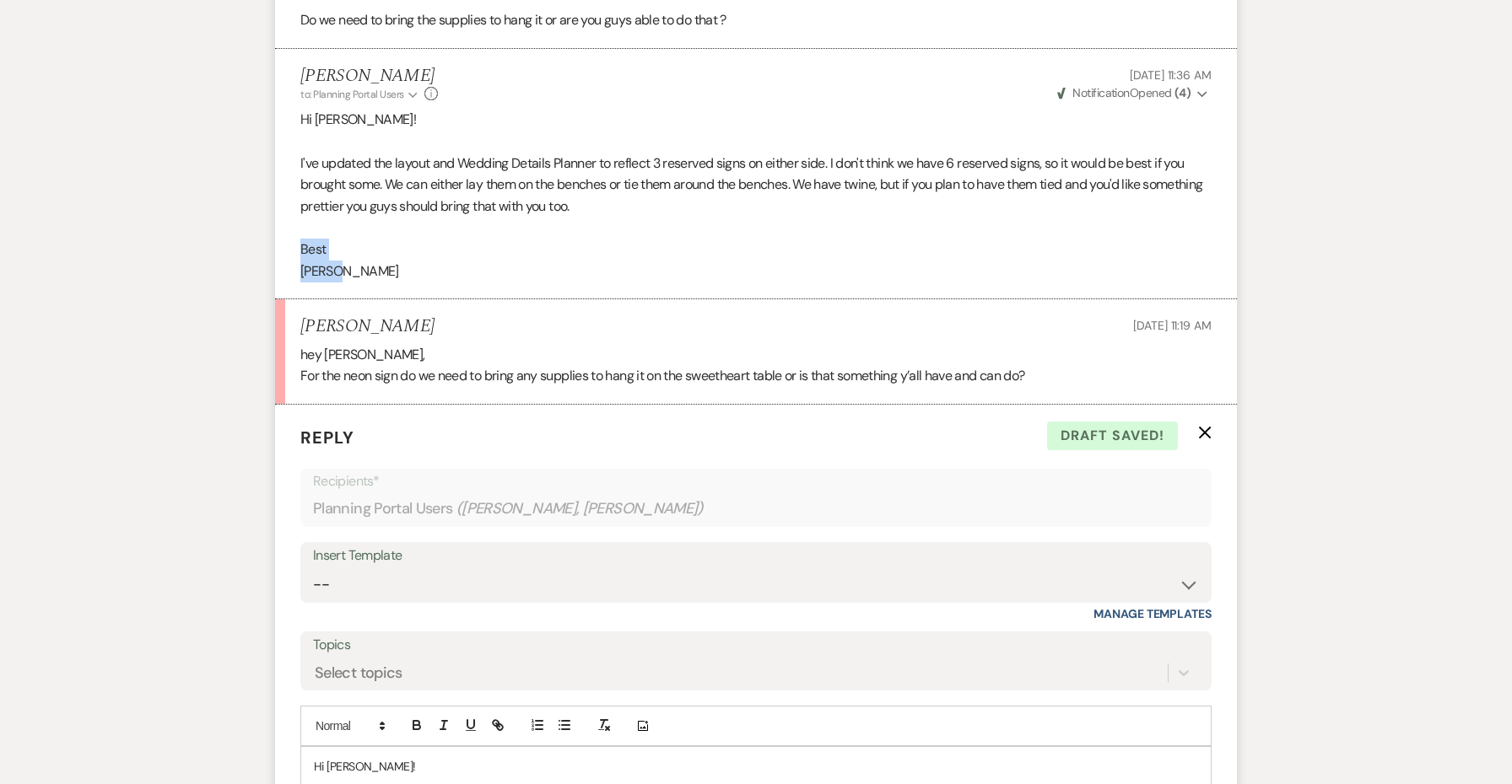
copy div "Best [PERSON_NAME]"
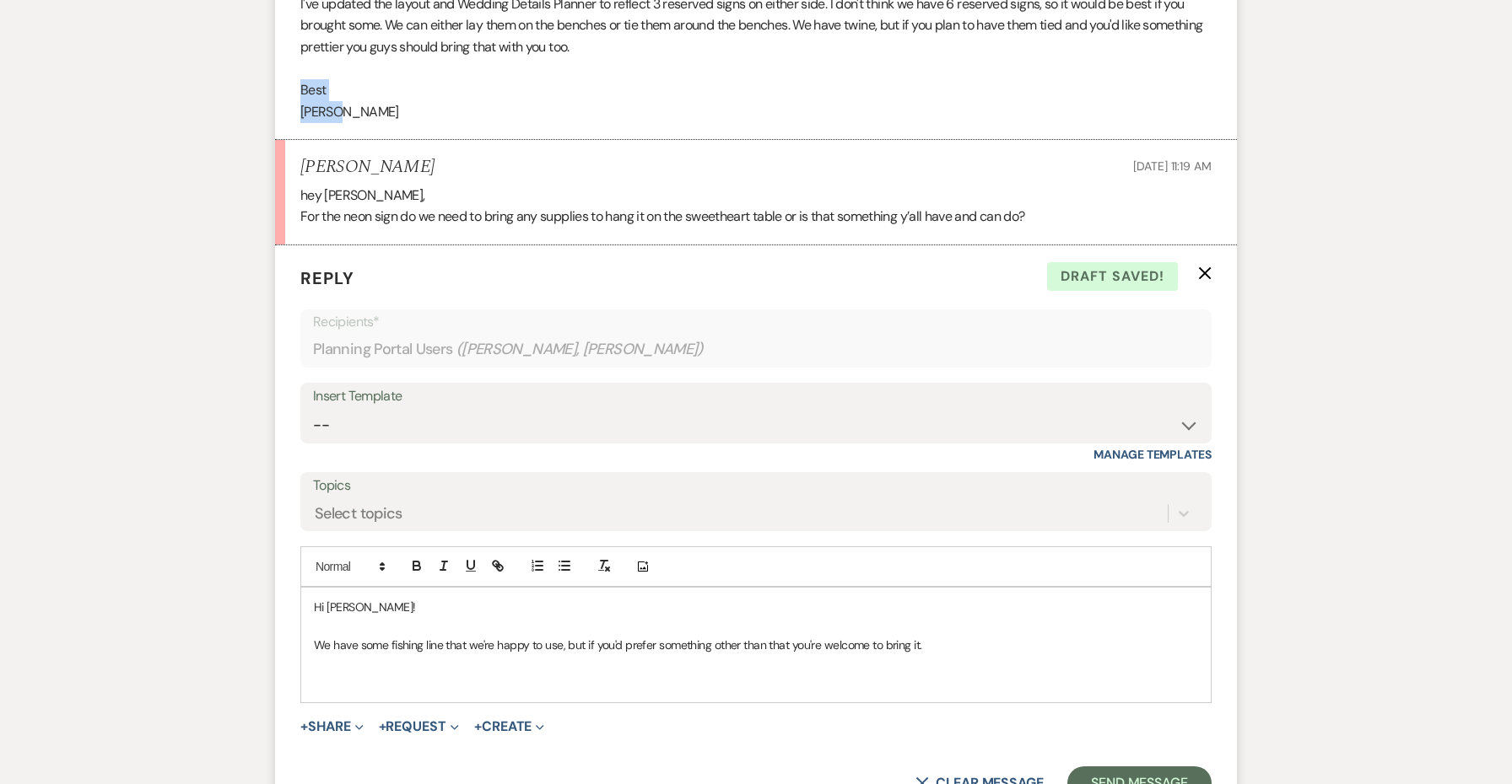
scroll to position [1575, 0]
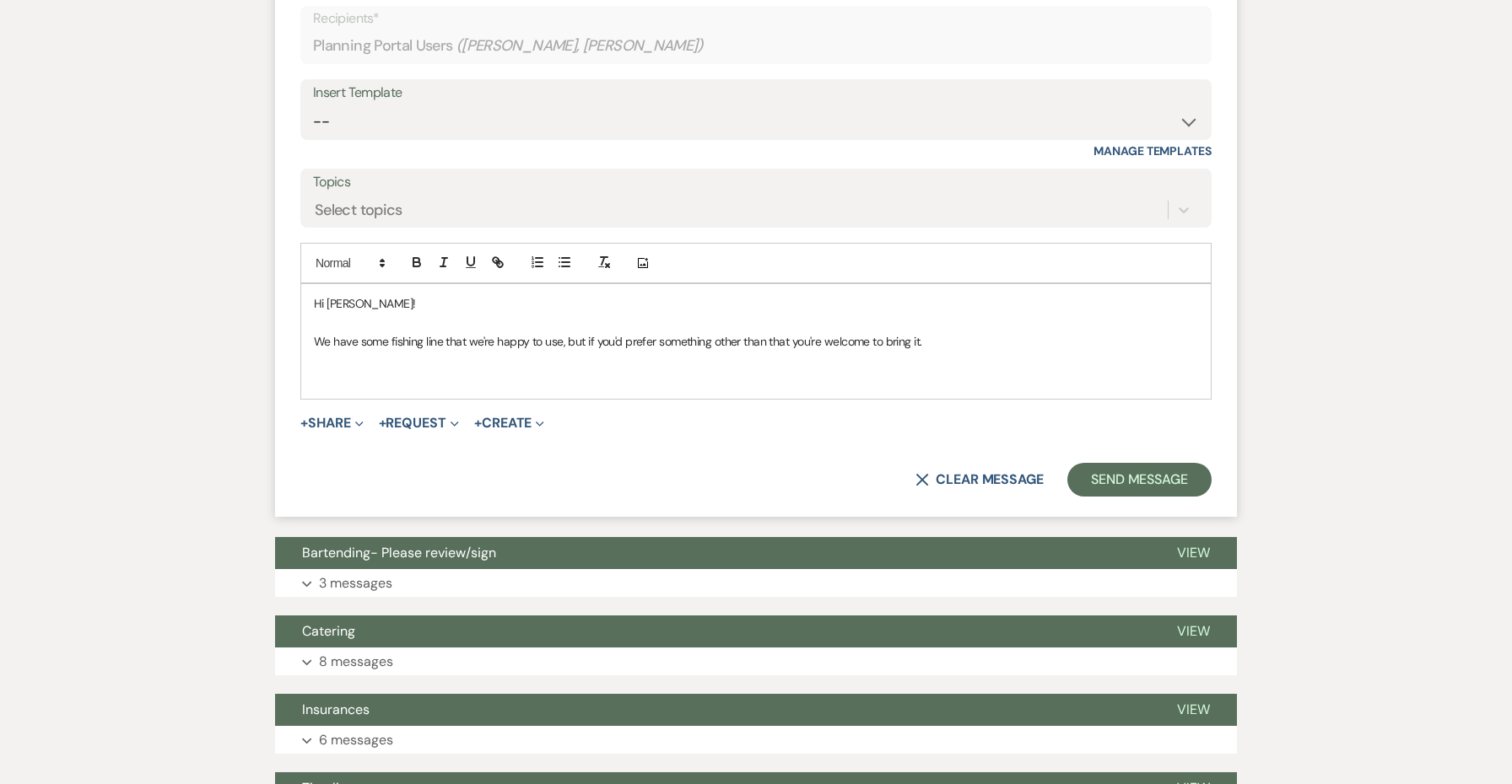
click at [368, 370] on p at bounding box center [756, 379] width 884 height 19
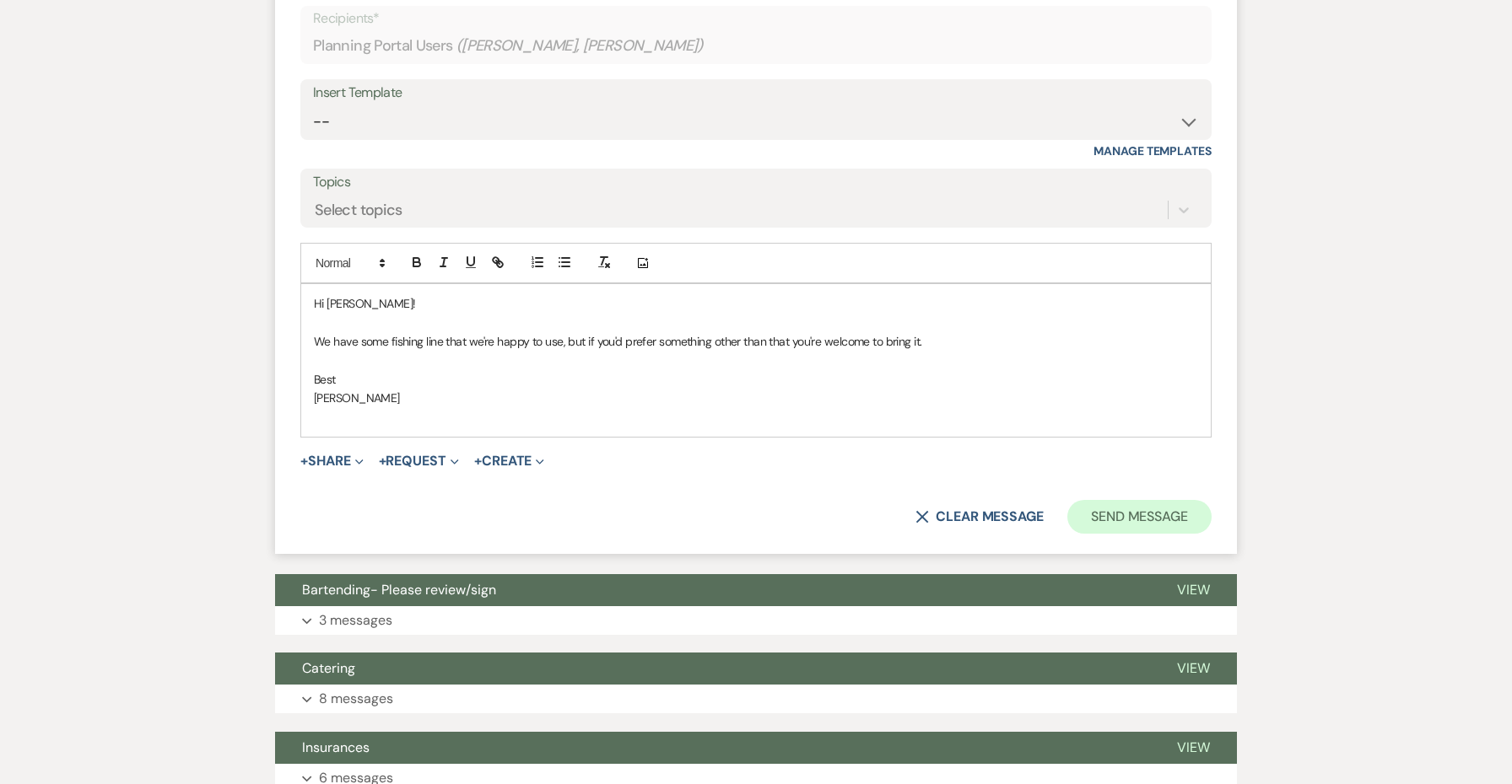
click at [1145, 510] on button "Send Message" at bounding box center [1139, 517] width 144 height 34
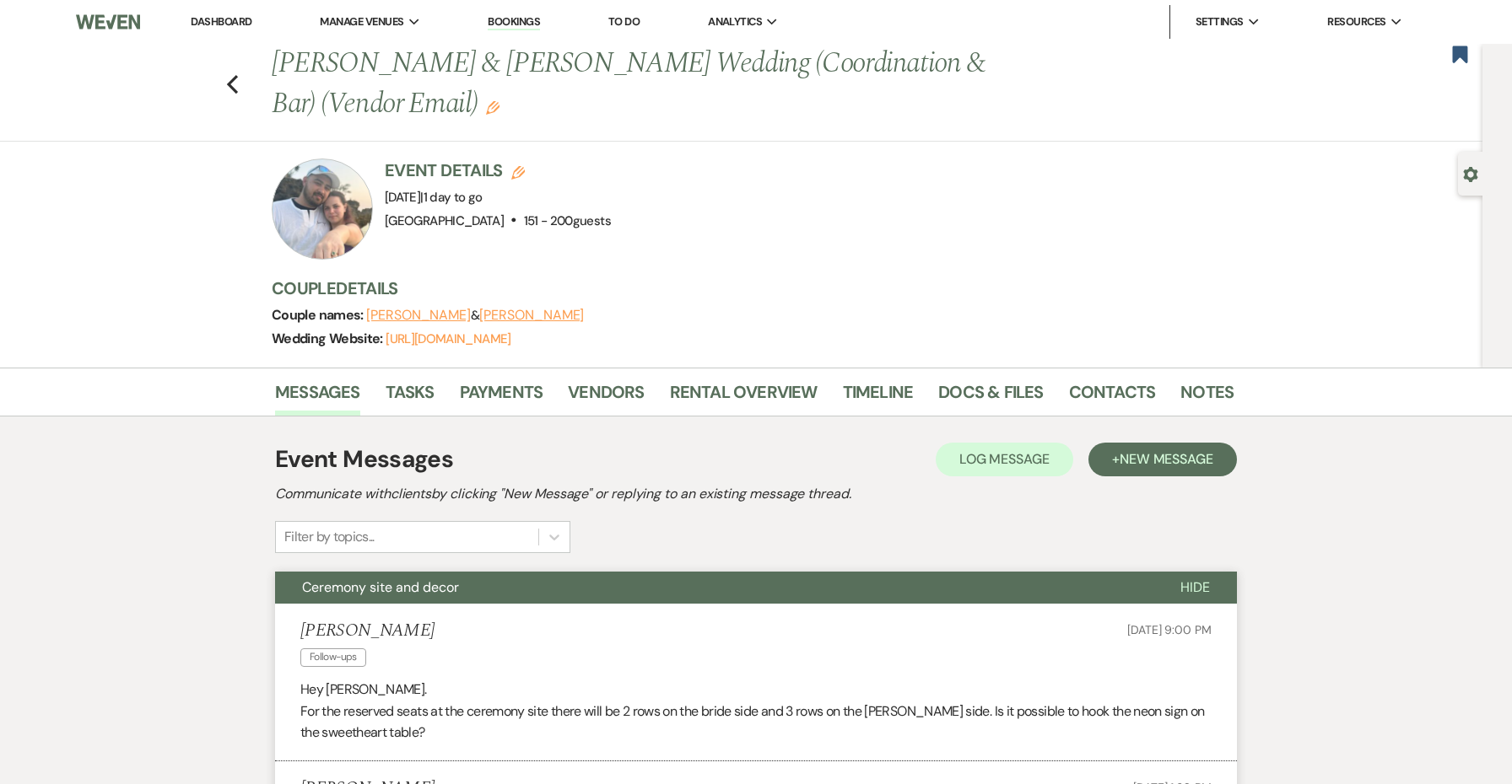
scroll to position [0, 0]
click at [1214, 406] on link "Notes" at bounding box center [1207, 397] width 53 height 37
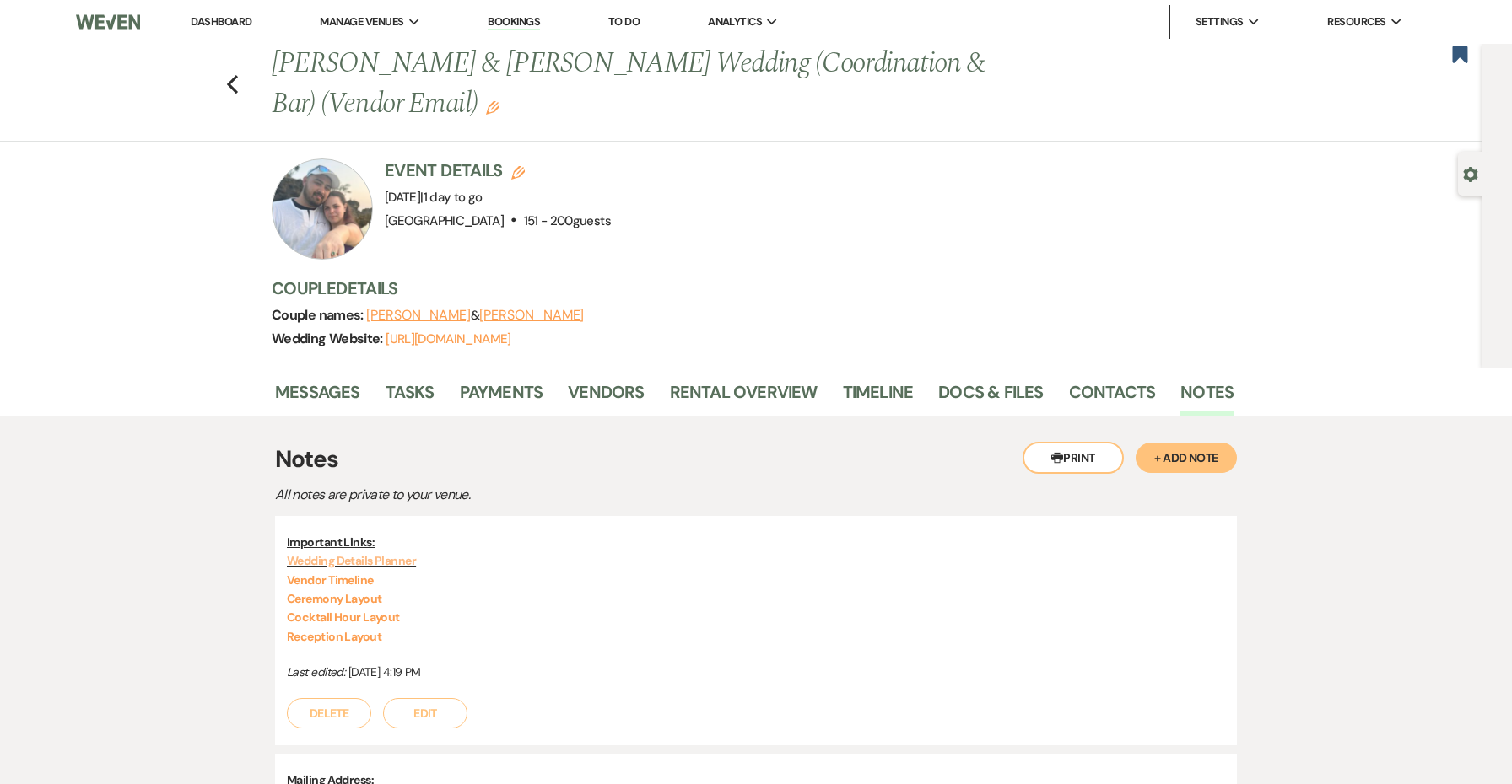
click at [405, 556] on link "Wedding Details Planner" at bounding box center [351, 560] width 129 height 15
click at [355, 580] on link "Vendor Timeline" at bounding box center [330, 580] width 87 height 15
click at [372, 599] on link "Ceremony Layout" at bounding box center [335, 598] width 96 height 15
click at [387, 616] on link "Cocktail Hour Layout" at bounding box center [343, 617] width 113 height 15
click at [361, 638] on link "Reception Layout" at bounding box center [334, 636] width 95 height 15
